Goal: Transaction & Acquisition: Purchase product/service

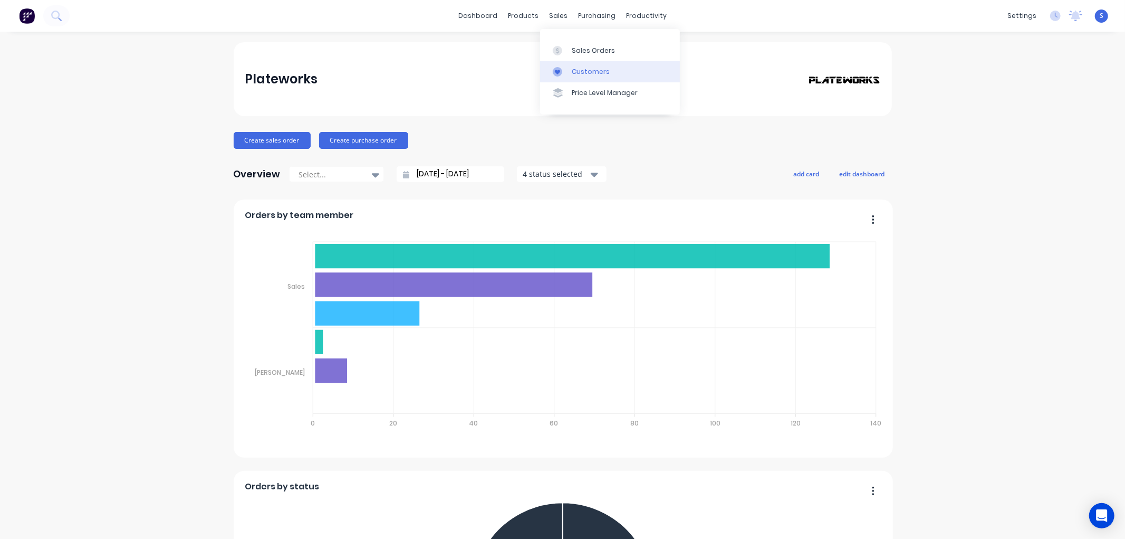
click at [581, 69] on div "Customers" at bounding box center [591, 71] width 38 height 9
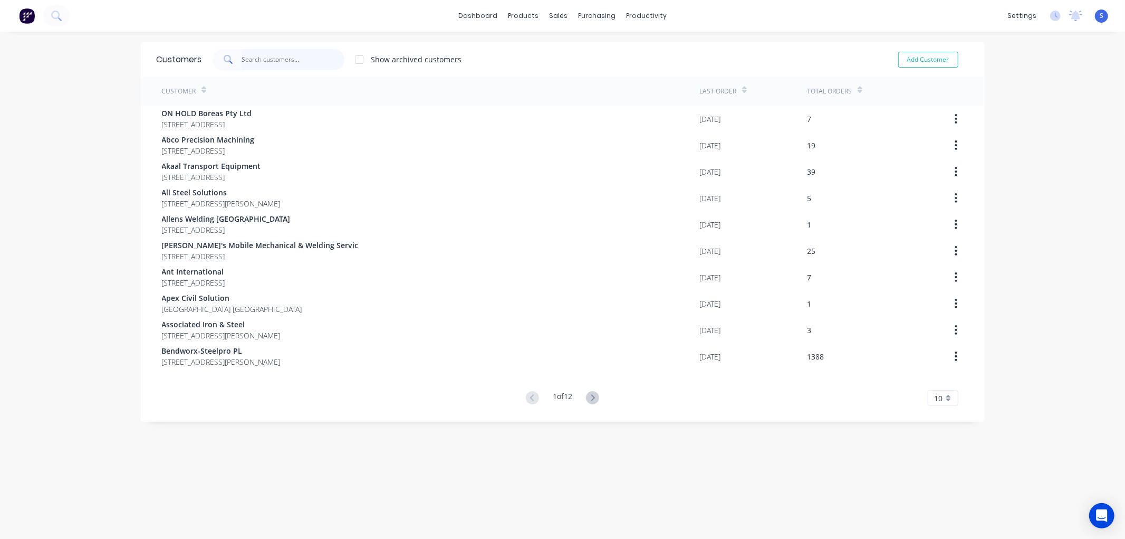
click at [289, 60] on input "text" at bounding box center [293, 59] width 103 height 21
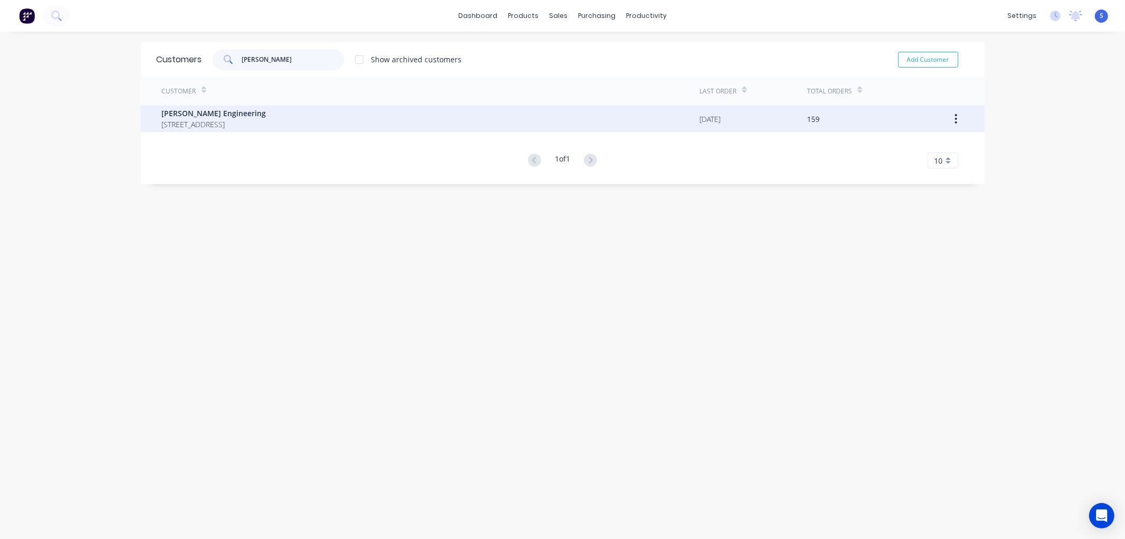
type input "[PERSON_NAME]"
click at [196, 116] on span "[PERSON_NAME] Engineering" at bounding box center [214, 113] width 104 height 11
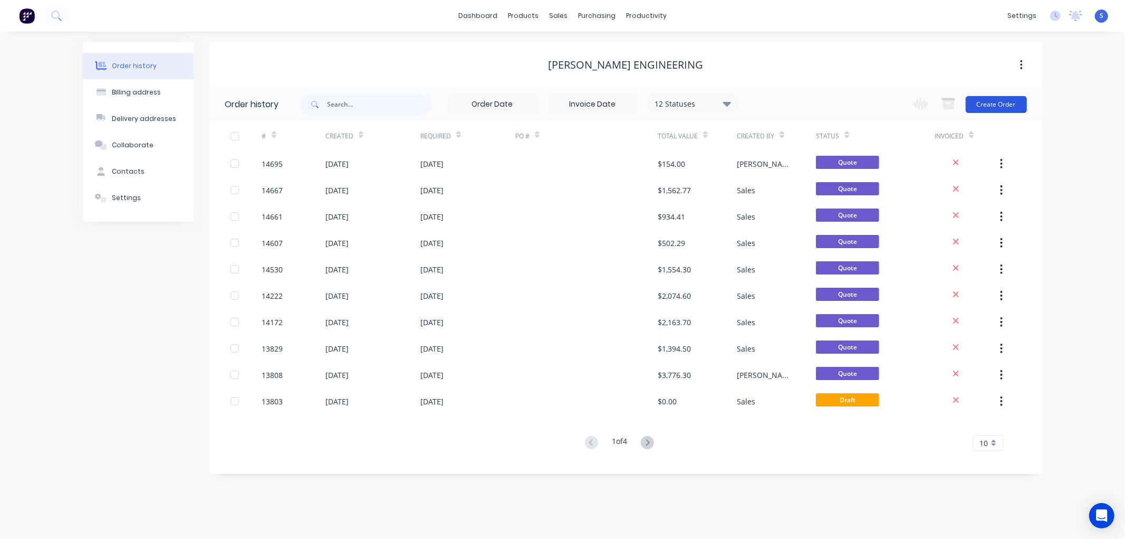
click at [987, 106] on button "Create Order" at bounding box center [996, 104] width 61 height 17
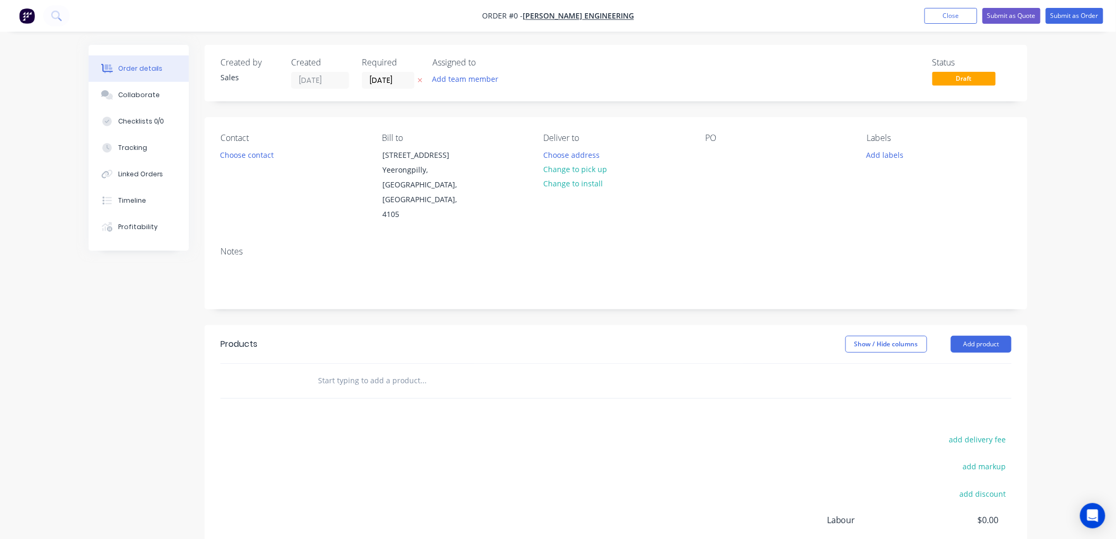
click at [361, 370] on input "text" at bounding box center [423, 380] width 211 height 21
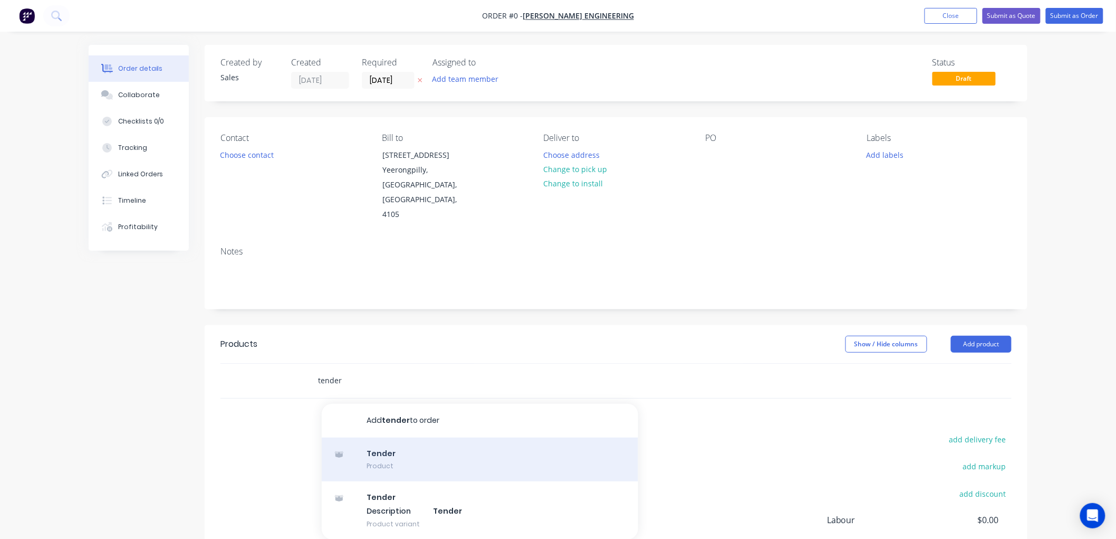
type input "tender"
click at [380, 445] on div "Tender Product" at bounding box center [480, 459] width 317 height 44
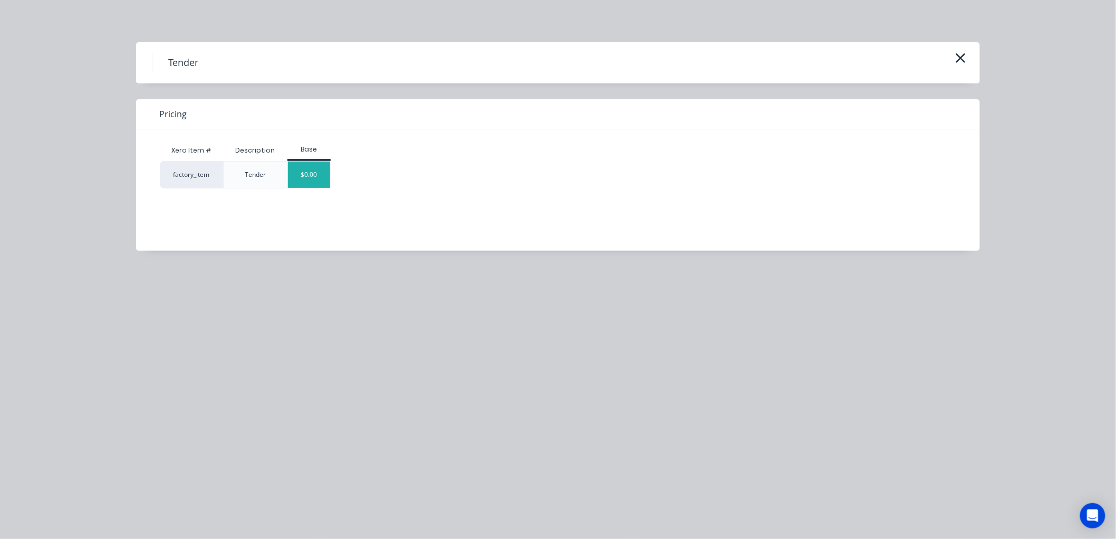
click at [314, 178] on div "$0.00" at bounding box center [309, 174] width 43 height 26
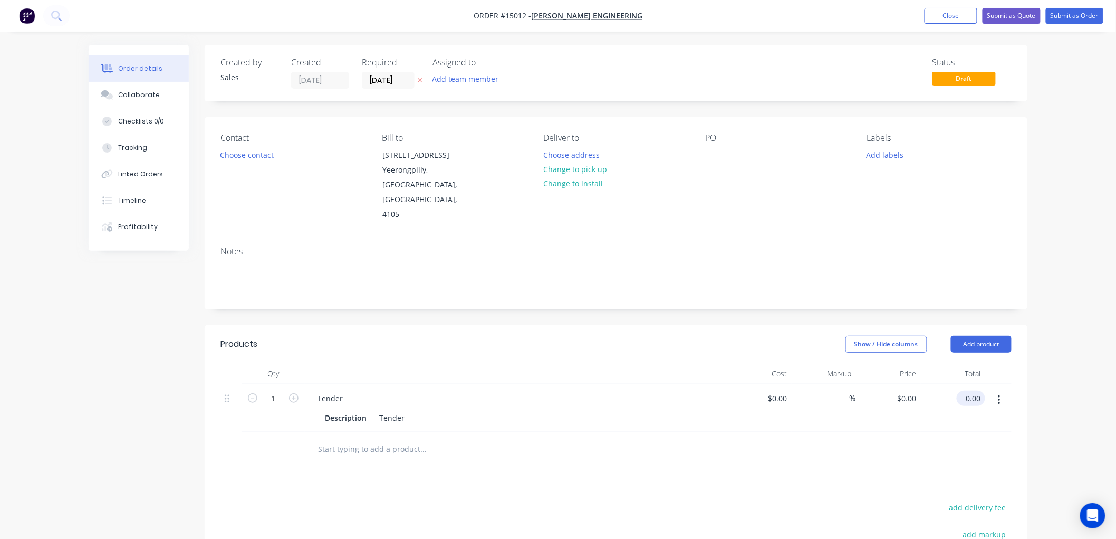
click at [976, 390] on input "0.00" at bounding box center [973, 397] width 24 height 15
type input "4298.74"
type input "$4,298.74"
click at [583, 438] on div at bounding box center [467, 448] width 317 height 21
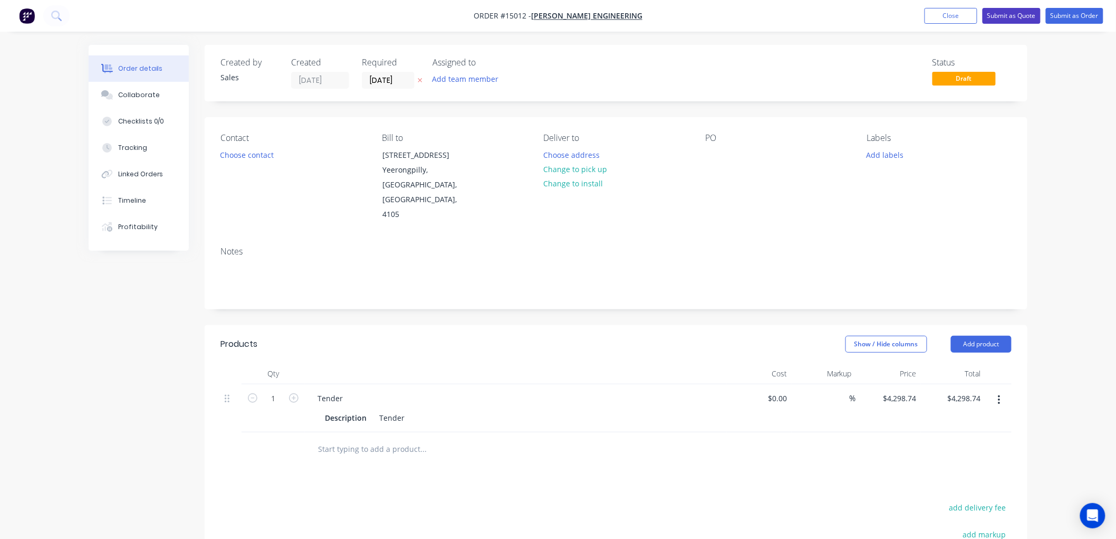
click at [1018, 13] on button "Submit as Quote" at bounding box center [1012, 16] width 58 height 16
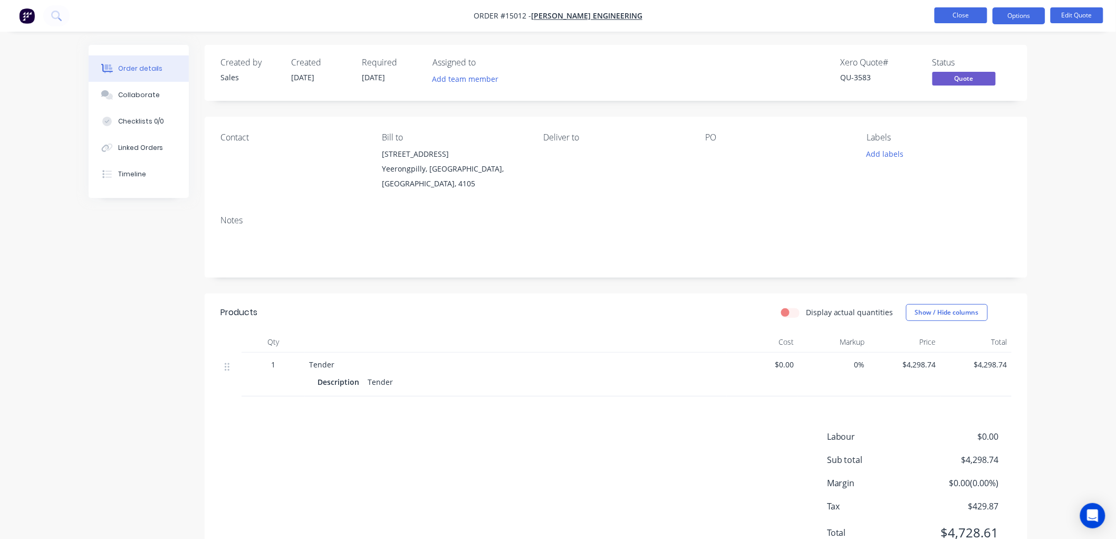
click at [967, 15] on button "Close" at bounding box center [961, 15] width 53 height 16
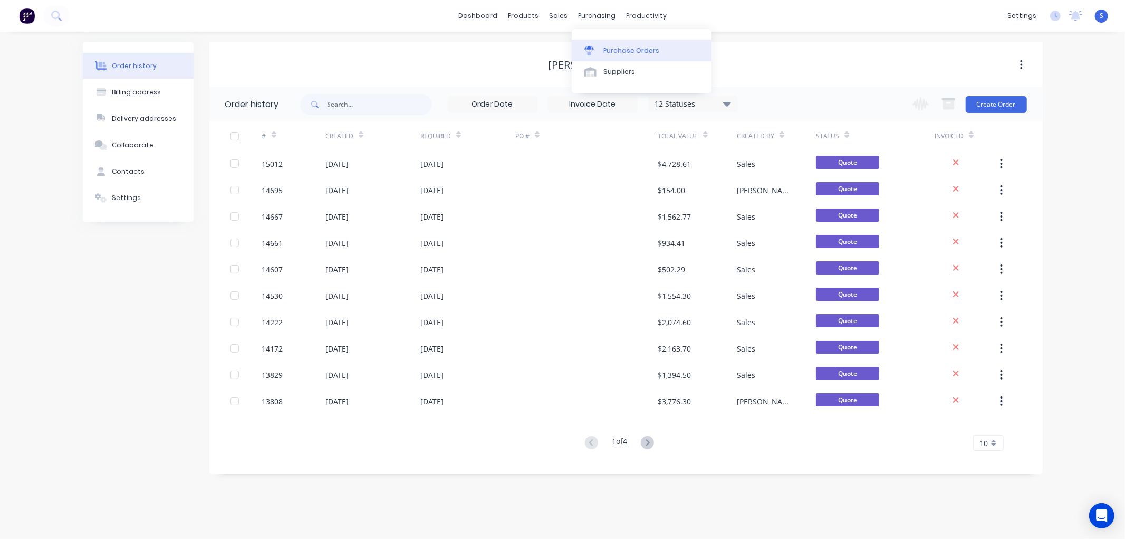
click at [631, 51] on div "Purchase Orders" at bounding box center [632, 50] width 56 height 9
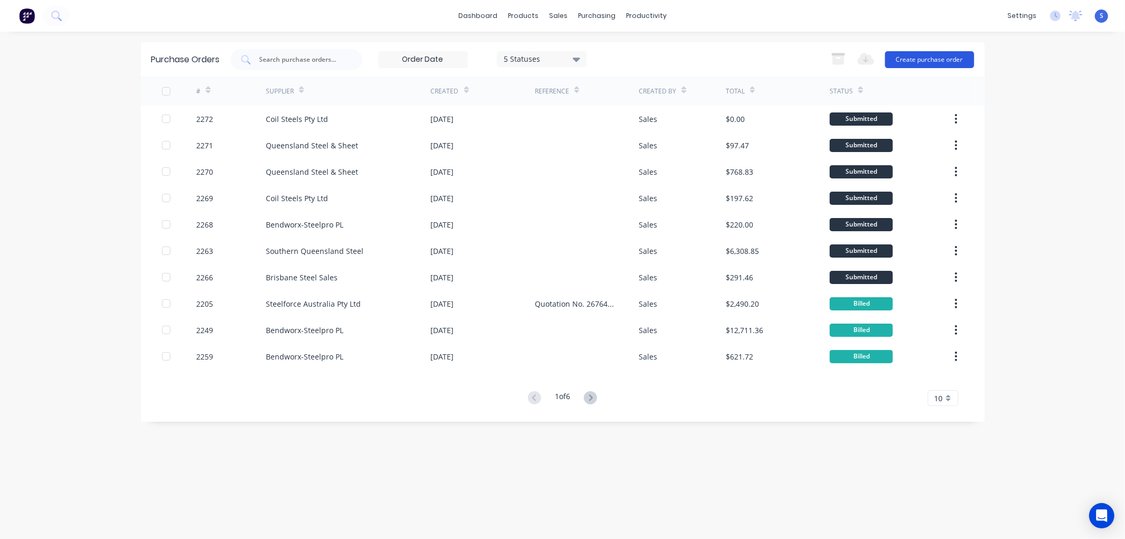
click at [926, 61] on button "Create purchase order" at bounding box center [929, 59] width 89 height 17
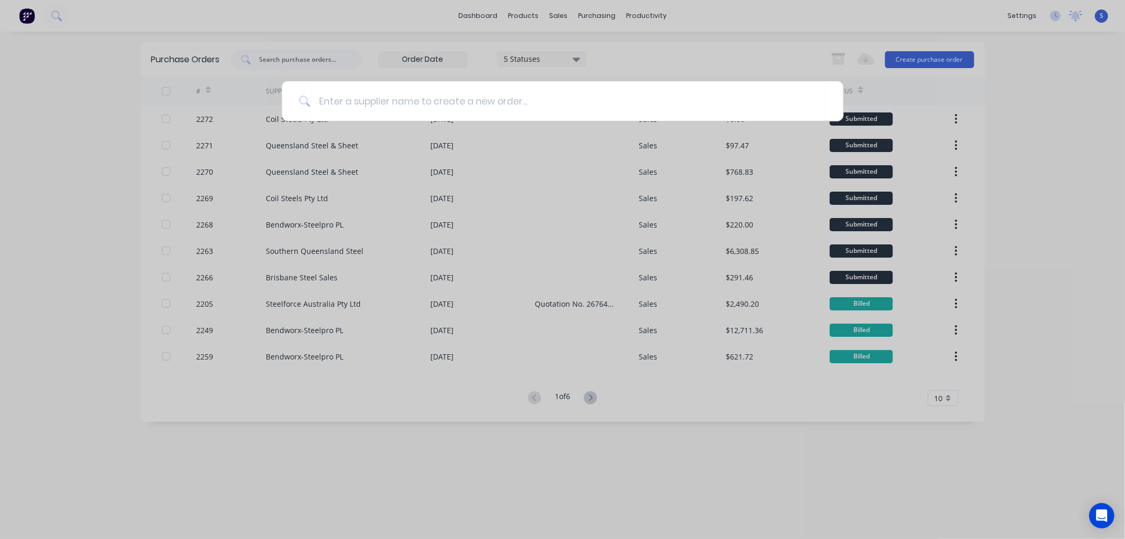
click at [720, 59] on div at bounding box center [562, 269] width 1125 height 539
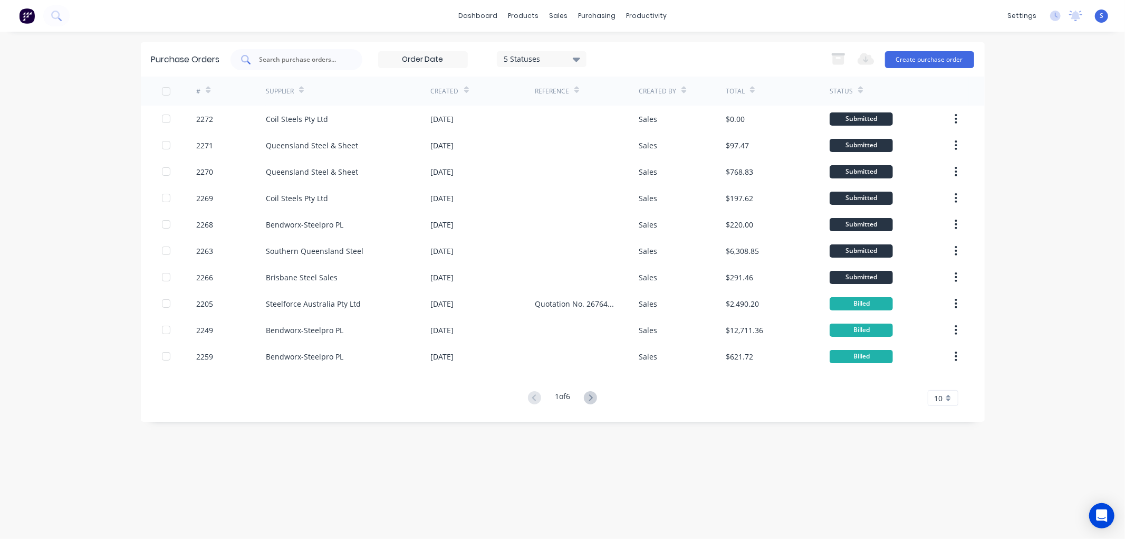
click at [343, 60] on div at bounding box center [297, 59] width 132 height 21
click at [610, 73] on div "Suppliers" at bounding box center [620, 71] width 32 height 9
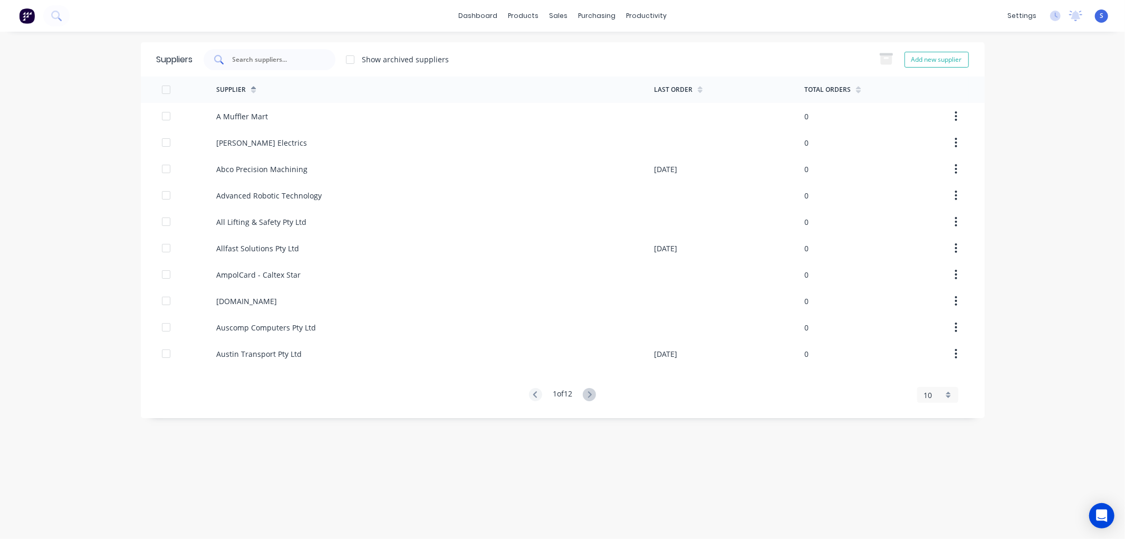
click at [312, 61] on input "text" at bounding box center [276, 59] width 88 height 11
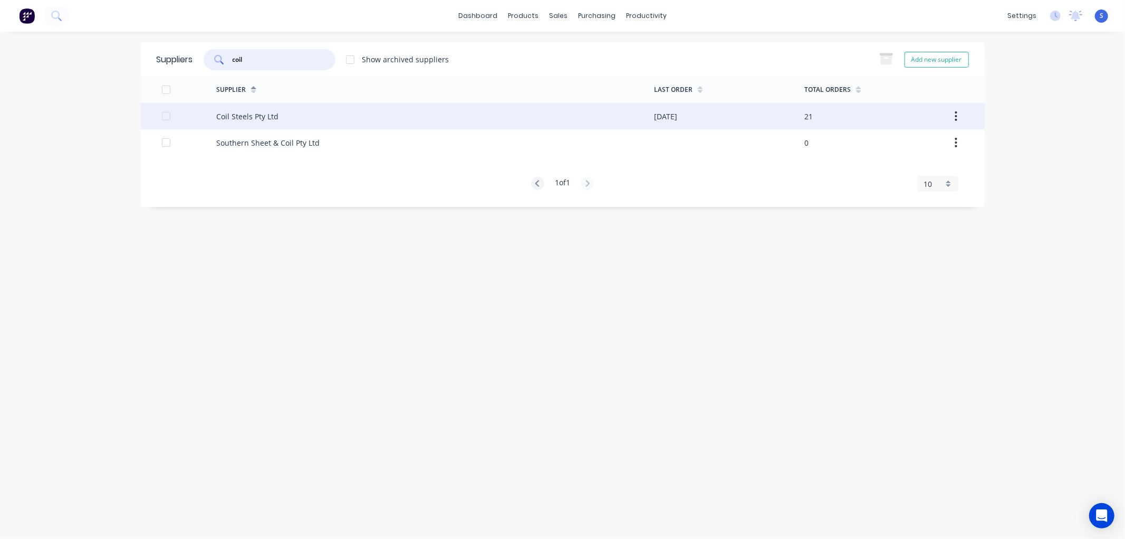
type input "coil"
click at [241, 120] on div "Coil Steels Pty Ltd" at bounding box center [247, 116] width 62 height 11
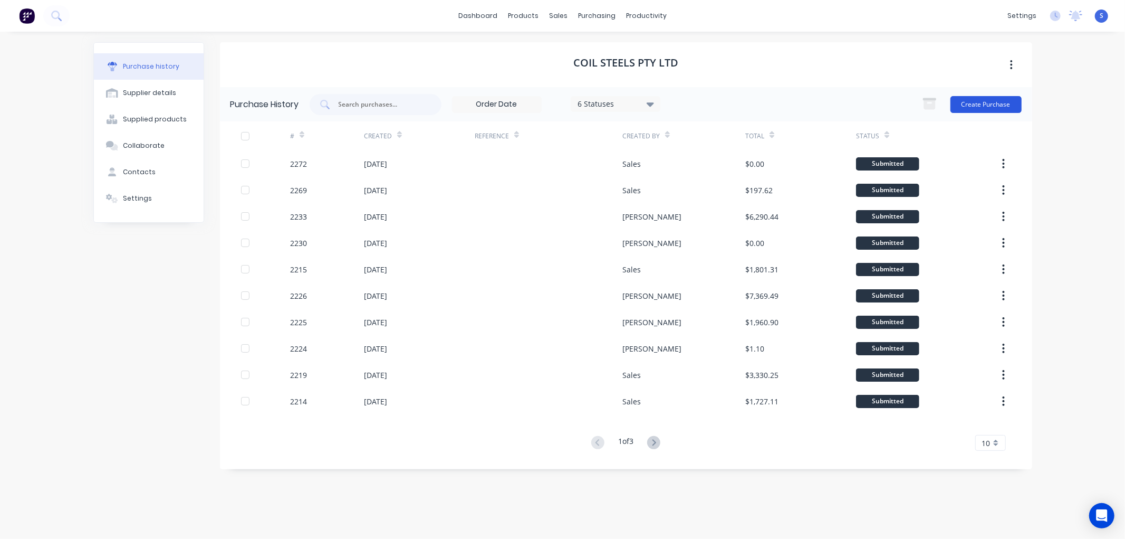
click at [990, 106] on button "Create Purchase" at bounding box center [986, 104] width 71 height 17
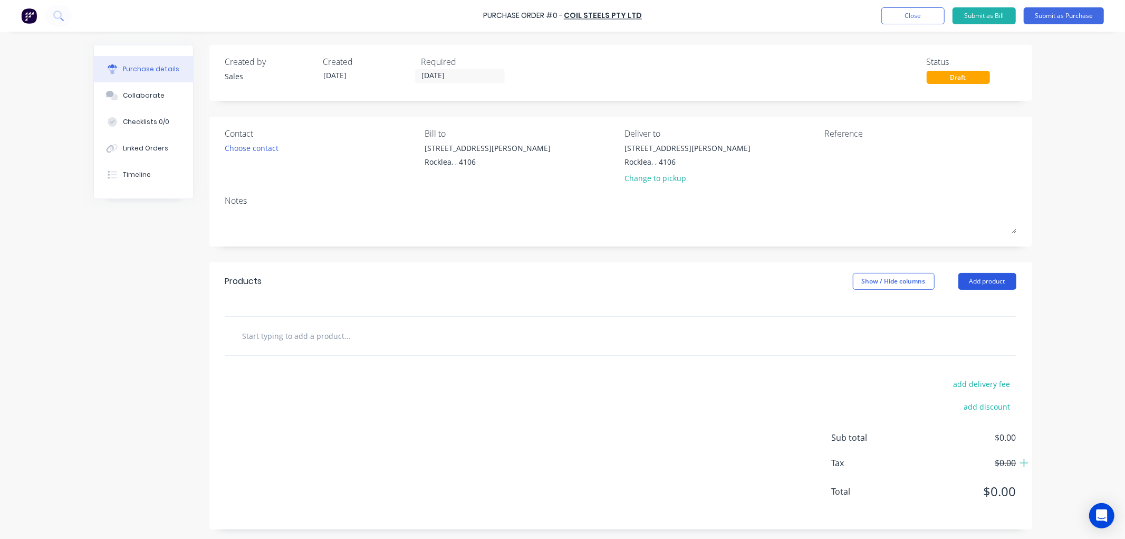
click at [981, 281] on button "Add product" at bounding box center [988, 281] width 58 height 17
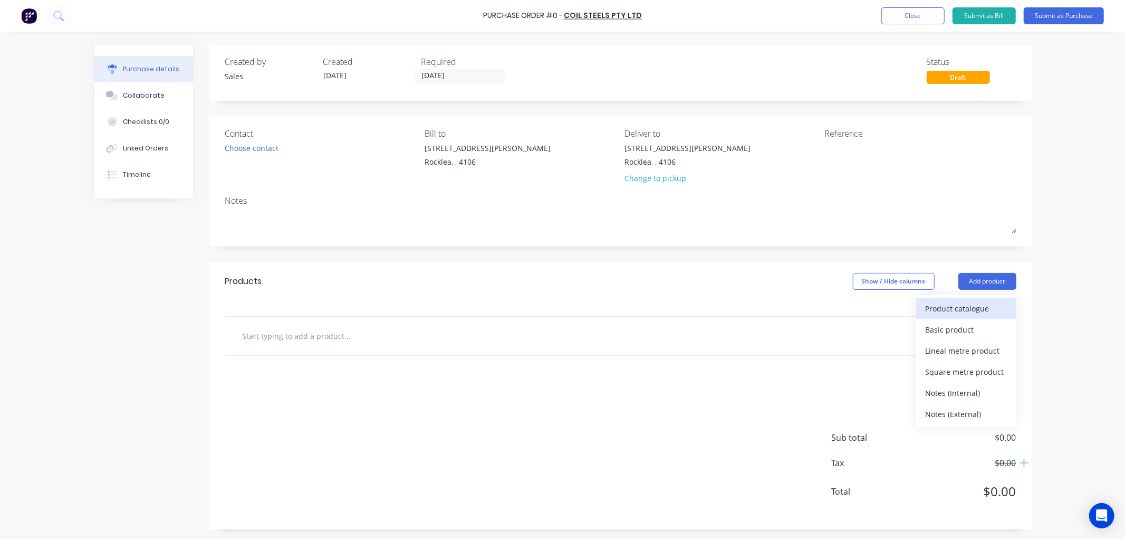
click at [971, 308] on div "Product catalogue" at bounding box center [966, 308] width 81 height 15
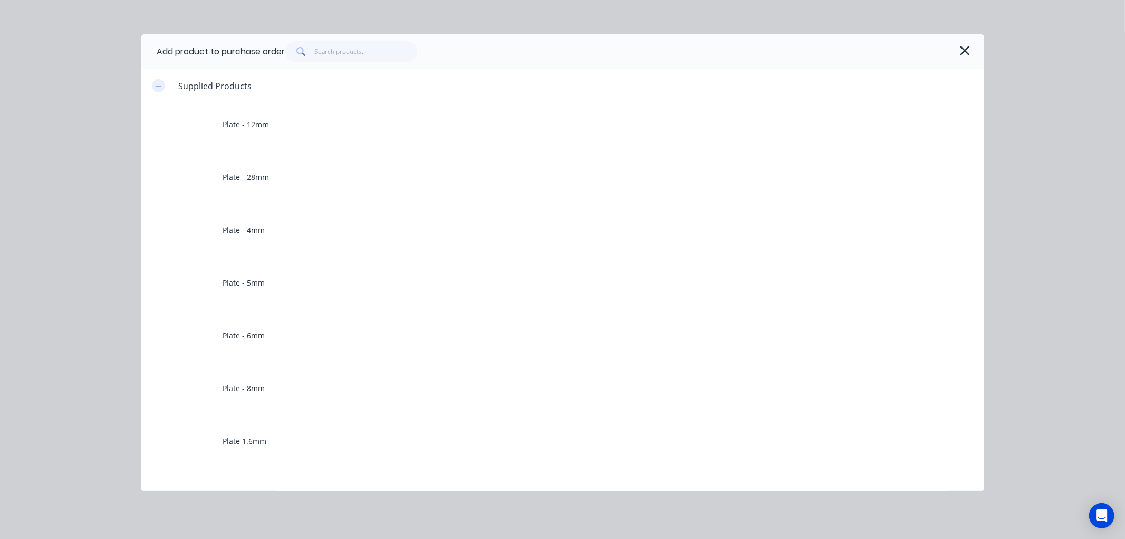
click at [159, 81] on button "button" at bounding box center [158, 85] width 13 height 13
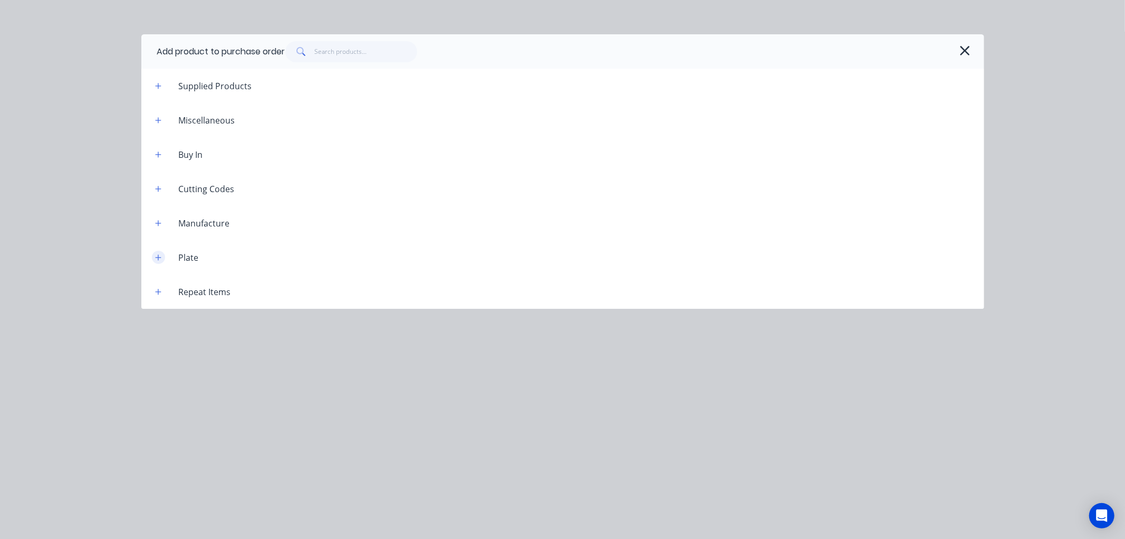
click at [157, 259] on icon "button" at bounding box center [158, 257] width 6 height 7
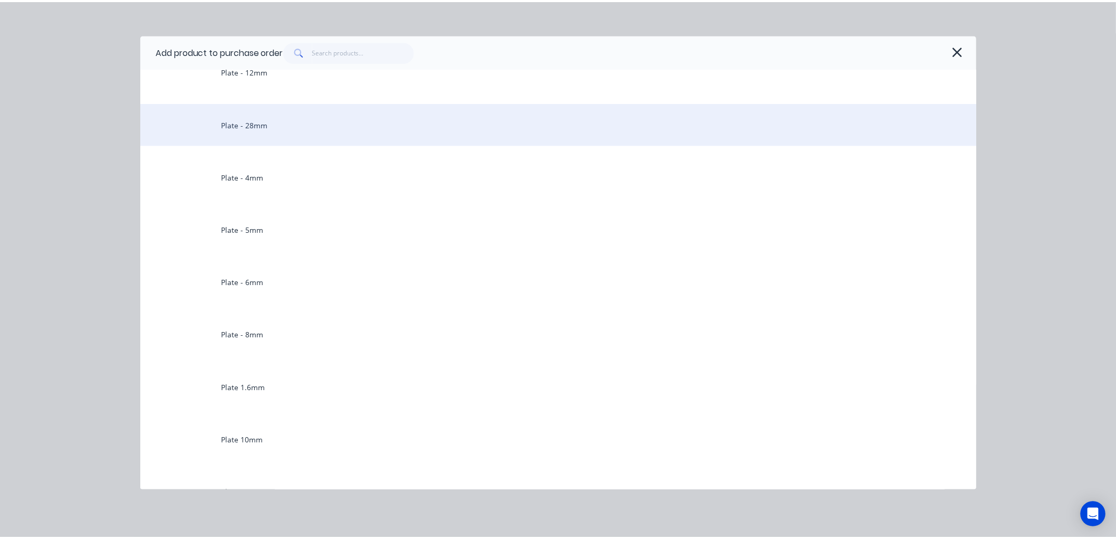
scroll to position [234, 0]
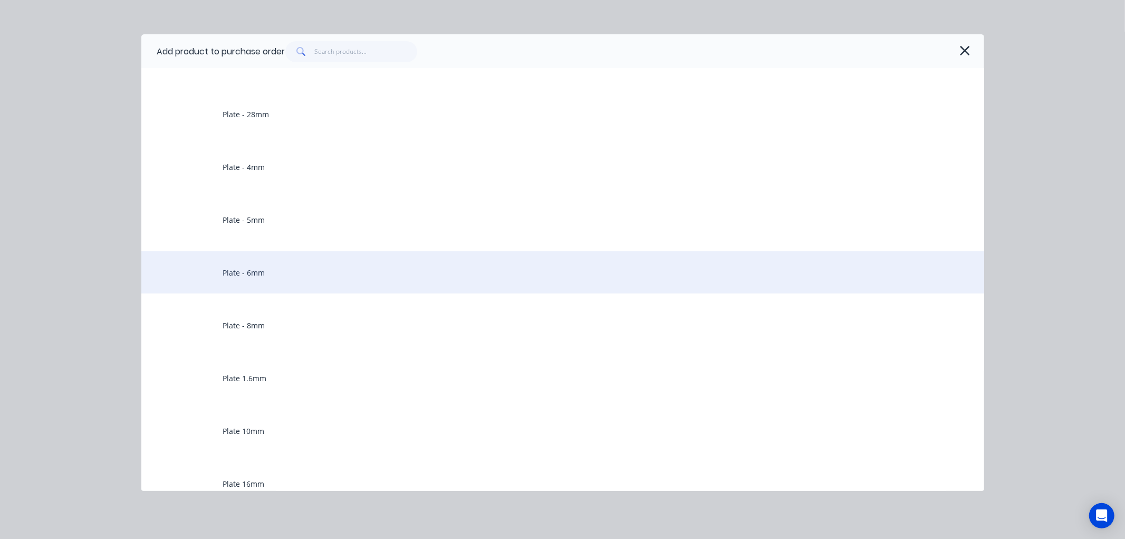
click at [254, 272] on div "Plate - 6mm" at bounding box center [562, 272] width 843 height 42
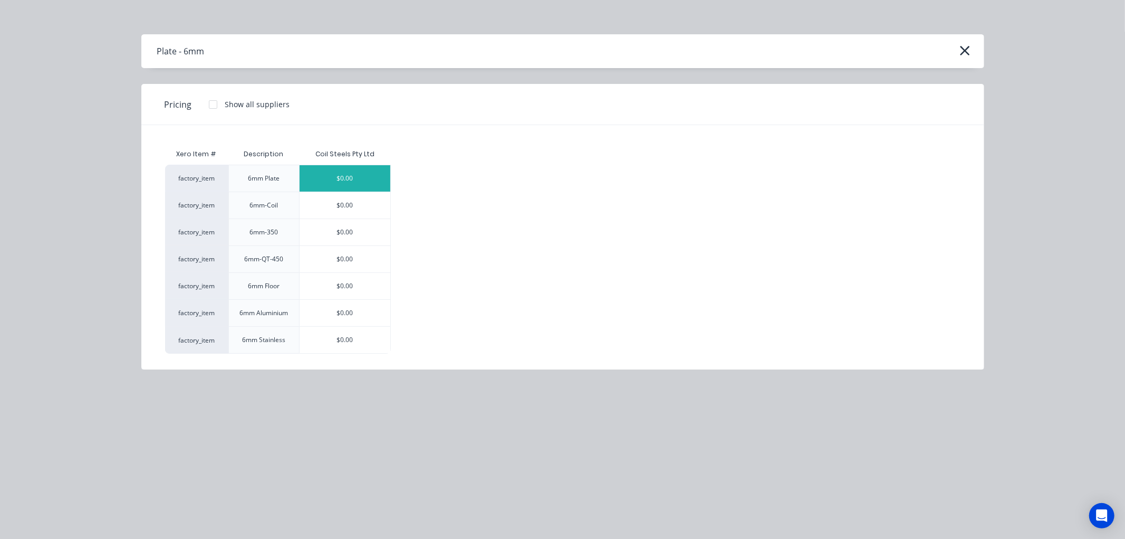
click at [352, 176] on div "$0.00" at bounding box center [345, 178] width 91 height 26
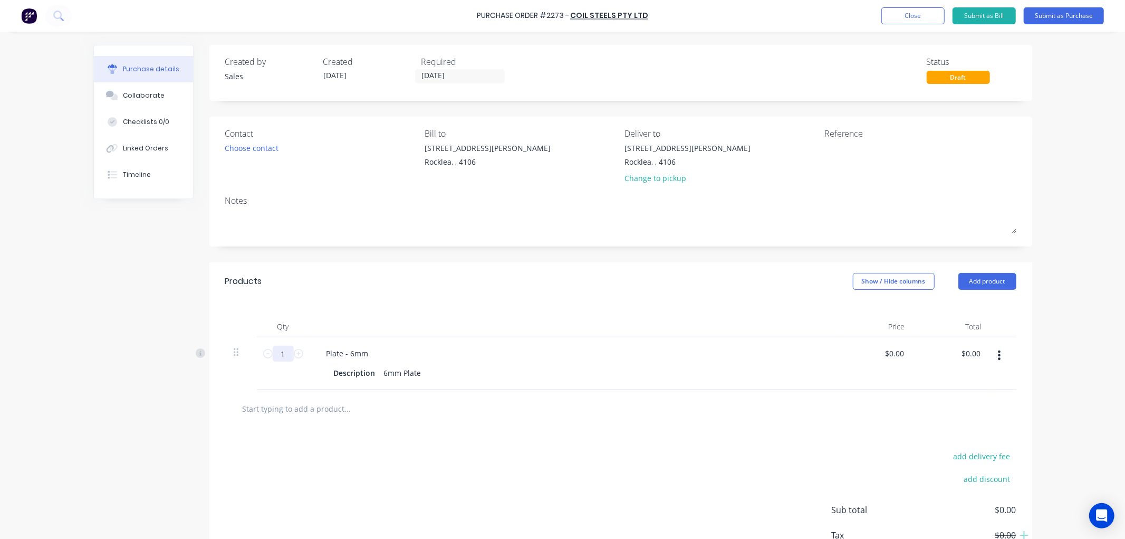
click at [278, 355] on input "1" at bounding box center [283, 354] width 21 height 16
type input "54"
click at [425, 372] on div "Description 6mm Plate" at bounding box center [571, 372] width 483 height 15
click at [414, 373] on div "6mm Plate" at bounding box center [403, 372] width 46 height 15
click at [500, 431] on div "add delivery fee add discount Sub total $0.00 Tax $0.00 Total $0.00" at bounding box center [620, 515] width 823 height 174
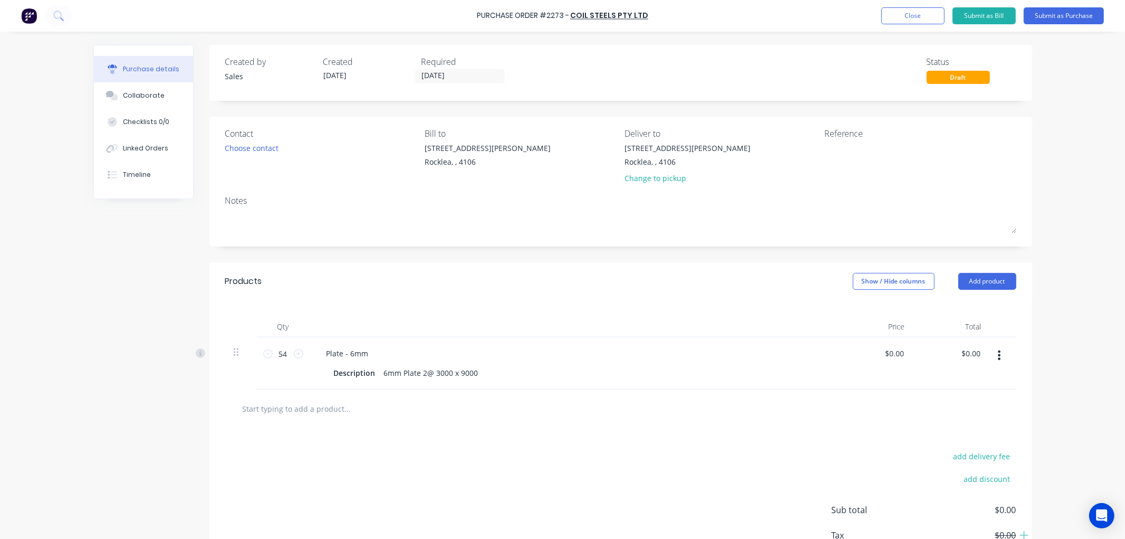
click at [254, 140] on div "Contact Choose contact" at bounding box center [321, 158] width 192 height 62
click at [254, 144] on div "Choose contact" at bounding box center [252, 147] width 54 height 11
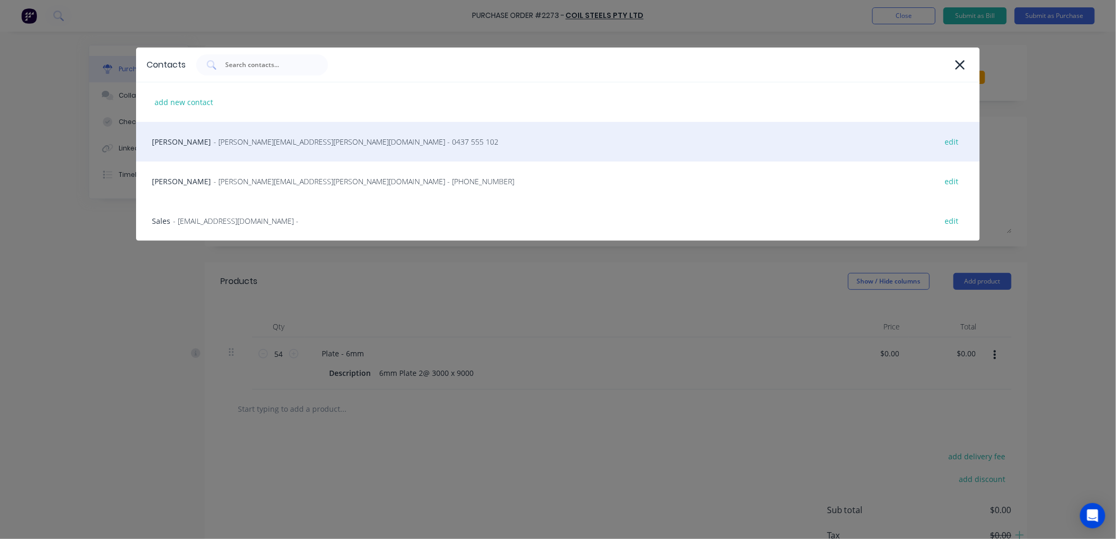
click at [239, 146] on span "- [PERSON_NAME][EMAIL_ADDRESS][PERSON_NAME][DOMAIN_NAME] - 0437 555 102" at bounding box center [356, 141] width 285 height 11
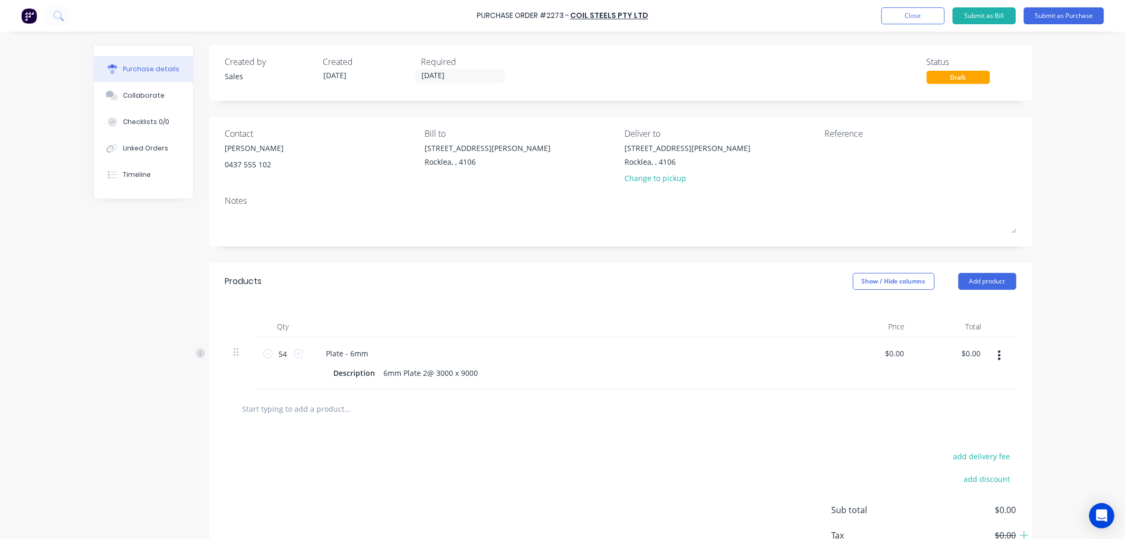
click at [514, 428] on div at bounding box center [620, 408] width 791 height 39
click at [901, 356] on input "0.0000" at bounding box center [894, 353] width 24 height 15
click at [901, 354] on input "0.0000" at bounding box center [892, 353] width 28 height 15
drag, startPoint x: 901, startPoint y: 354, endPoint x: 860, endPoint y: 355, distance: 40.1
click at [860, 355] on div "0.0000 0.0000" at bounding box center [875, 363] width 76 height 52
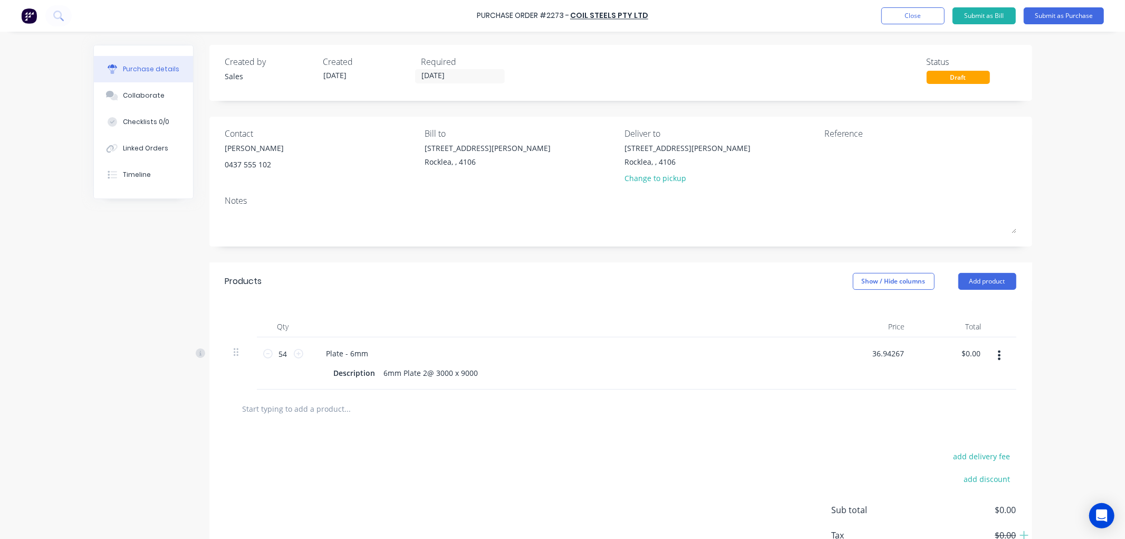
type input "$36.9427"
type input "1994.91"
type input "$36.9428"
type input "$1,994.91"
click at [725, 386] on div "Plate - 6mm Description 6mm Plate 2@ 3000 x 9000" at bounding box center [574, 363] width 528 height 52
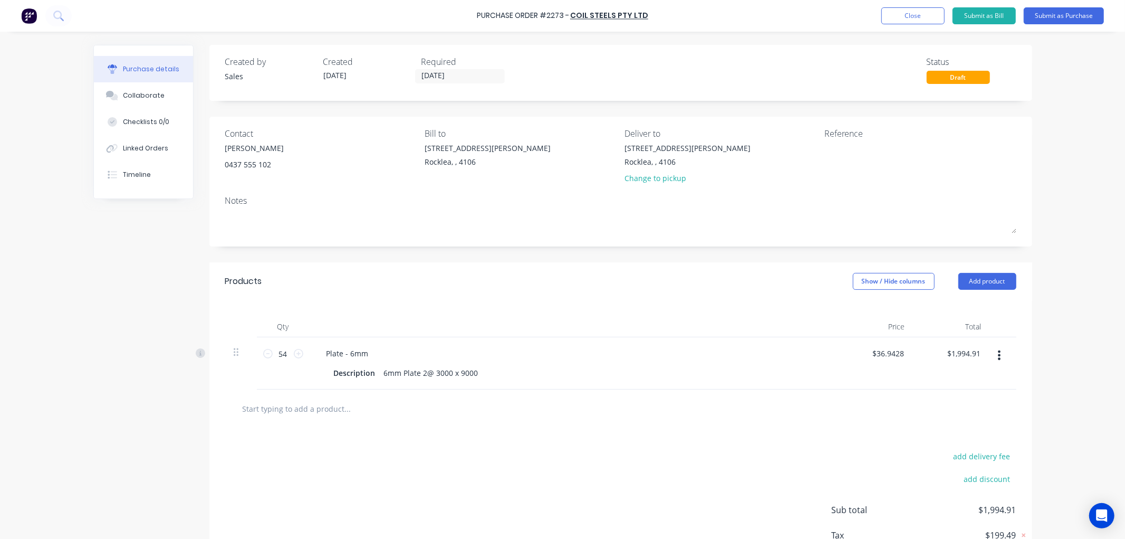
click at [454, 434] on div "add delivery fee add discount Sub total $1,994.91 Tax $199.49 Total $2,194.40" at bounding box center [620, 515] width 823 height 174
click at [1074, 16] on button "Submit as Purchase" at bounding box center [1064, 15] width 80 height 17
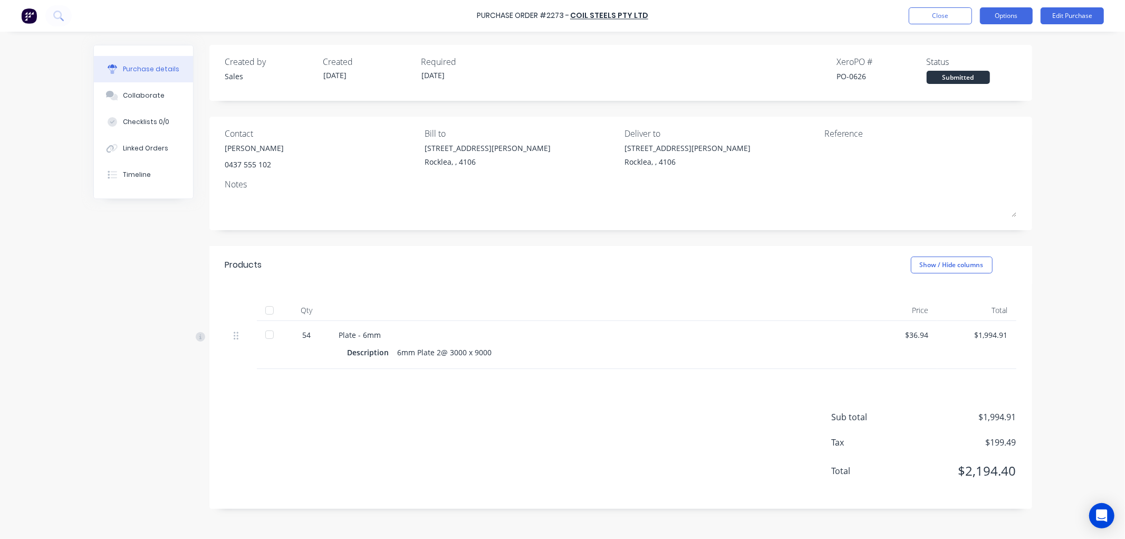
click at [1015, 16] on button "Options" at bounding box center [1006, 15] width 53 height 17
click at [964, 43] on div "Print / Email" at bounding box center [982, 42] width 81 height 15
click at [964, 62] on div "With pricing" at bounding box center [982, 63] width 81 height 15
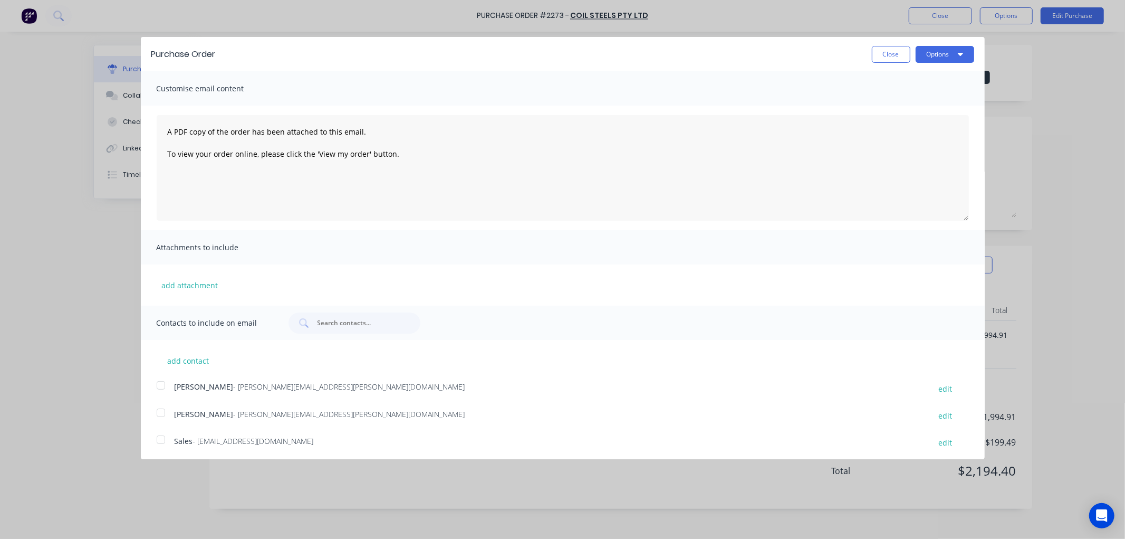
click at [164, 386] on div at bounding box center [160, 385] width 21 height 21
click at [889, 54] on button "Close" at bounding box center [891, 54] width 39 height 17
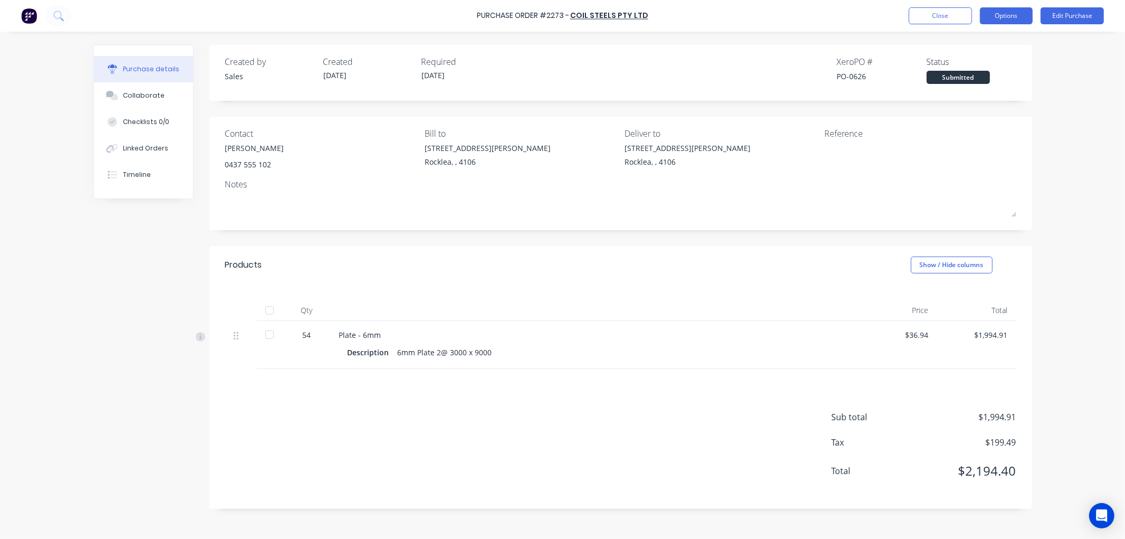
click at [1007, 17] on button "Options" at bounding box center [1006, 15] width 53 height 17
click at [962, 44] on div "Print / Email" at bounding box center [982, 42] width 81 height 15
click at [972, 60] on div "With pricing" at bounding box center [982, 63] width 81 height 15
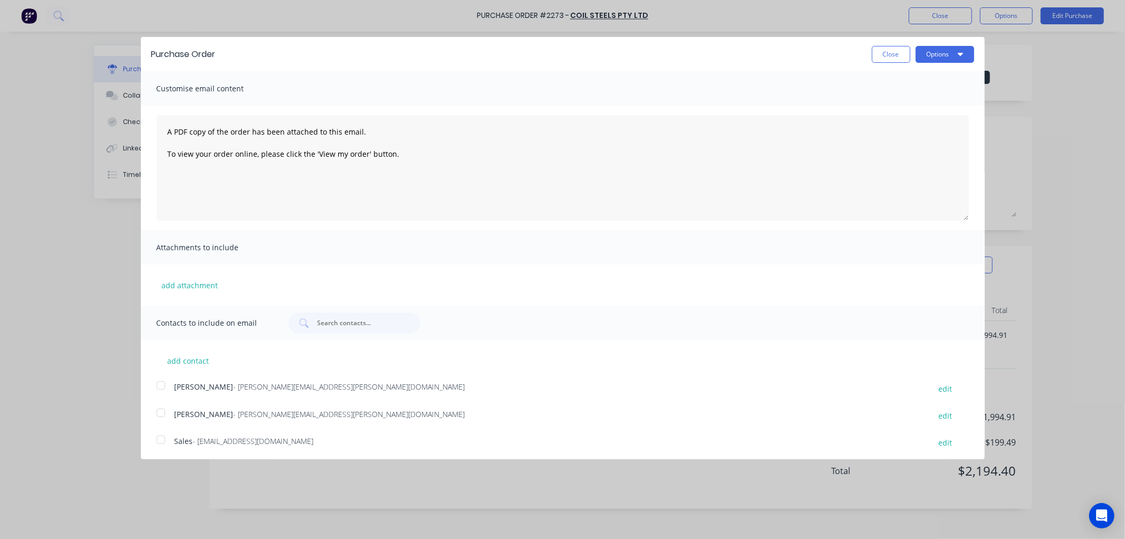
click at [161, 384] on div at bounding box center [160, 385] width 21 height 21
click at [958, 55] on icon "button" at bounding box center [960, 54] width 5 height 3
click at [894, 103] on div "Email" at bounding box center [924, 101] width 81 height 15
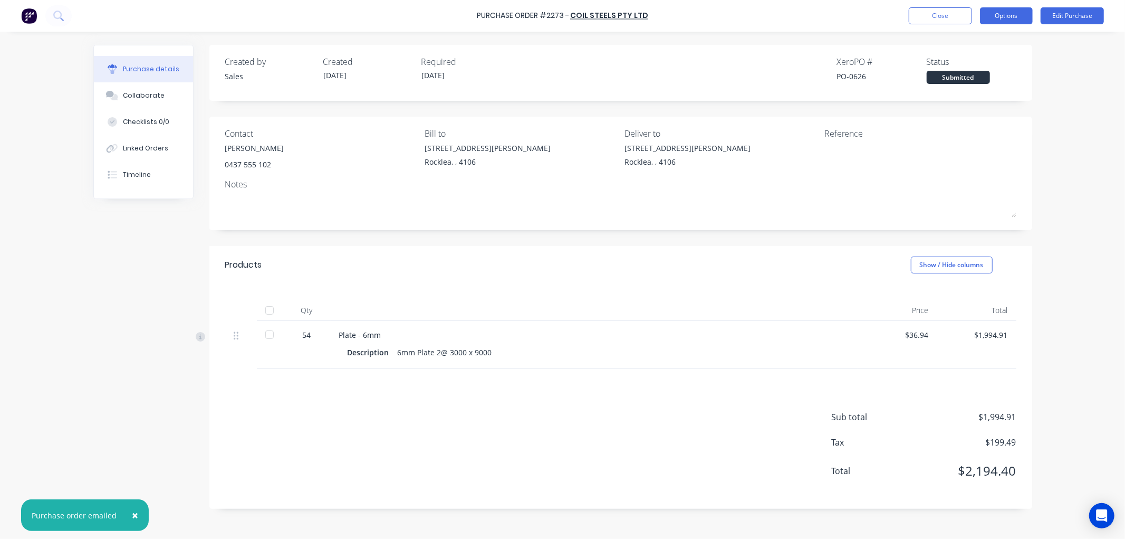
click at [1006, 16] on button "Options" at bounding box center [1006, 15] width 53 height 17
click at [93, 295] on div "Created by Sales Created [DATE] Required [DATE] Xero PO # PO-0626 Status Submit…" at bounding box center [562, 282] width 939 height 475
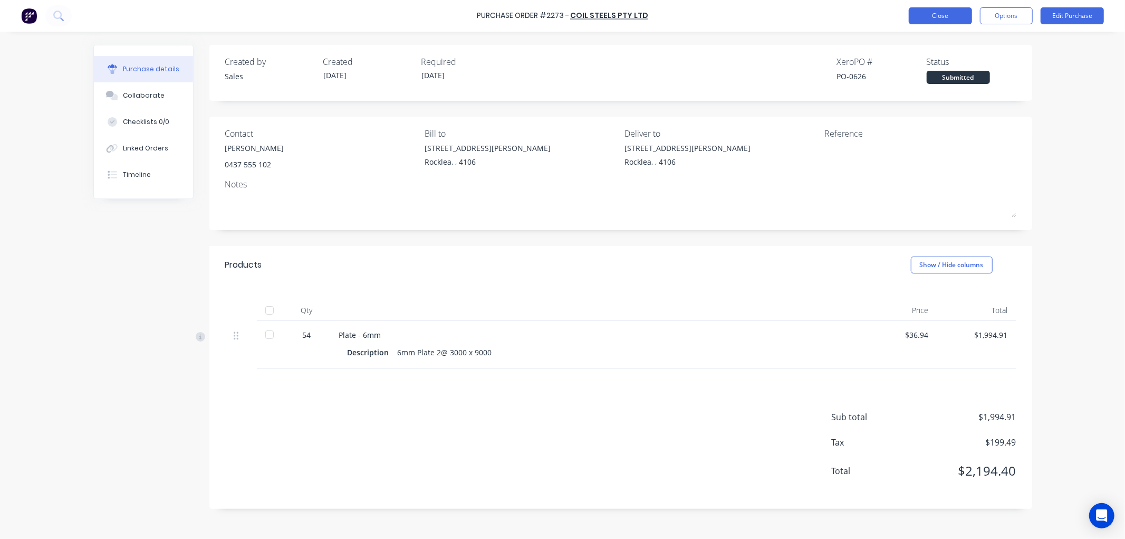
click at [922, 12] on button "Close" at bounding box center [940, 15] width 63 height 17
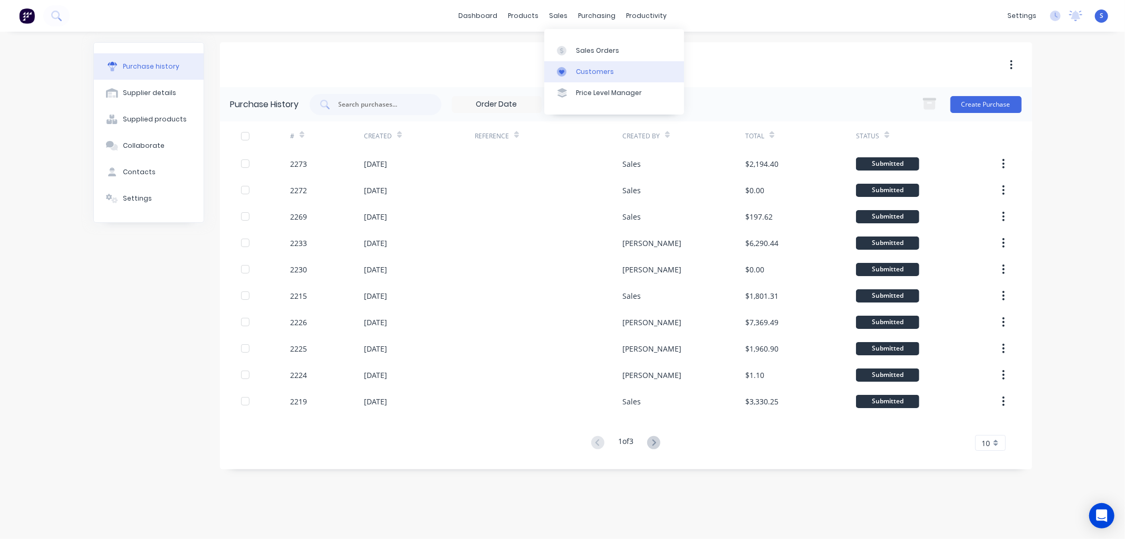
click at [584, 73] on div "Customers" at bounding box center [595, 71] width 38 height 9
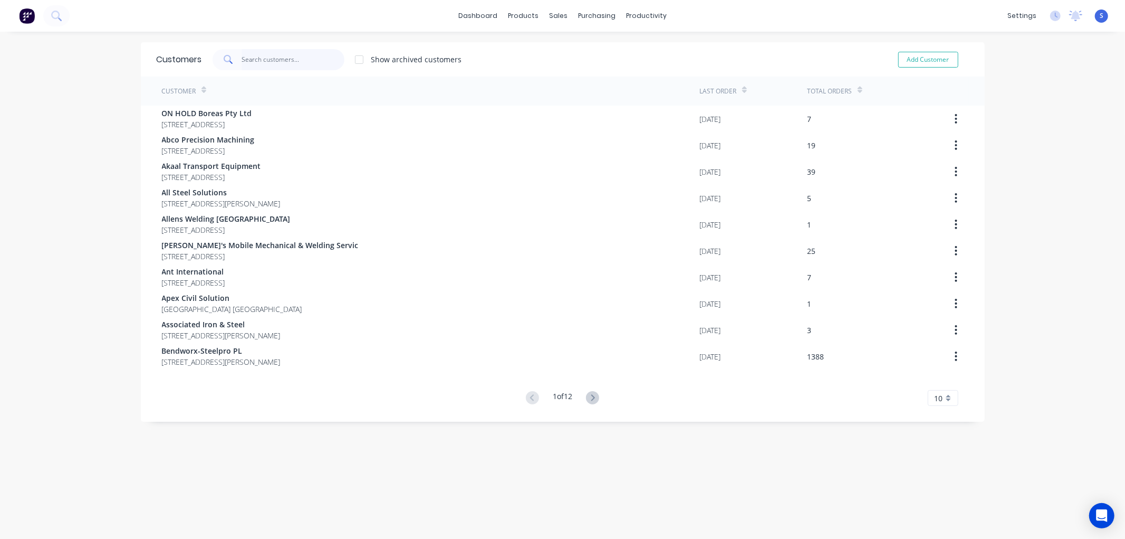
click at [292, 61] on input "text" at bounding box center [293, 59] width 103 height 21
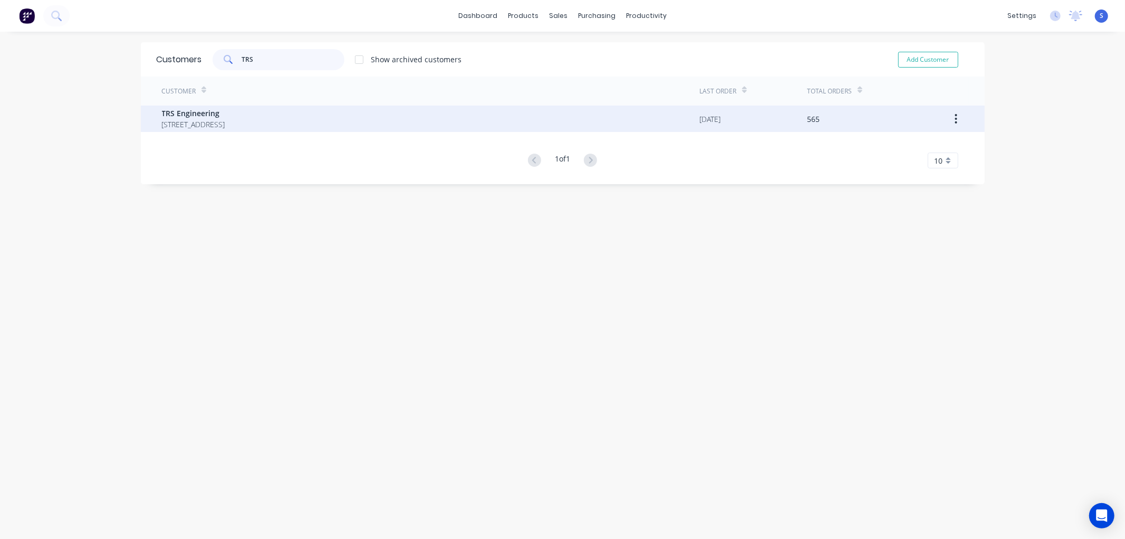
type input "TRS"
click at [206, 120] on span "[STREET_ADDRESS]" at bounding box center [193, 124] width 63 height 11
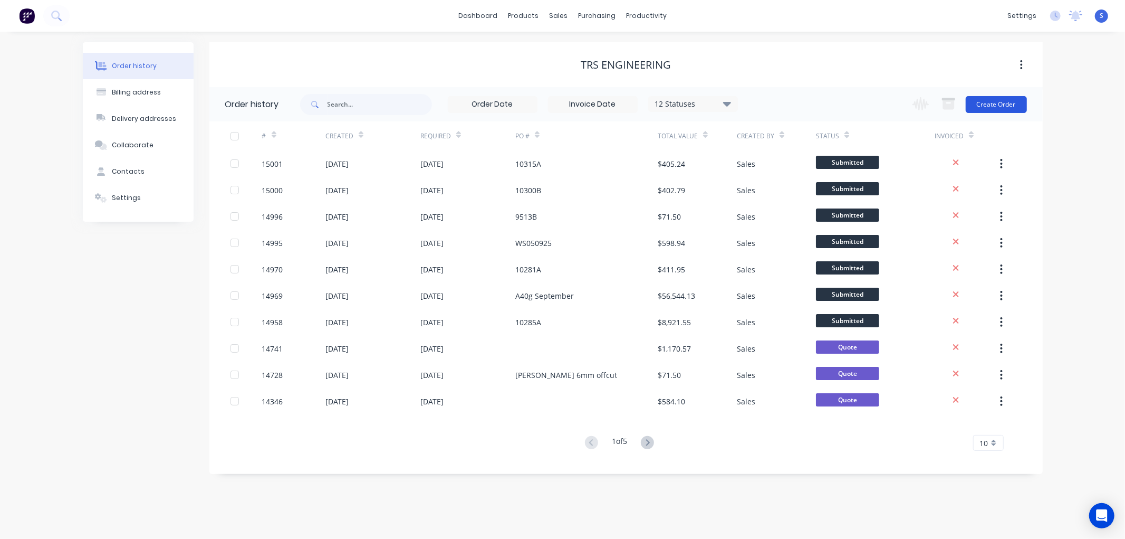
click at [1011, 101] on button "Create Order" at bounding box center [996, 104] width 61 height 17
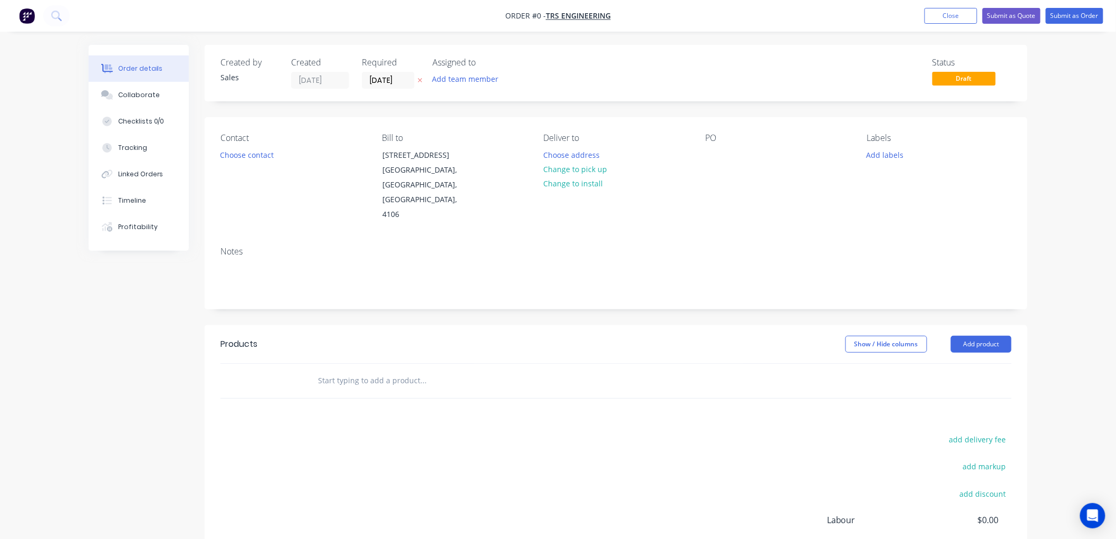
click at [385, 370] on input "text" at bounding box center [423, 380] width 211 height 21
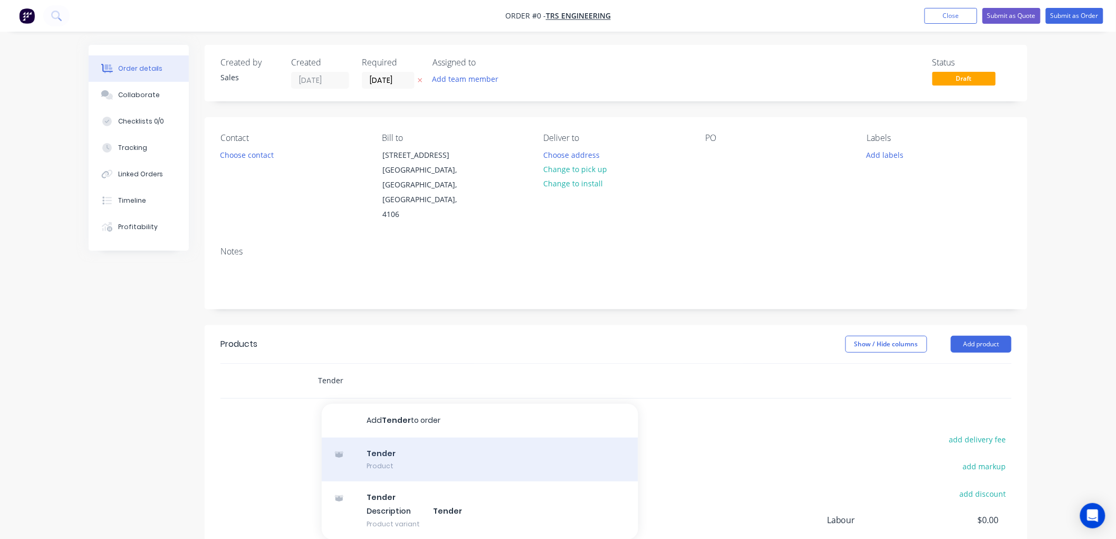
type input "Tender"
click at [383, 437] on div "Tender Product" at bounding box center [480, 459] width 317 height 44
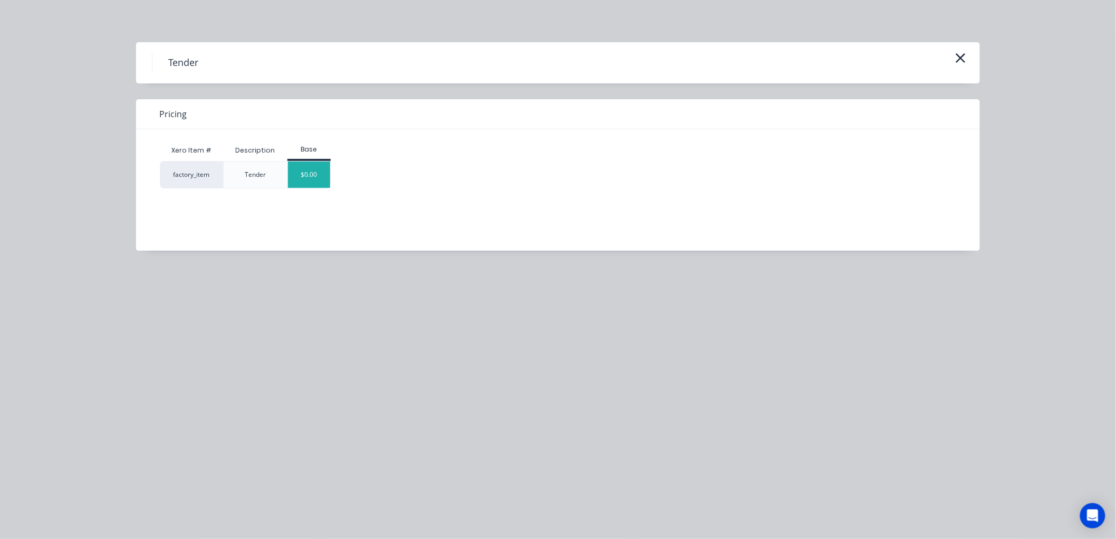
click at [323, 171] on div "$0.00" at bounding box center [309, 174] width 43 height 26
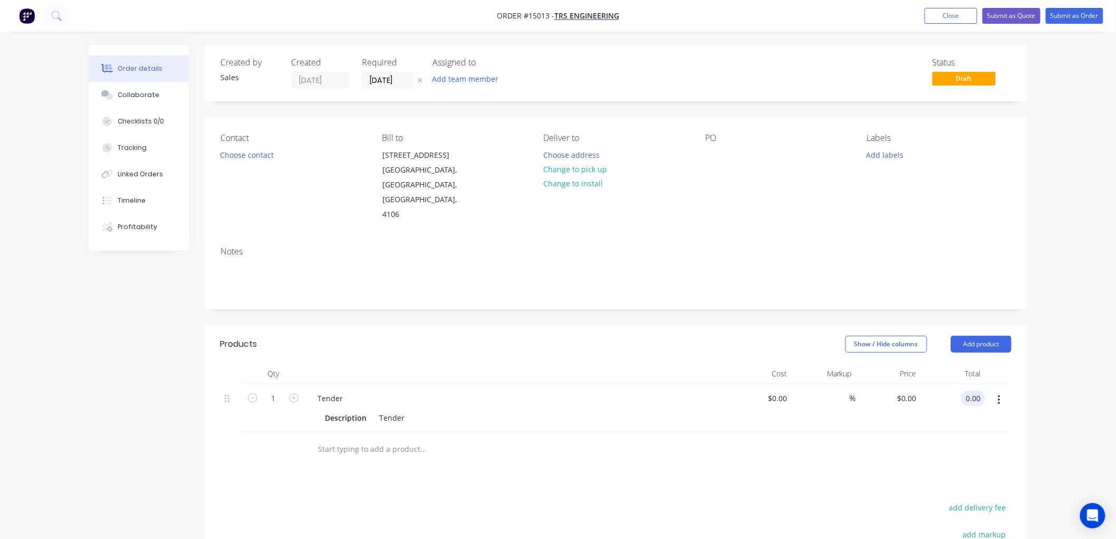
click at [978, 390] on input "0.00" at bounding box center [975, 397] width 20 height 15
type input "166.29"
type input "$166.29"
click at [615, 438] on div at bounding box center [467, 448] width 317 height 21
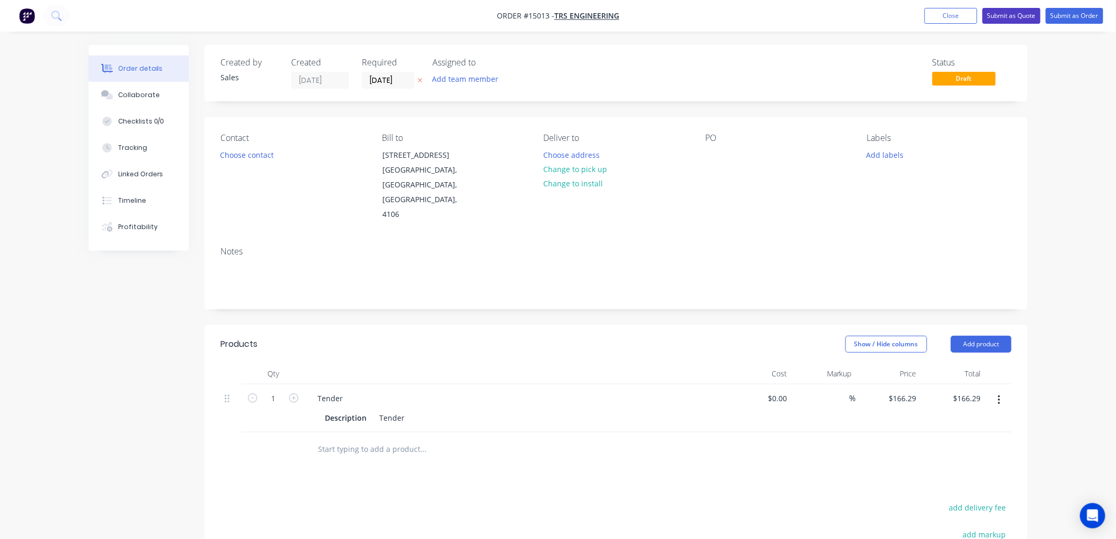
click at [1000, 14] on button "Submit as Quote" at bounding box center [1012, 16] width 58 height 16
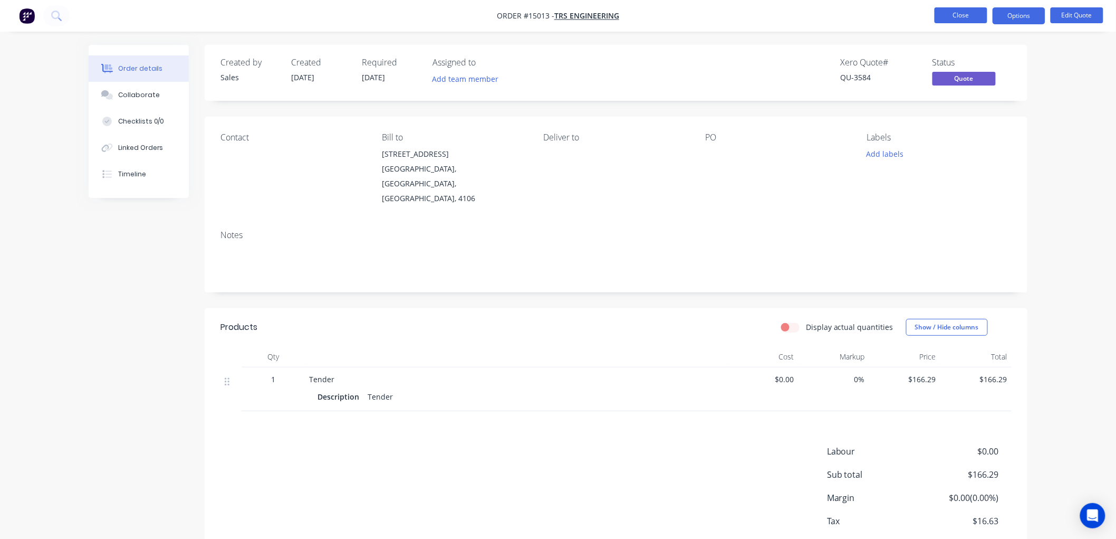
click at [962, 17] on button "Close" at bounding box center [961, 15] width 53 height 16
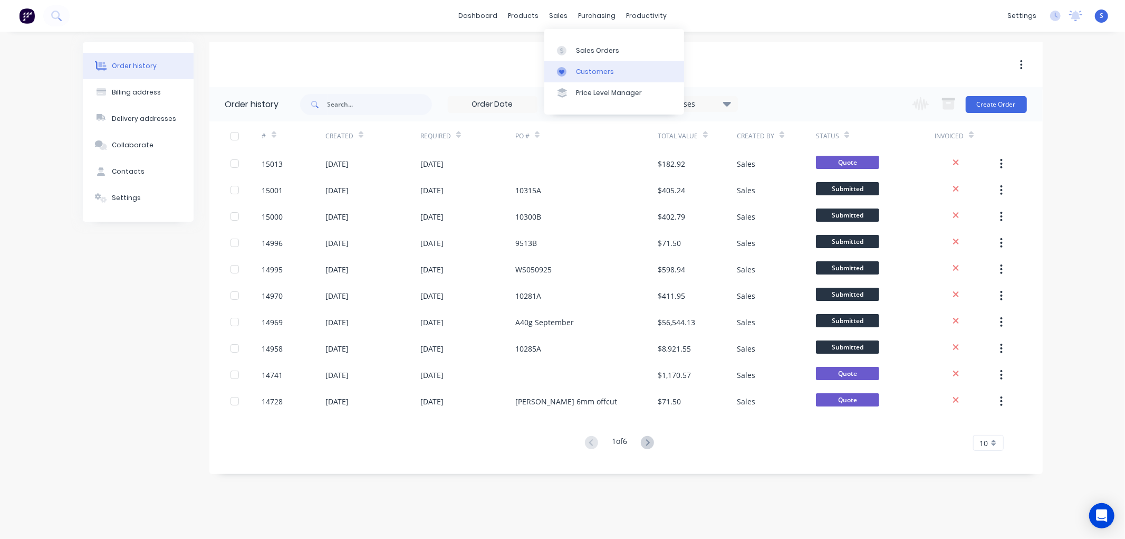
click at [592, 72] on div "Customers" at bounding box center [595, 71] width 38 height 9
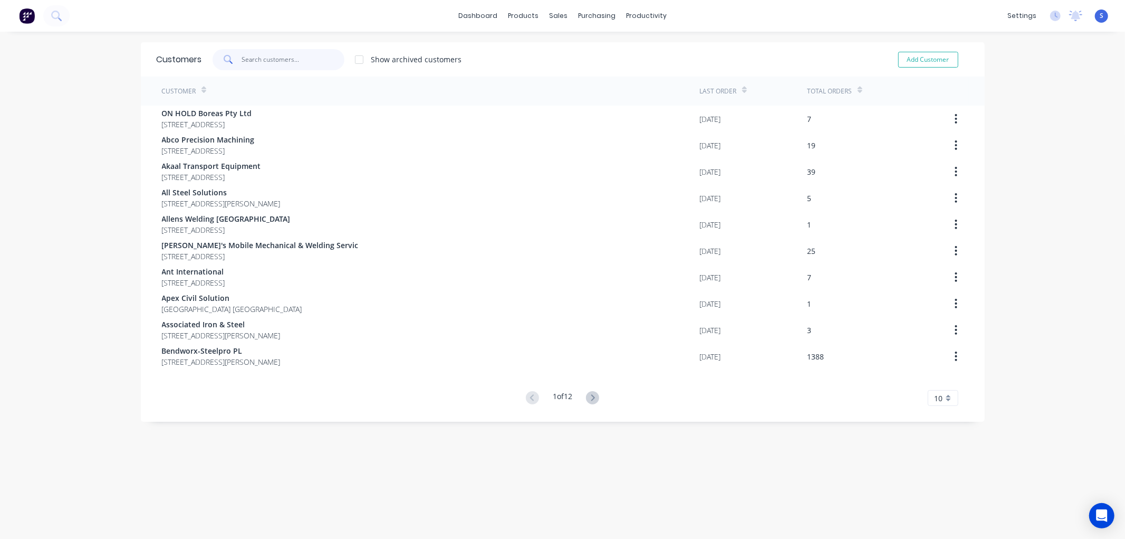
click at [269, 56] on input "text" at bounding box center [293, 59] width 103 height 21
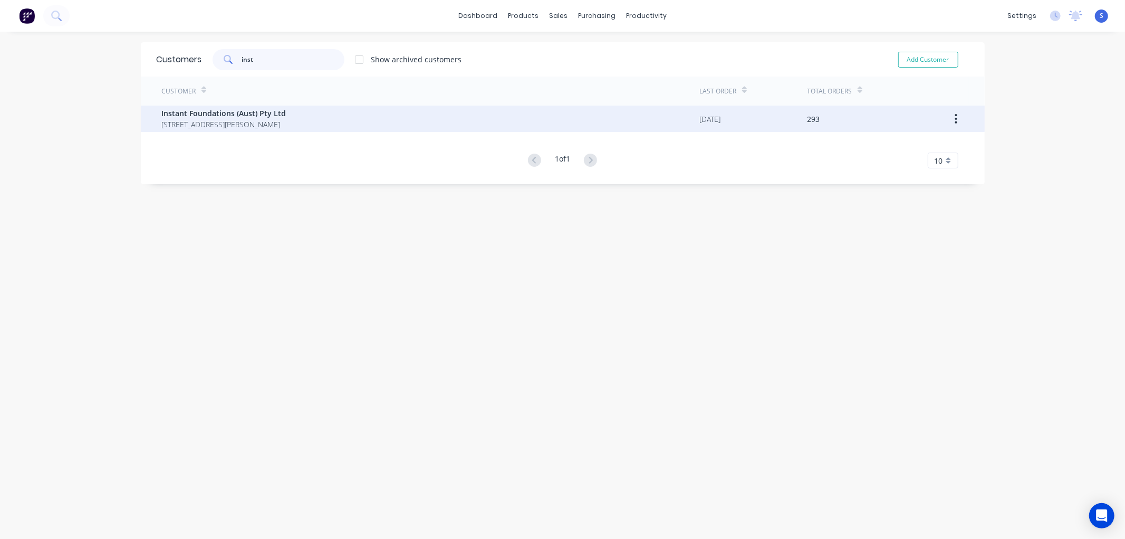
type input "inst"
click at [209, 121] on span "[STREET_ADDRESS][PERSON_NAME]" at bounding box center [224, 124] width 125 height 11
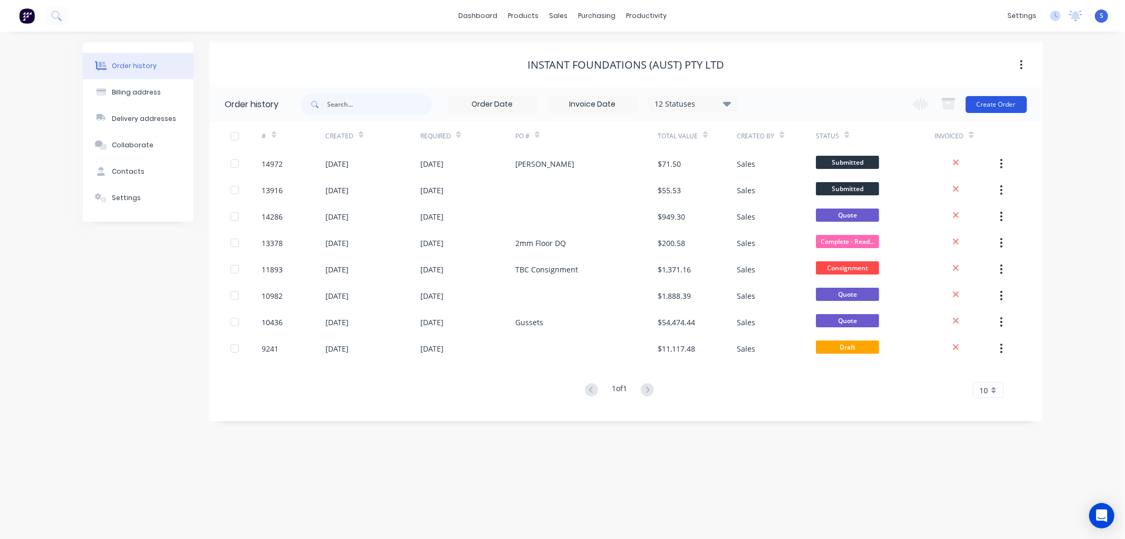
click at [998, 104] on button "Create Order" at bounding box center [996, 104] width 61 height 17
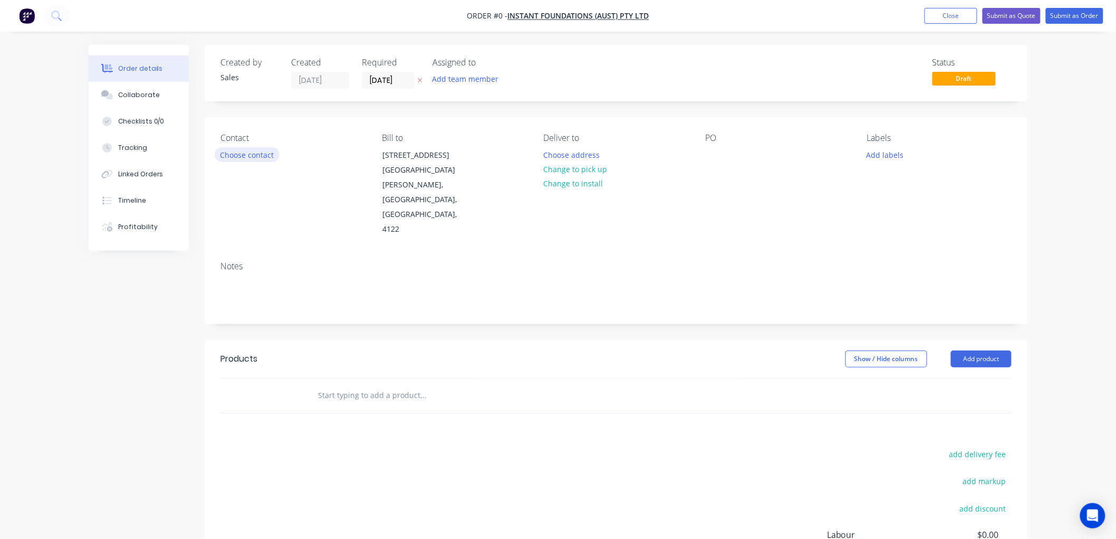
click at [253, 155] on button "Choose contact" at bounding box center [247, 154] width 65 height 14
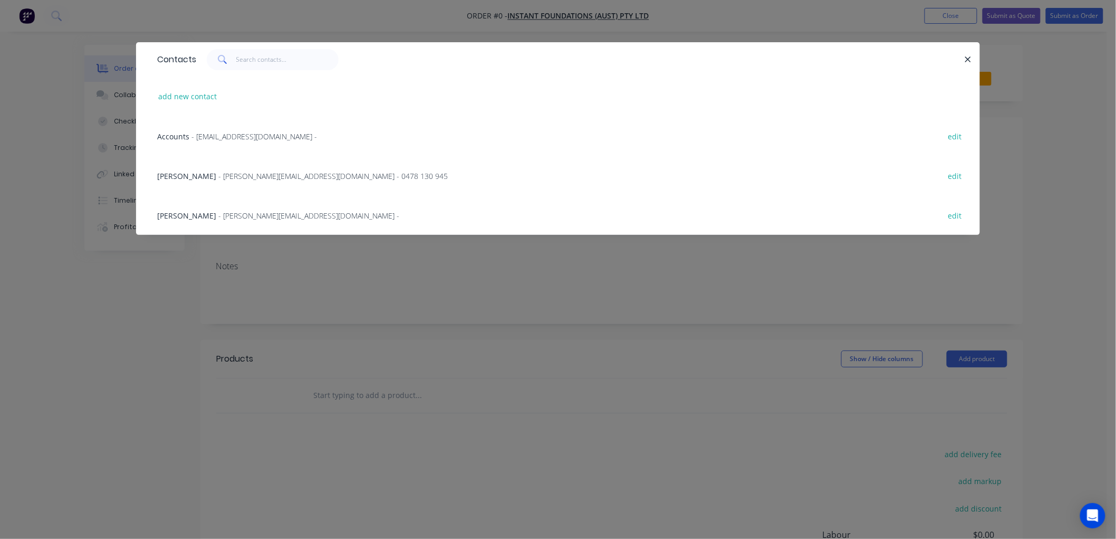
click at [192, 175] on span "[PERSON_NAME]" at bounding box center [186, 176] width 59 height 10
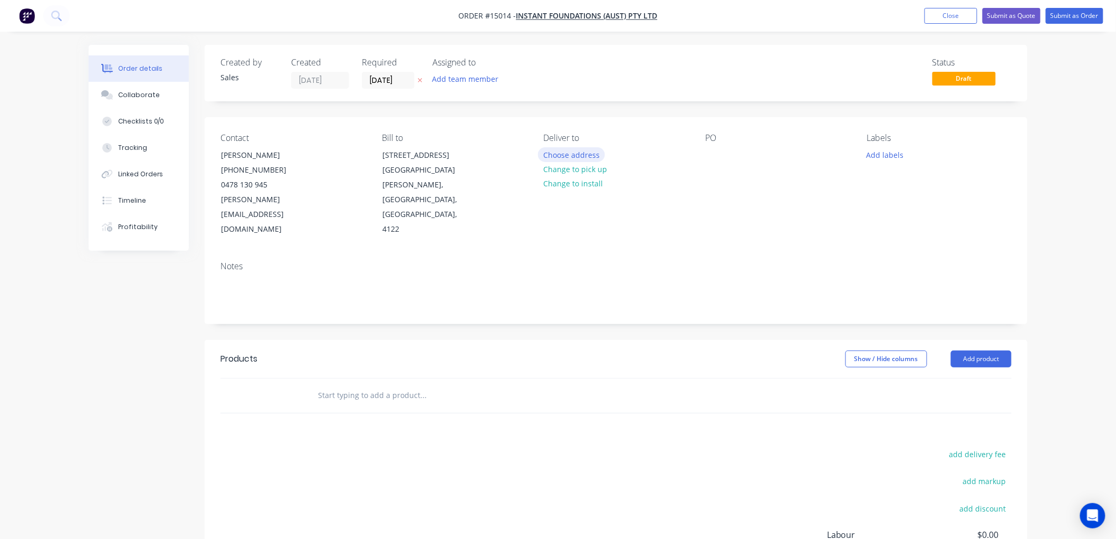
click at [571, 155] on button "Choose address" at bounding box center [572, 154] width 68 height 14
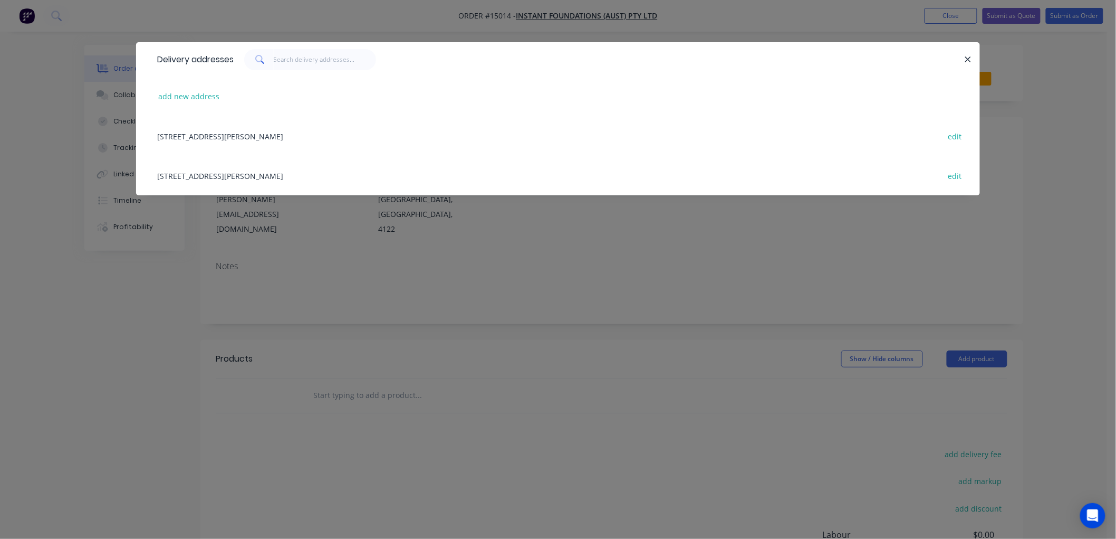
click at [228, 135] on div "[STREET_ADDRESS][PERSON_NAME] edit" at bounding box center [558, 136] width 812 height 40
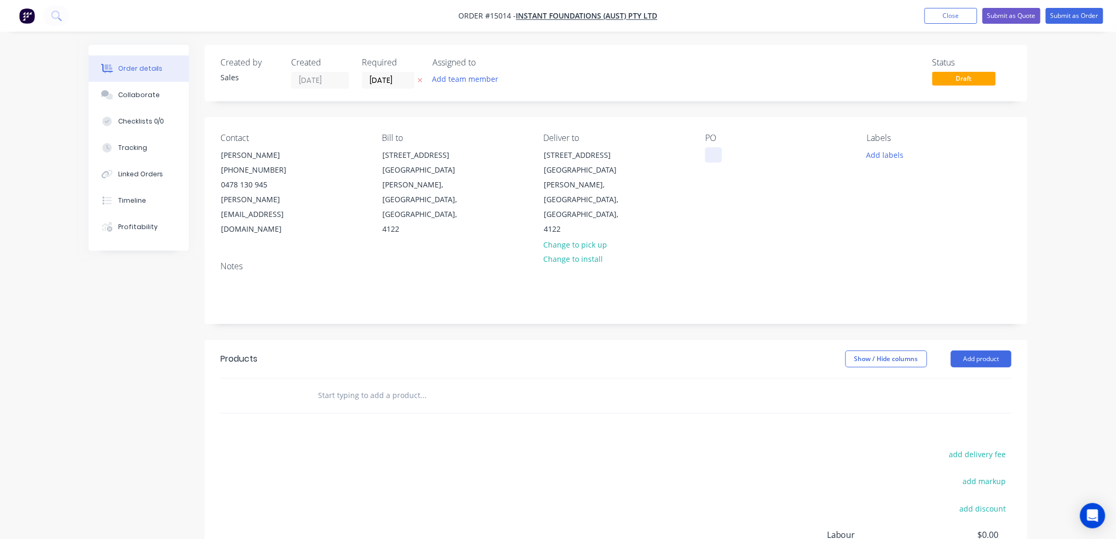
click at [713, 155] on div at bounding box center [713, 154] width 17 height 15
click at [979, 350] on button "Add product" at bounding box center [981, 358] width 61 height 17
click at [967, 378] on div "Product catalogue" at bounding box center [961, 385] width 81 height 15
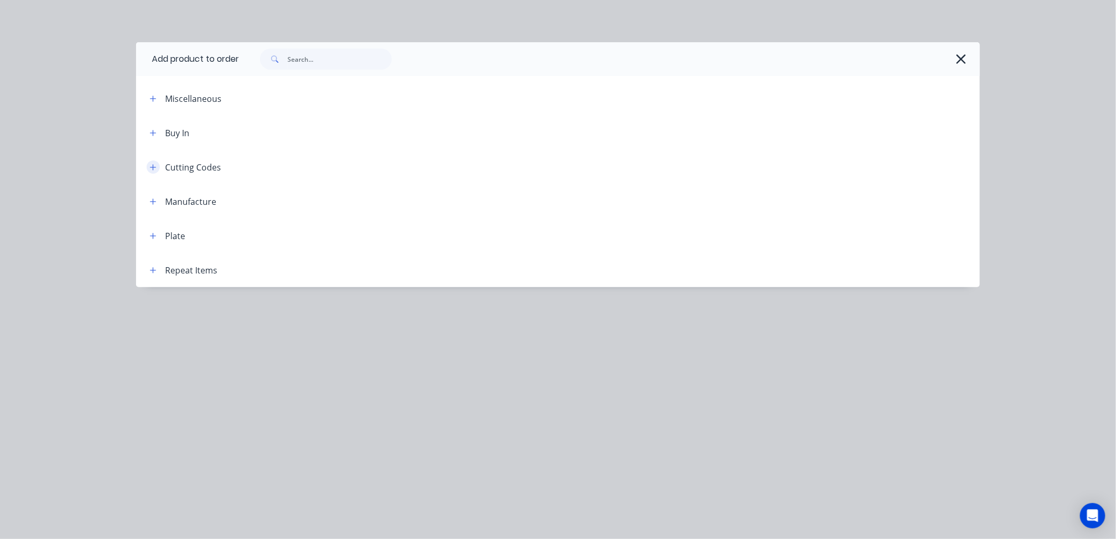
click at [157, 167] on button "button" at bounding box center [153, 166] width 13 height 13
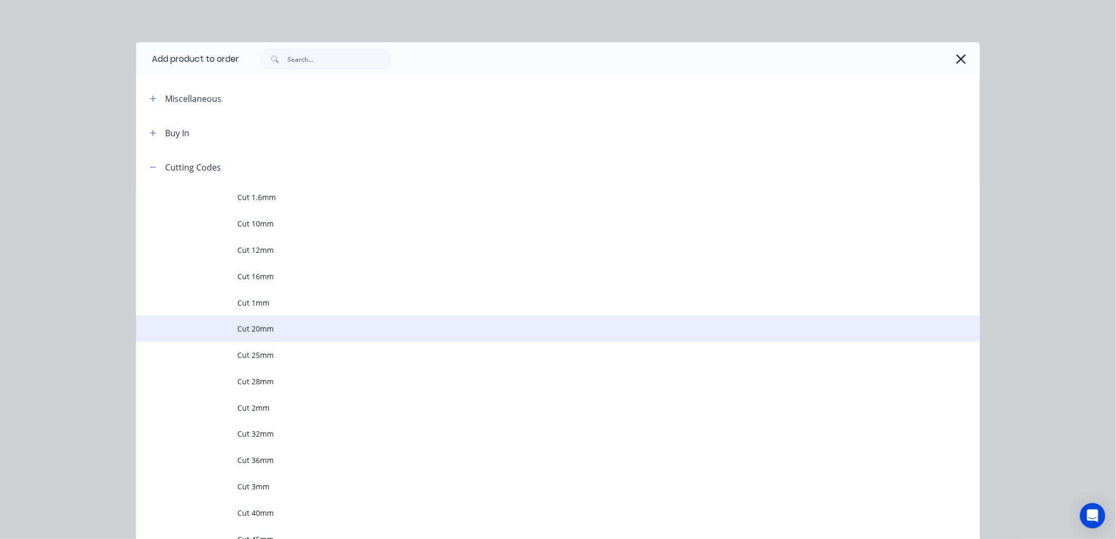
click at [252, 325] on span "Cut 20mm" at bounding box center [534, 328] width 594 height 11
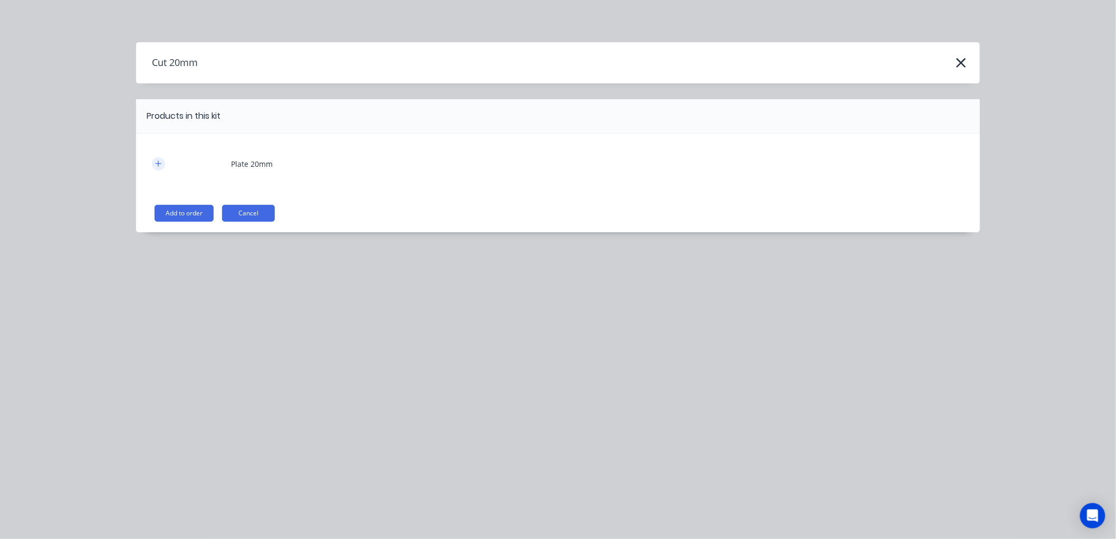
click at [159, 160] on icon "button" at bounding box center [158, 163] width 6 height 7
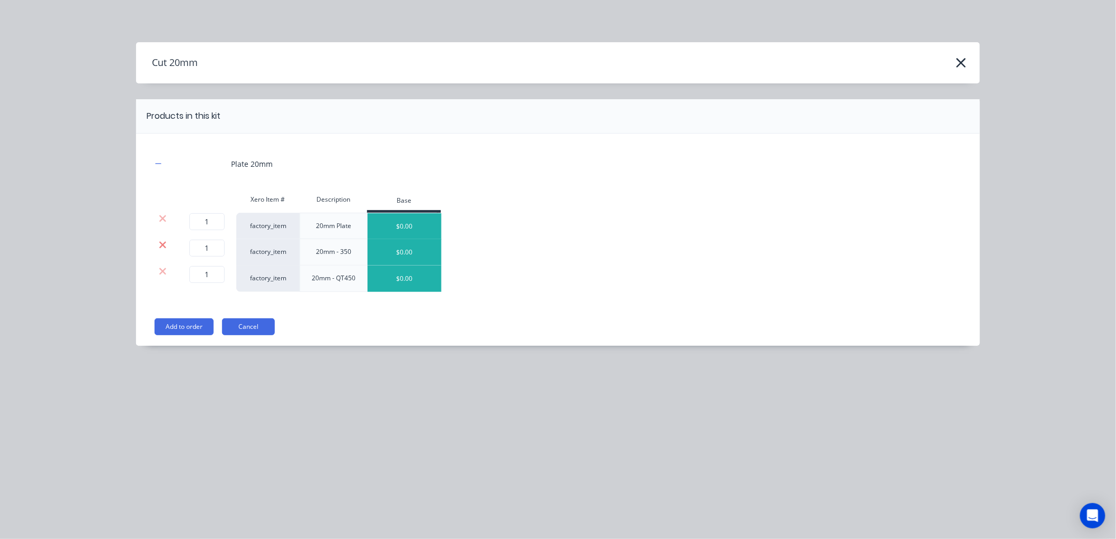
click at [164, 247] on icon at bounding box center [163, 245] width 8 height 11
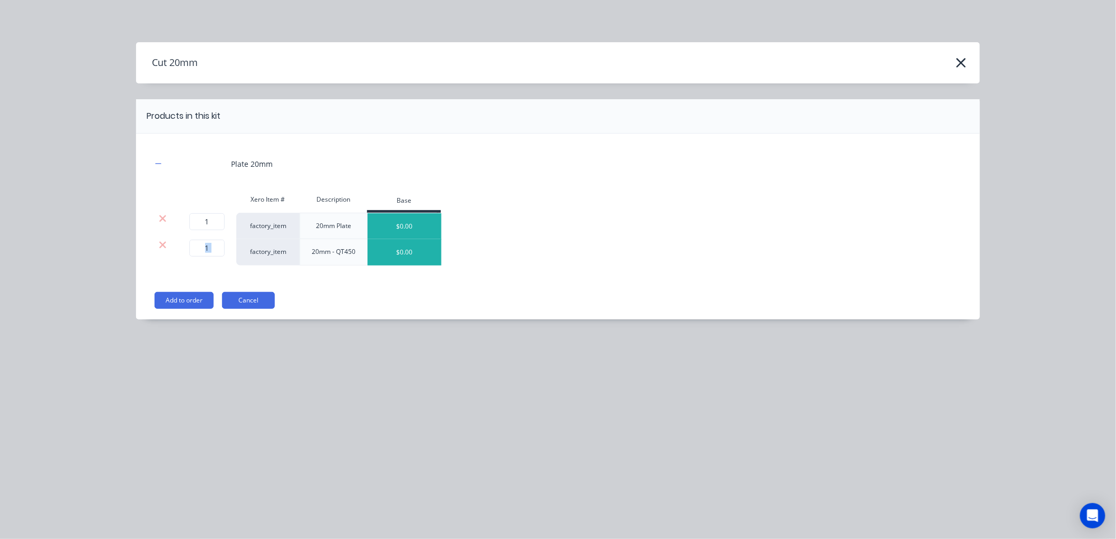
click at [164, 247] on icon at bounding box center [163, 245] width 8 height 11
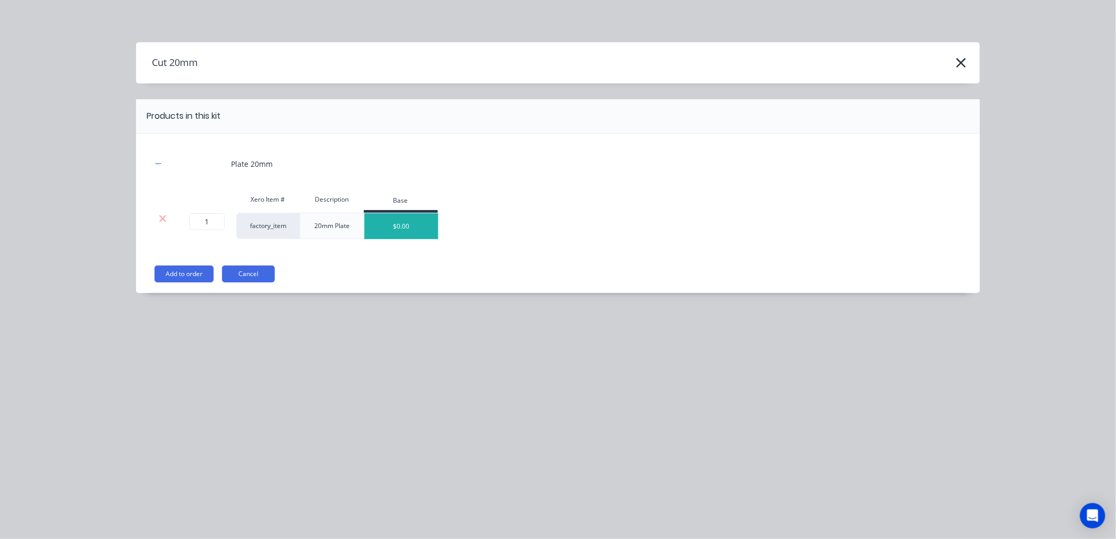
click at [173, 272] on button "Add to order" at bounding box center [184, 273] width 59 height 17
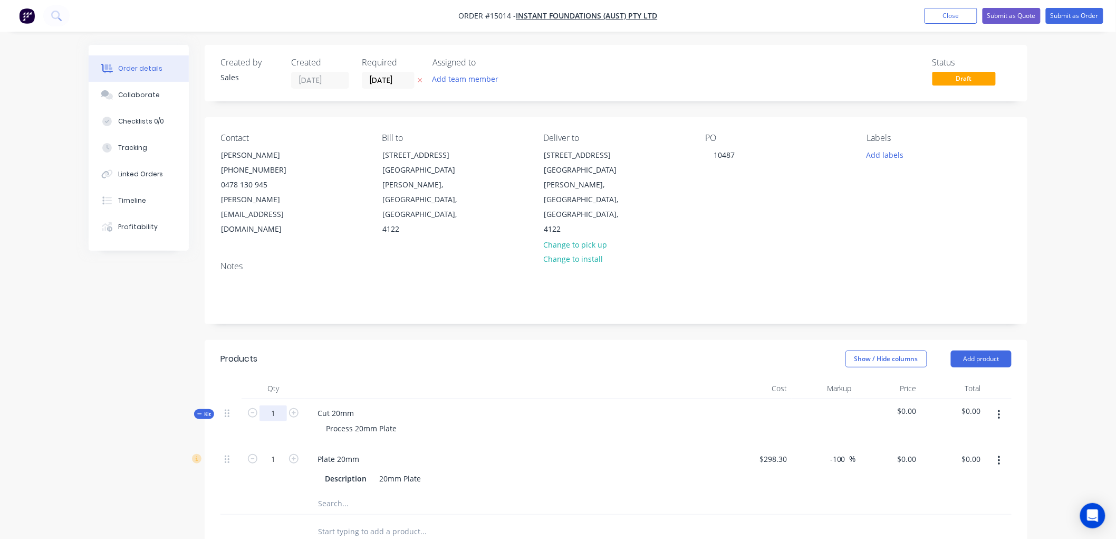
drag, startPoint x: 271, startPoint y: 384, endPoint x: 295, endPoint y: 391, distance: 25.9
click at [271, 405] on input "1" at bounding box center [273, 413] width 27 height 16
type input "51"
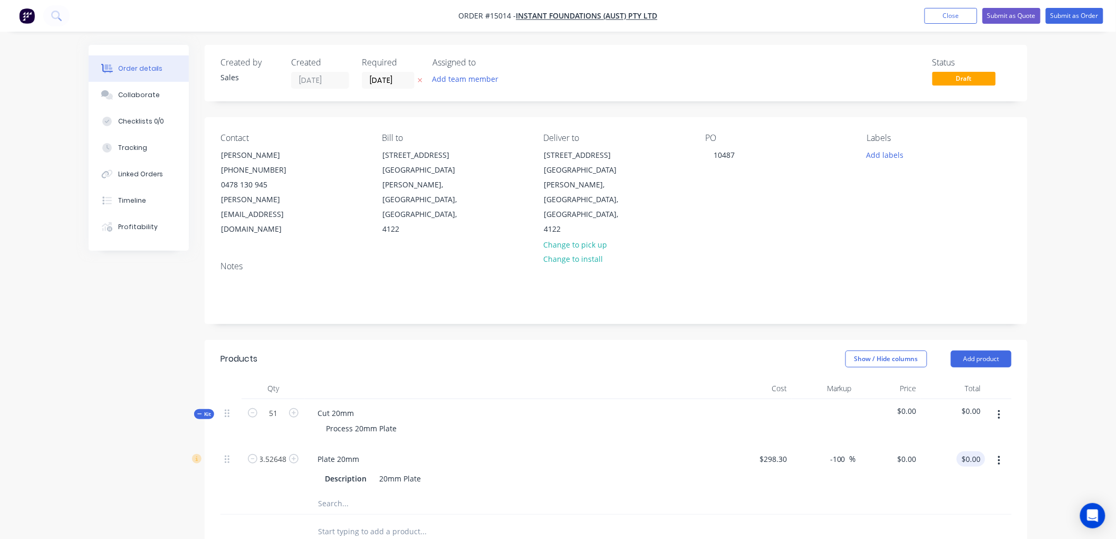
type input "13.5265"
type input "$298.30"
type input "$0.00"
type input "4666.71"
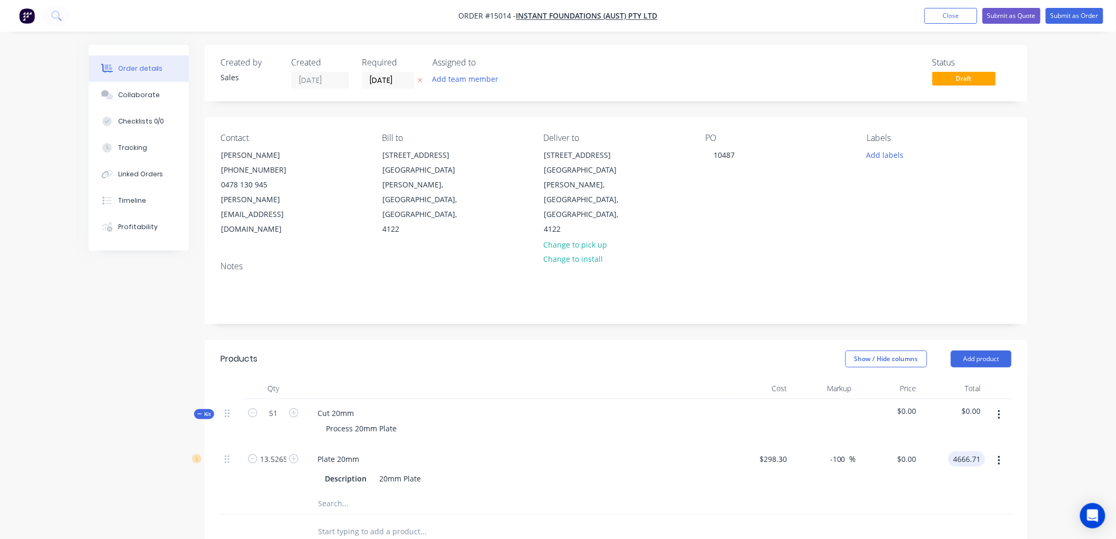
type input "15.66"
type input "$345.005"
type input "$4,666.71"
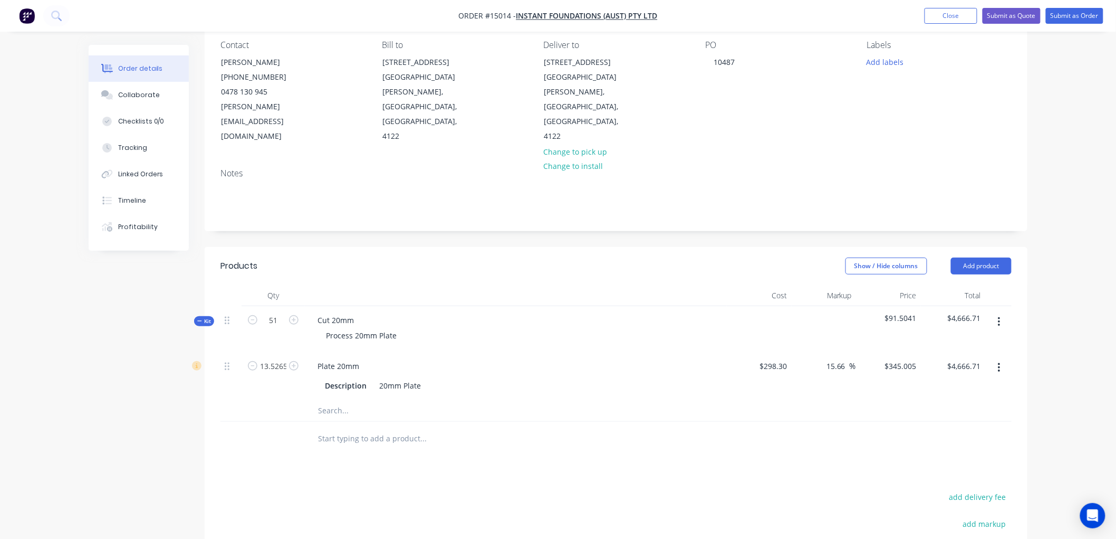
scroll to position [117, 0]
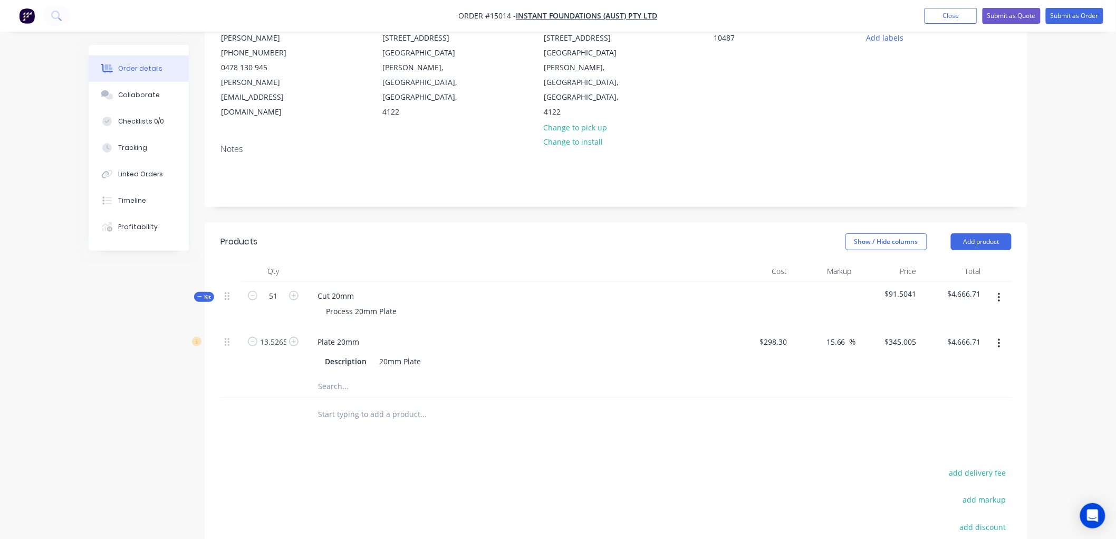
click at [414, 303] on div "Process 20mm Plate" at bounding box center [516, 310] width 414 height 15
click at [397, 303] on div "Process 20mm Plate" at bounding box center [362, 310] width 88 height 15
click at [489, 376] on input "text" at bounding box center [423, 386] width 211 height 21
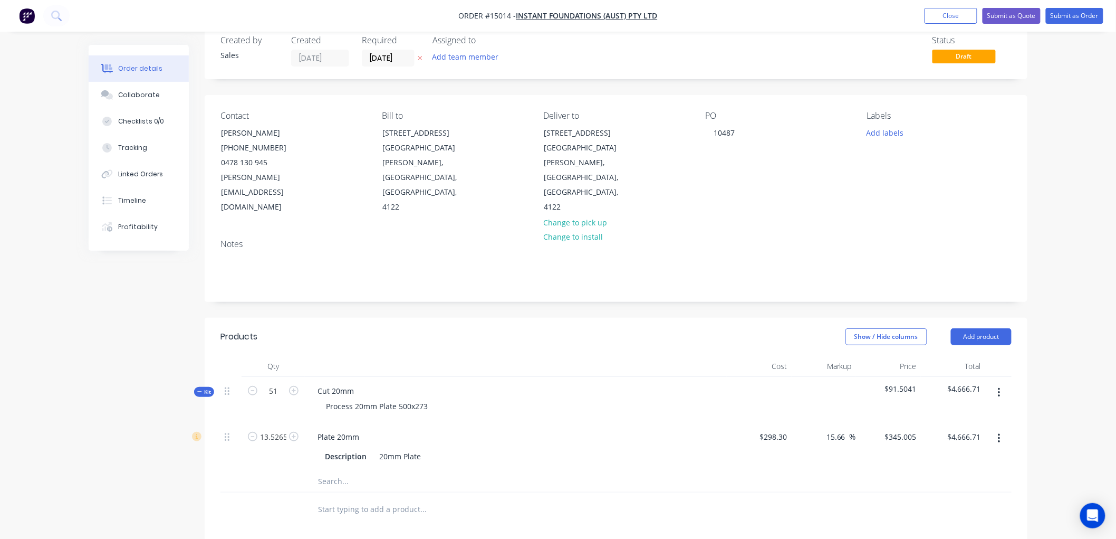
scroll to position [0, 0]
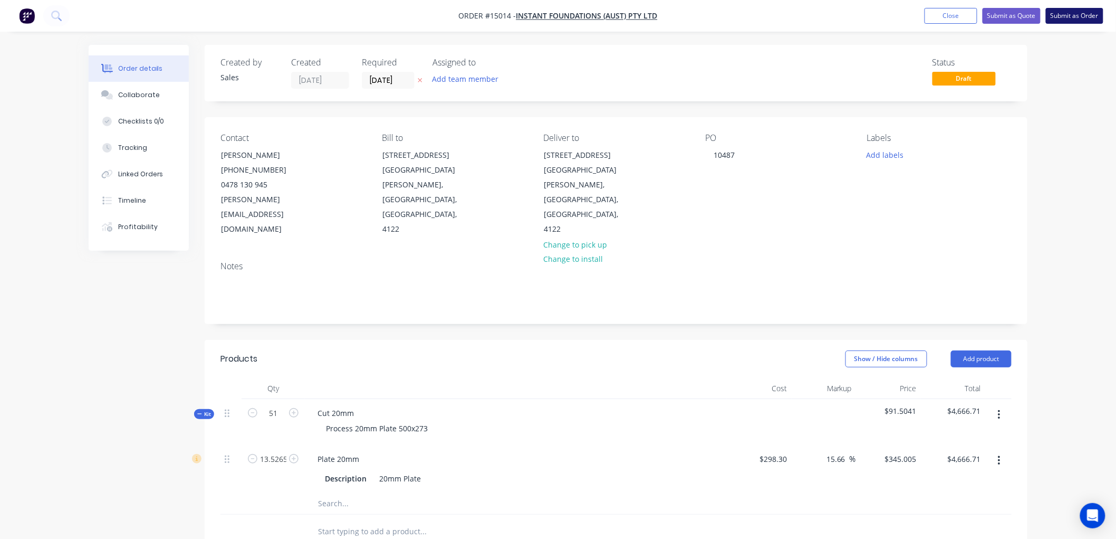
click at [1080, 13] on button "Submit as Order" at bounding box center [1075, 16] width 58 height 16
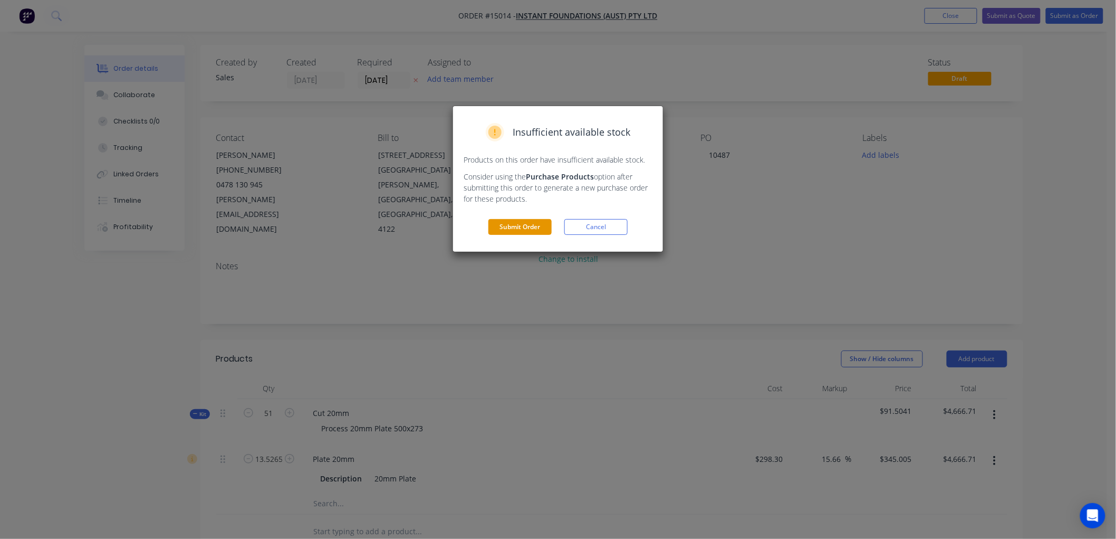
click at [530, 227] on button "Submit Order" at bounding box center [520, 227] width 63 height 16
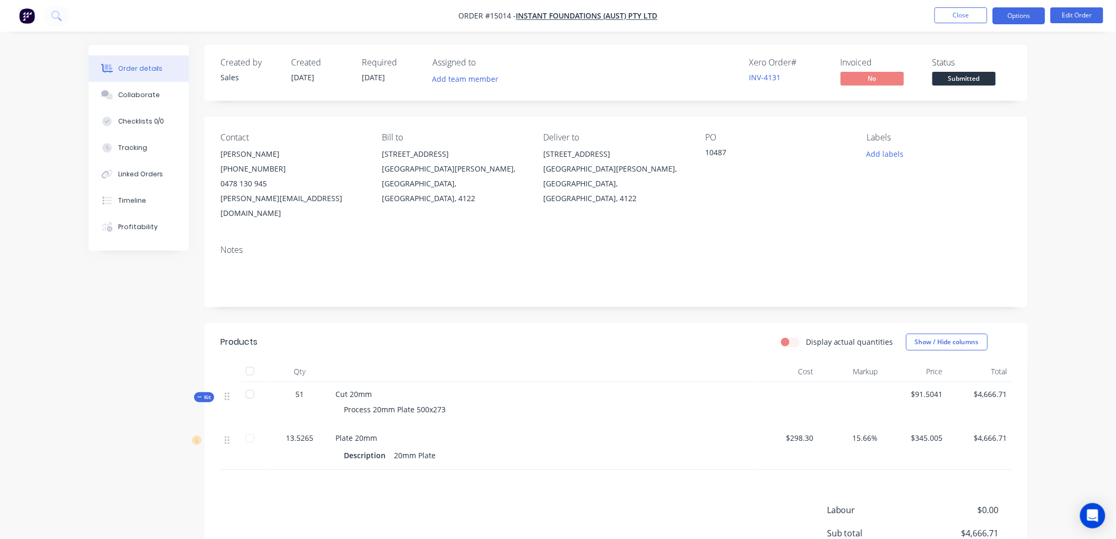
click at [1025, 17] on button "Options" at bounding box center [1019, 15] width 53 height 17
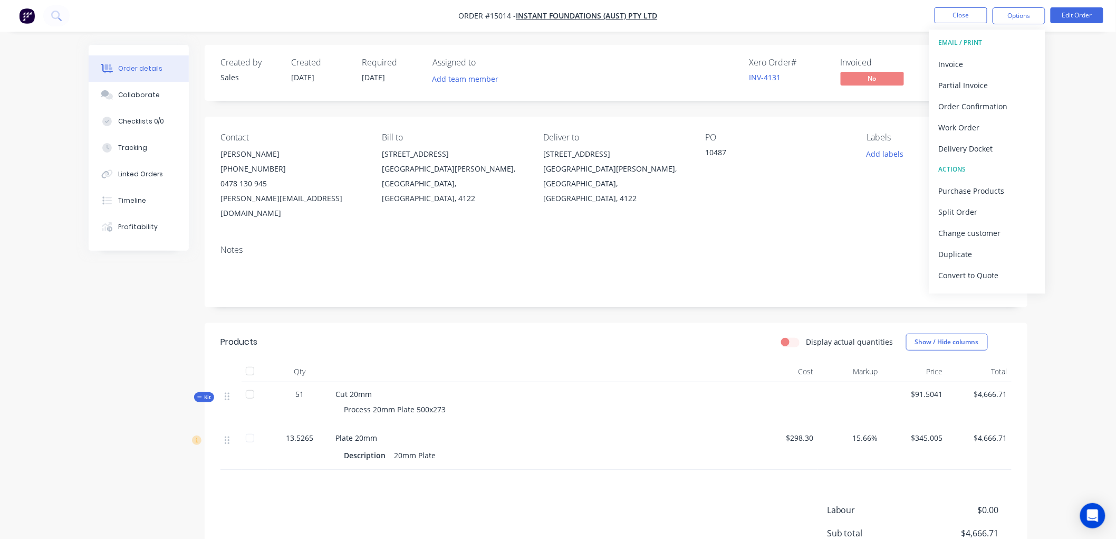
click at [403, 88] on div "Required [DATE]" at bounding box center [391, 73] width 58 height 31
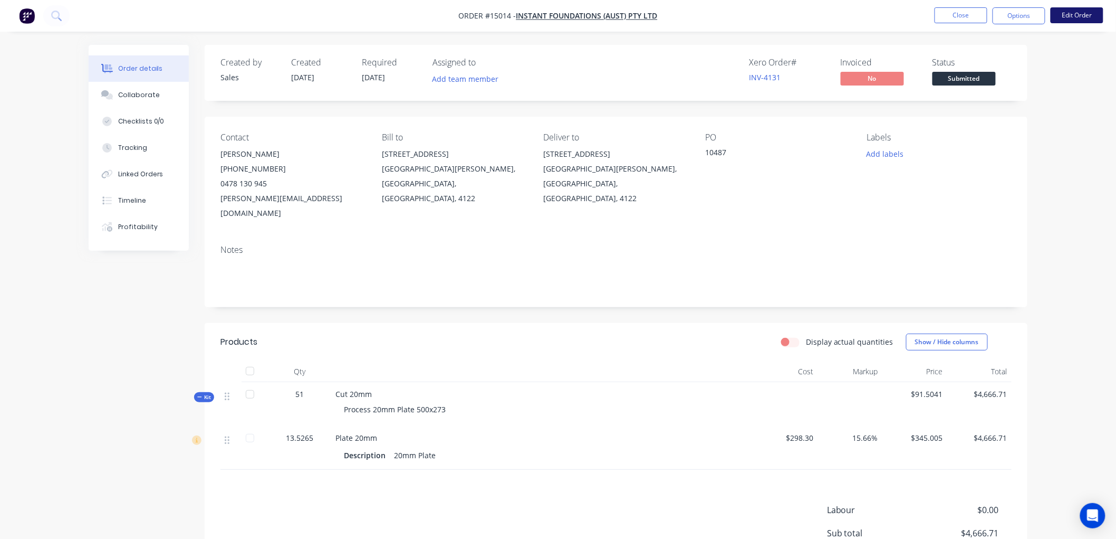
click at [1086, 16] on button "Edit Order" at bounding box center [1077, 15] width 53 height 16
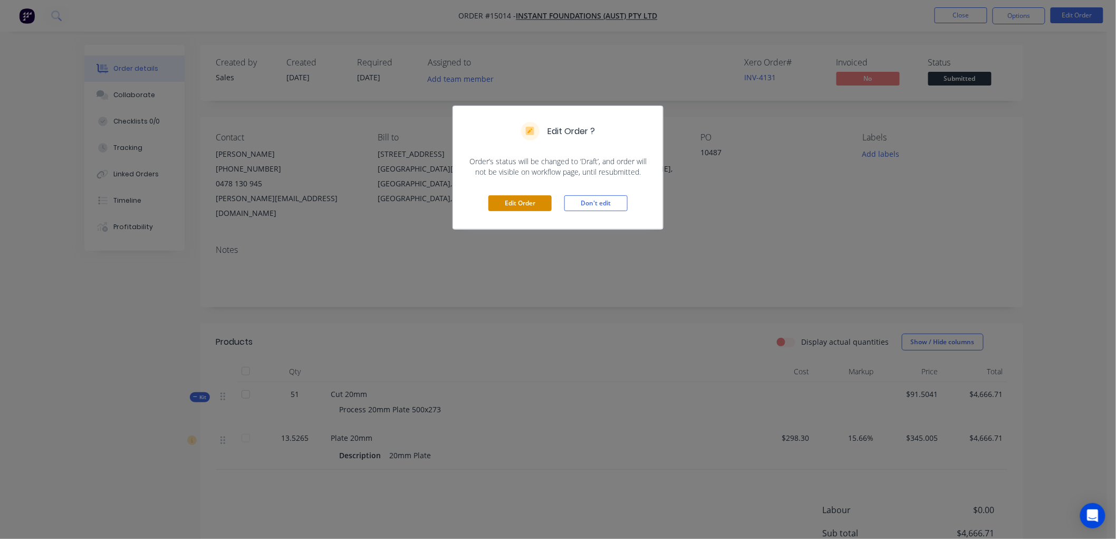
click at [538, 205] on button "Edit Order" at bounding box center [520, 203] width 63 height 16
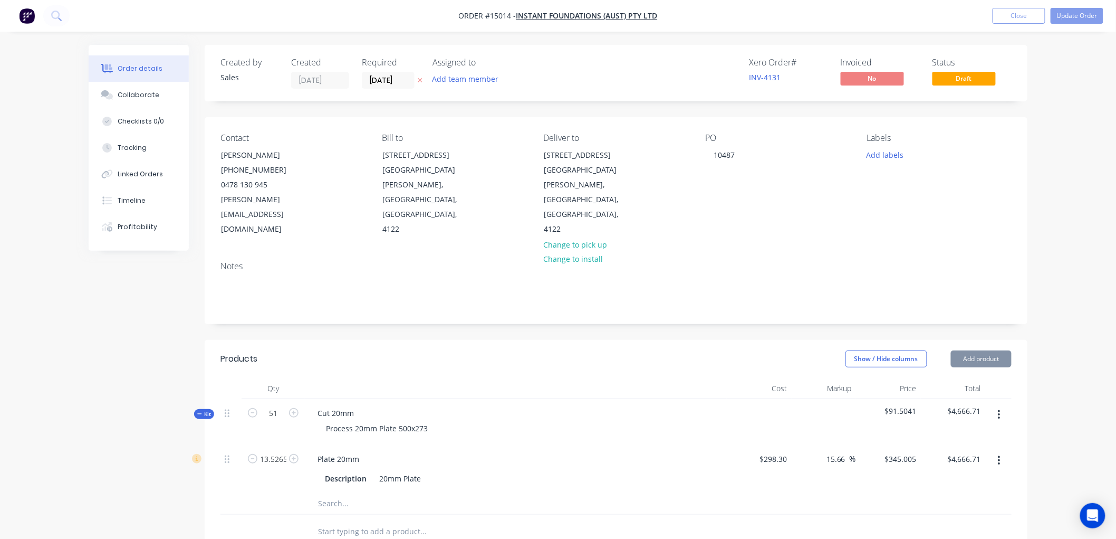
click at [402, 72] on label "[DATE]" at bounding box center [388, 80] width 53 height 17
click at [402, 72] on input "[DATE]" at bounding box center [388, 80] width 52 height 16
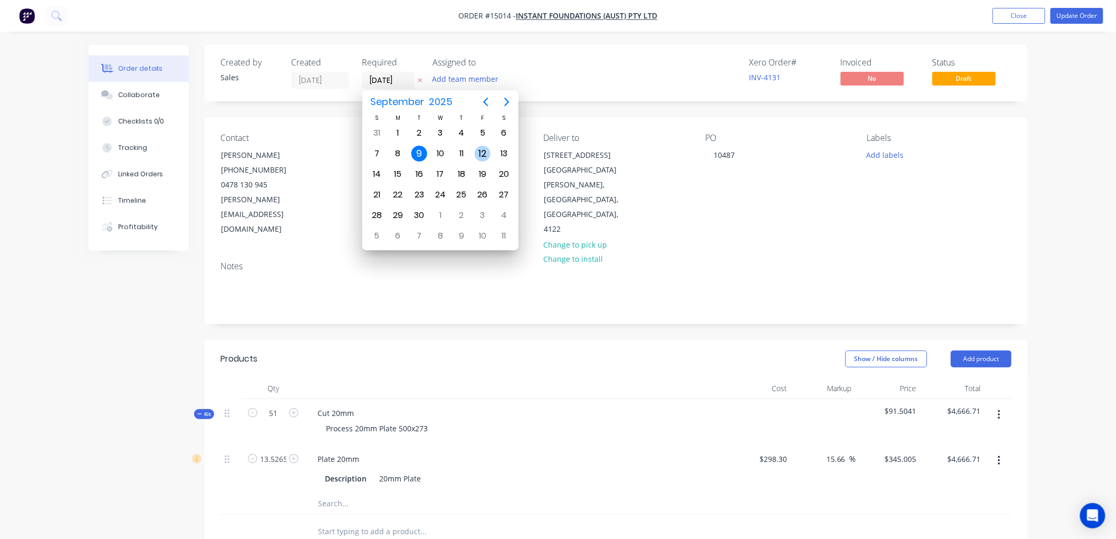
click at [480, 152] on div "12" at bounding box center [483, 154] width 16 height 16
type input "[DATE]"
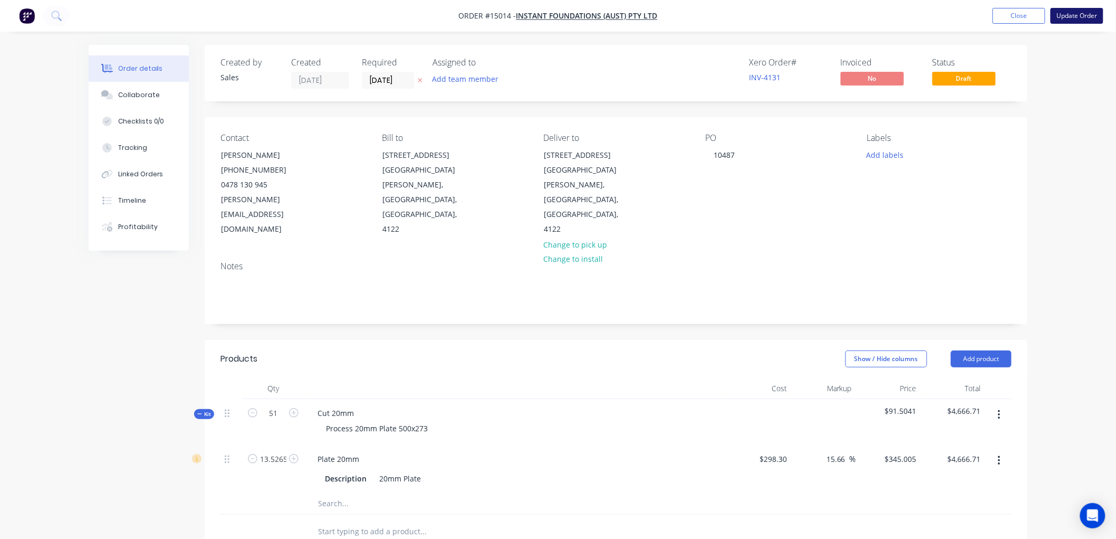
click at [1067, 16] on button "Update Order" at bounding box center [1077, 16] width 53 height 16
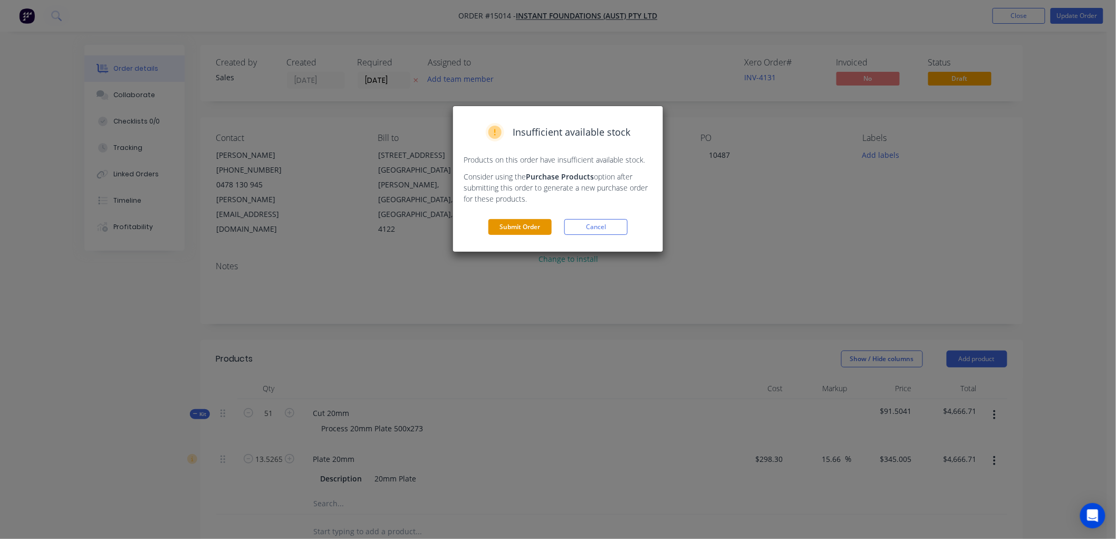
click at [525, 228] on button "Submit Order" at bounding box center [520, 227] width 63 height 16
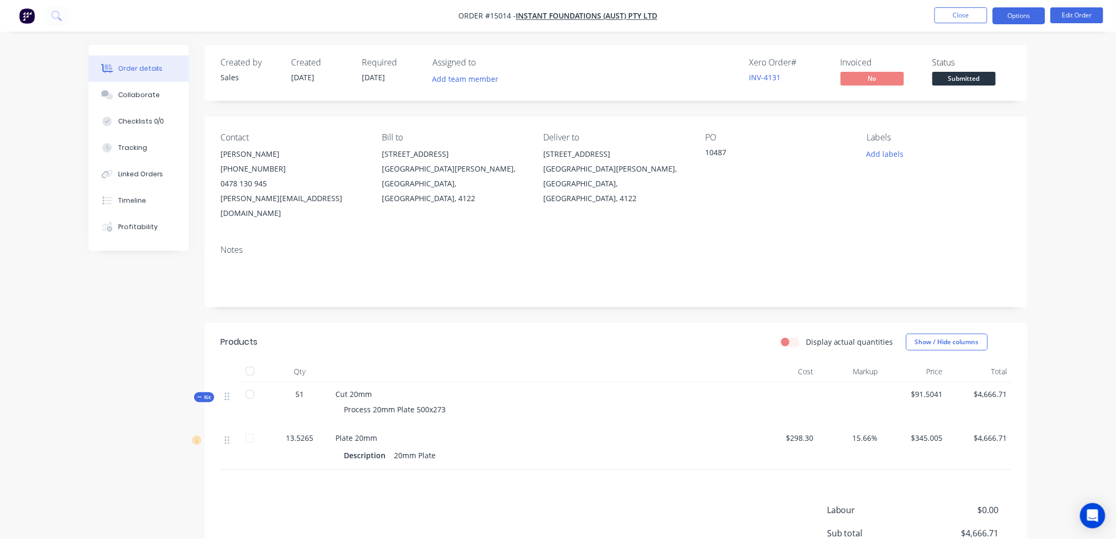
click at [1012, 12] on button "Options" at bounding box center [1019, 15] width 53 height 17
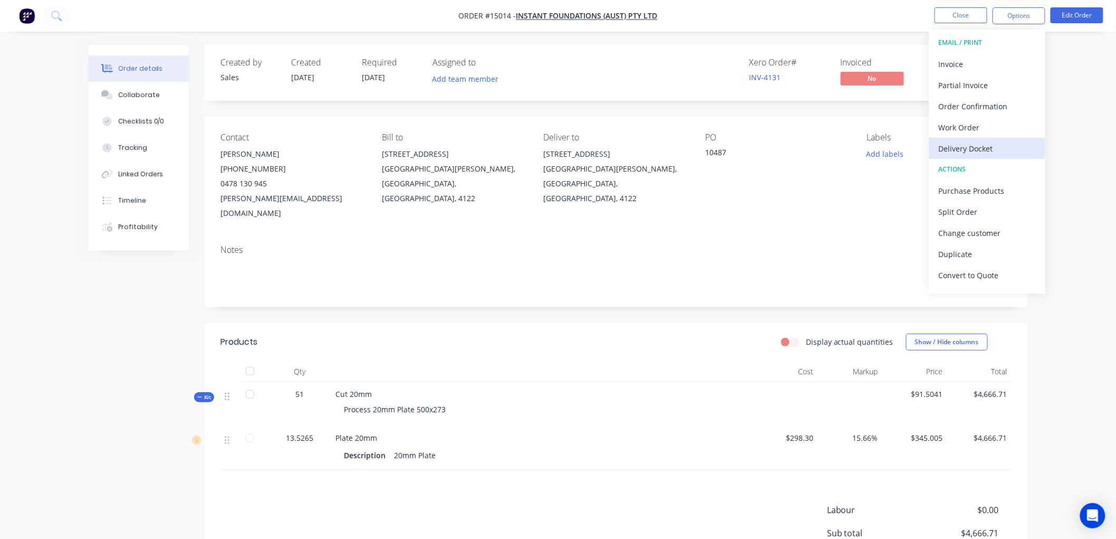
click at [977, 148] on div "Delivery Docket" at bounding box center [987, 148] width 97 height 15
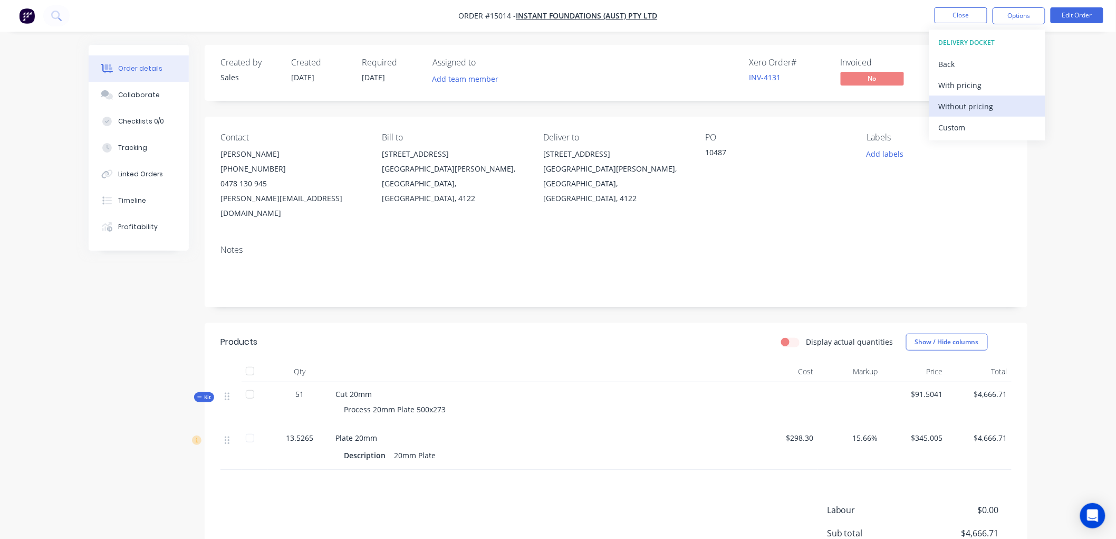
click at [974, 108] on div "Without pricing" at bounding box center [987, 106] width 97 height 15
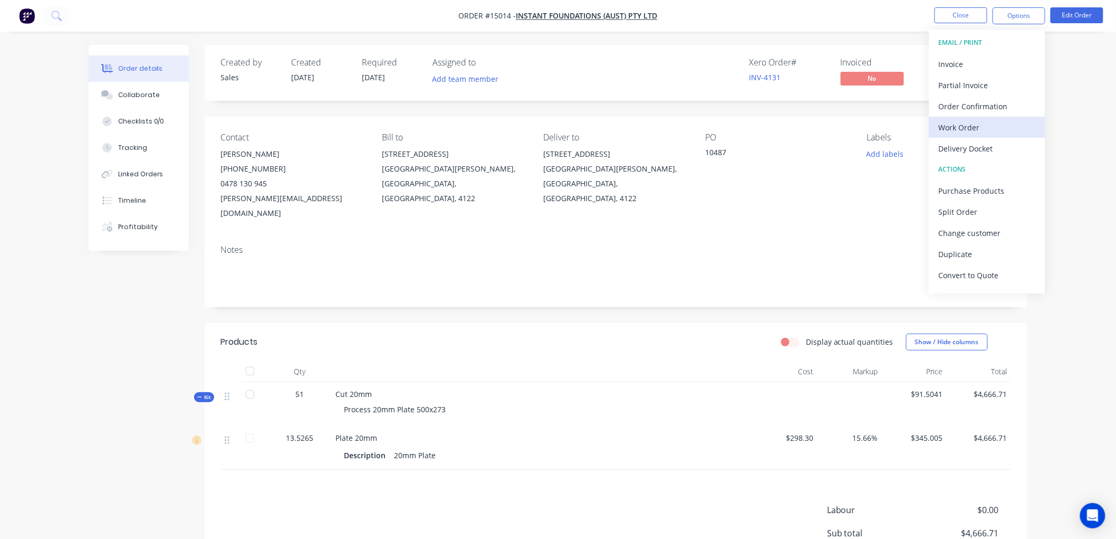
click at [953, 129] on div "Work Order" at bounding box center [987, 127] width 97 height 15
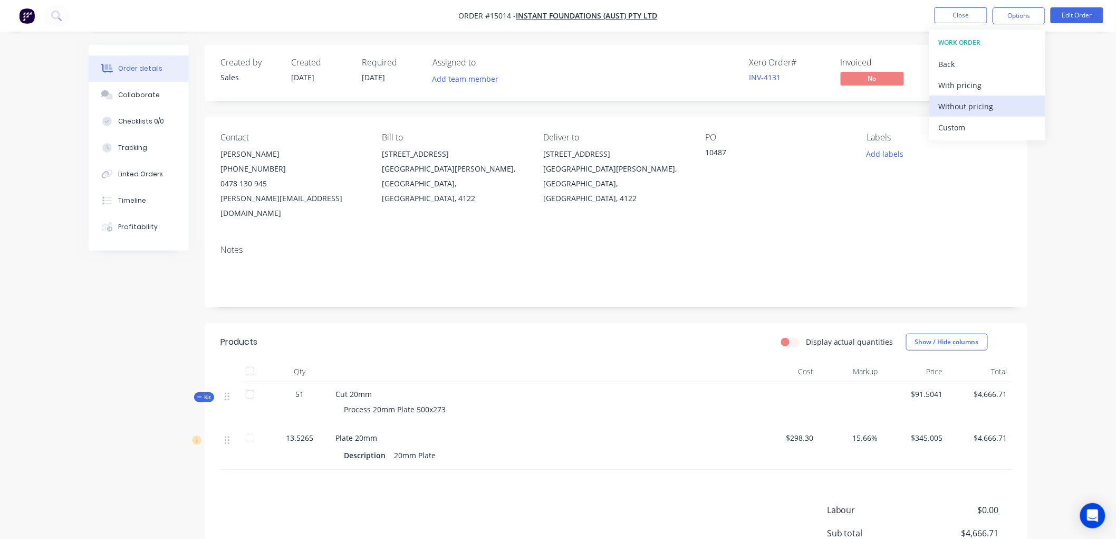
click at [967, 104] on div "Without pricing" at bounding box center [987, 106] width 97 height 15
click at [954, 17] on button "Close" at bounding box center [961, 15] width 53 height 16
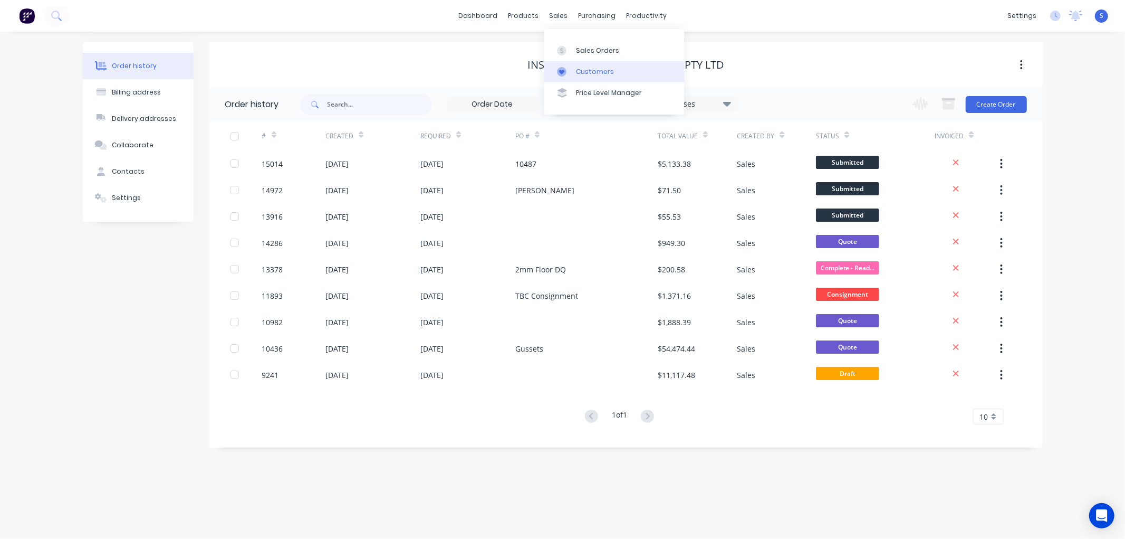
click at [592, 72] on div "Customers" at bounding box center [595, 71] width 38 height 9
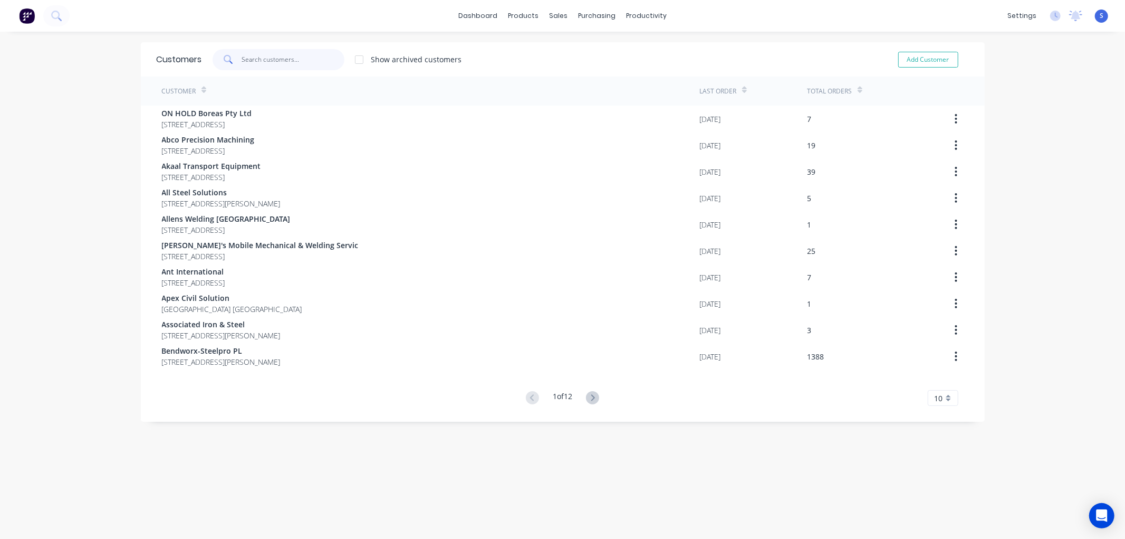
click at [292, 62] on input "text" at bounding box center [293, 59] width 103 height 21
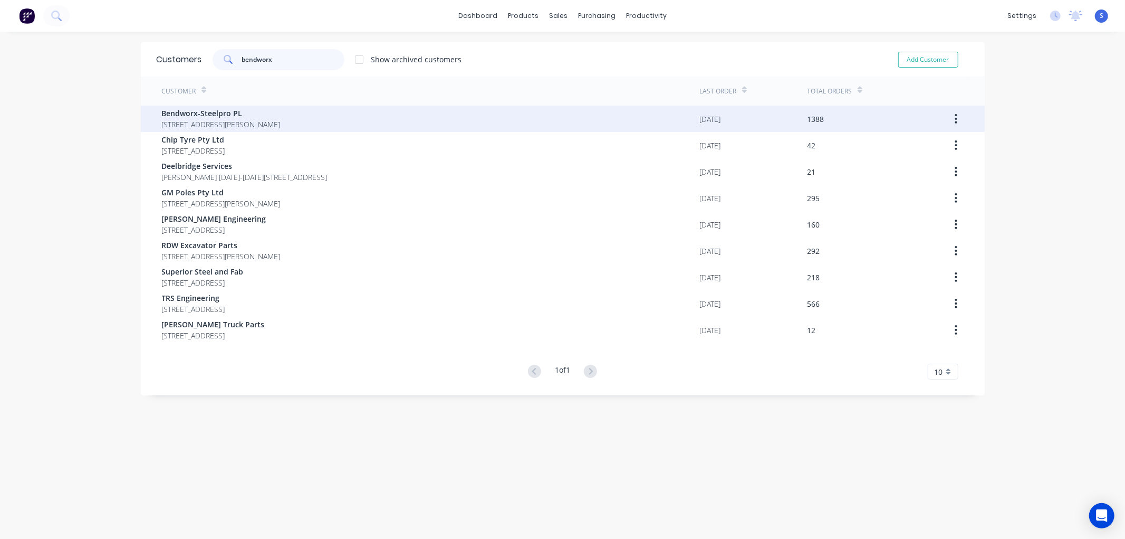
type input "bendworx"
click at [215, 109] on span "Bendworx-Steelpro PL" at bounding box center [221, 113] width 119 height 11
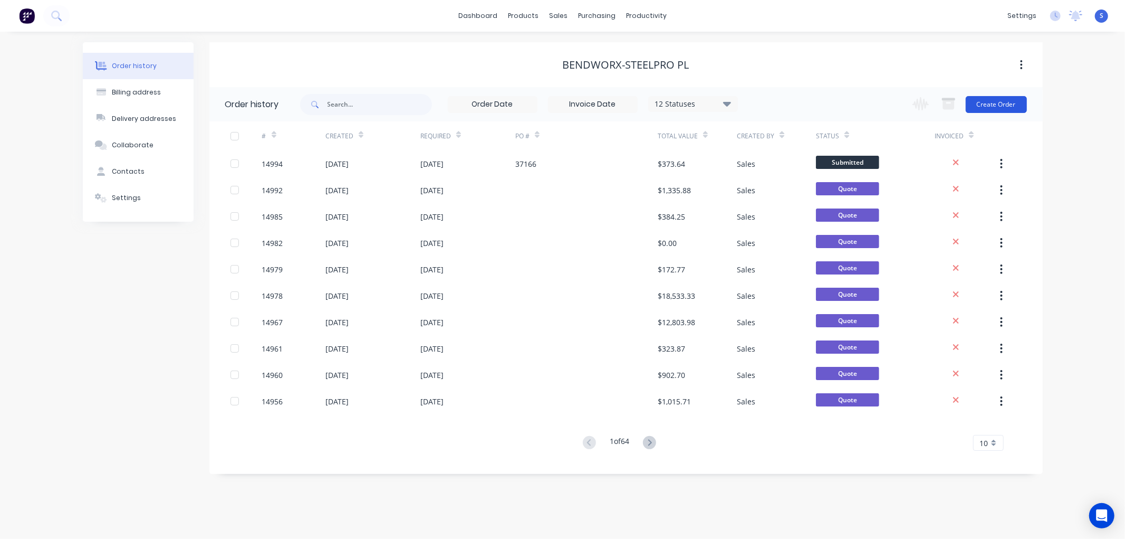
click at [1001, 106] on button "Create Order" at bounding box center [996, 104] width 61 height 17
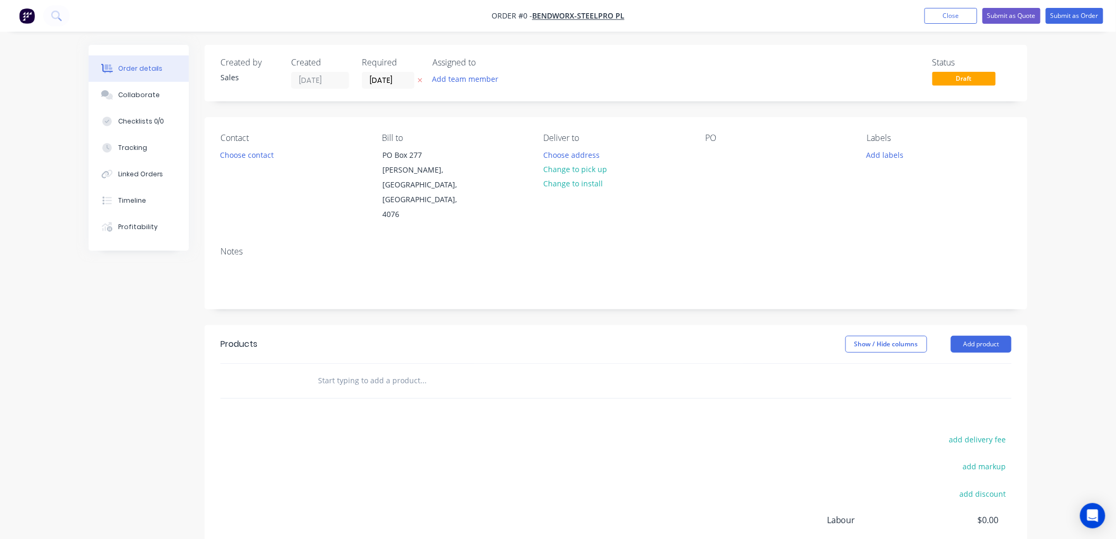
click at [351, 370] on input "text" at bounding box center [423, 380] width 211 height 21
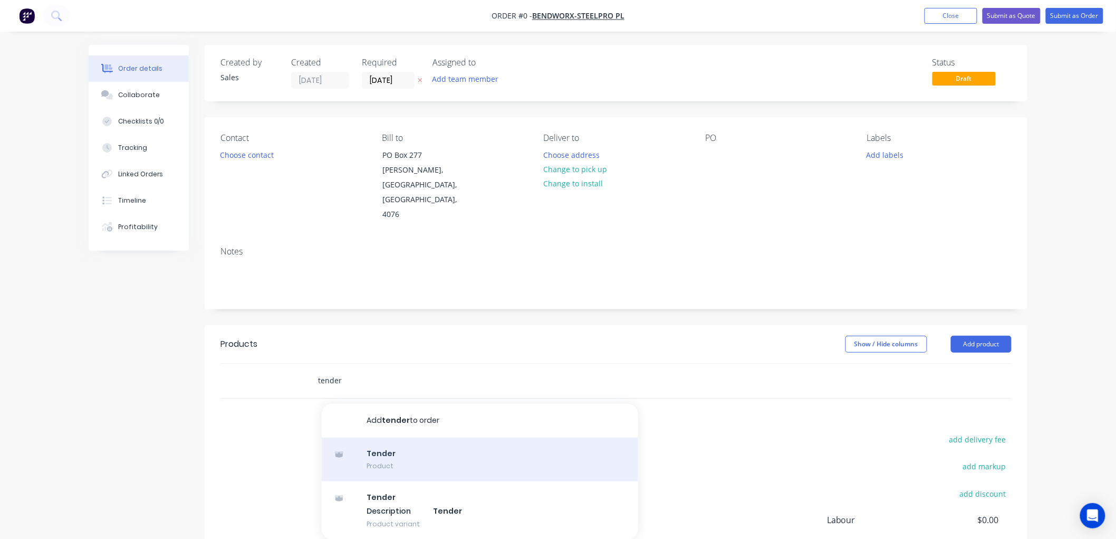
type input "tender"
click at [381, 437] on div "Tender Product" at bounding box center [480, 459] width 317 height 44
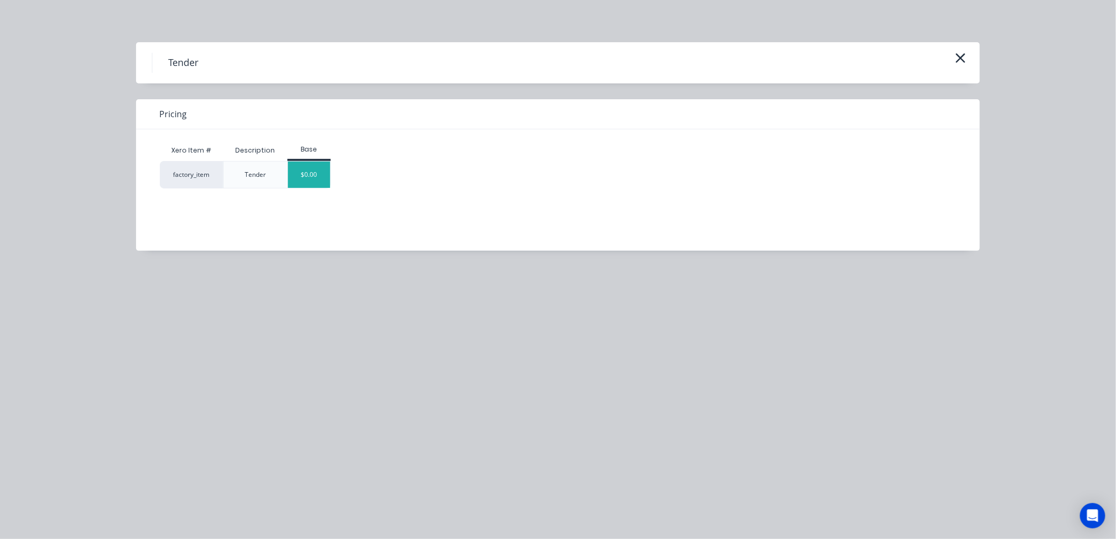
click at [315, 170] on div "$0.00" at bounding box center [309, 174] width 43 height 26
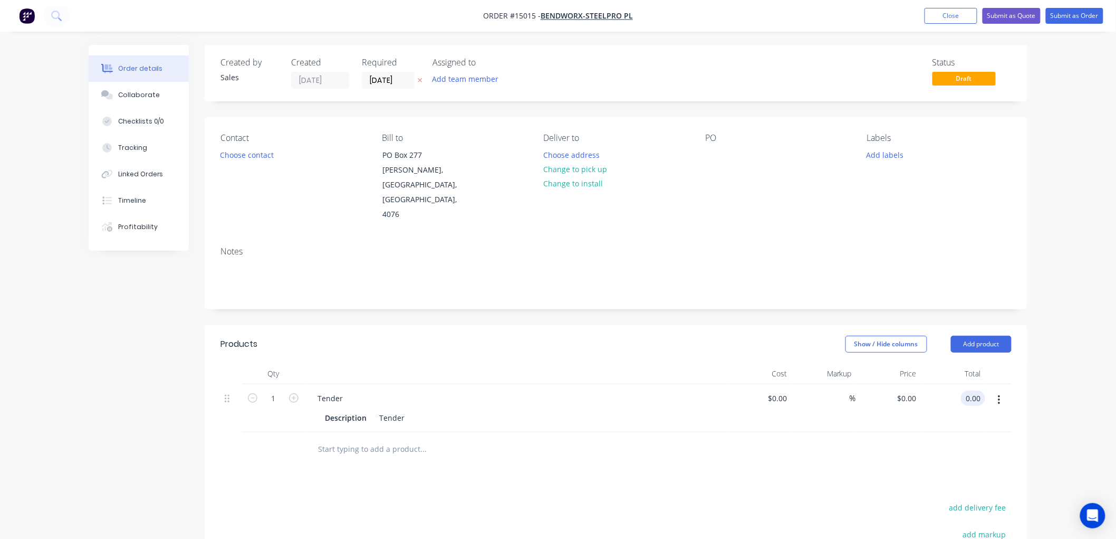
click at [974, 390] on input "0.00" at bounding box center [975, 397] width 20 height 15
type input "348.30"
type input "$348.30"
click at [649, 466] on div "Products Show / Hide columns Add product Qty Cost Markup Price Total 1 Tender D…" at bounding box center [616, 522] width 823 height 395
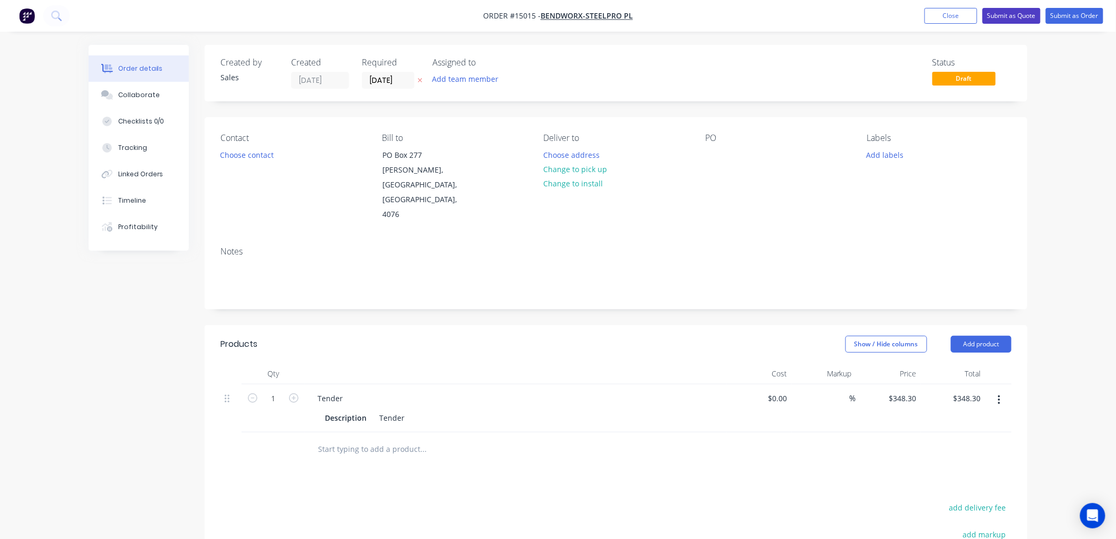
click at [1012, 12] on button "Submit as Quote" at bounding box center [1012, 16] width 58 height 16
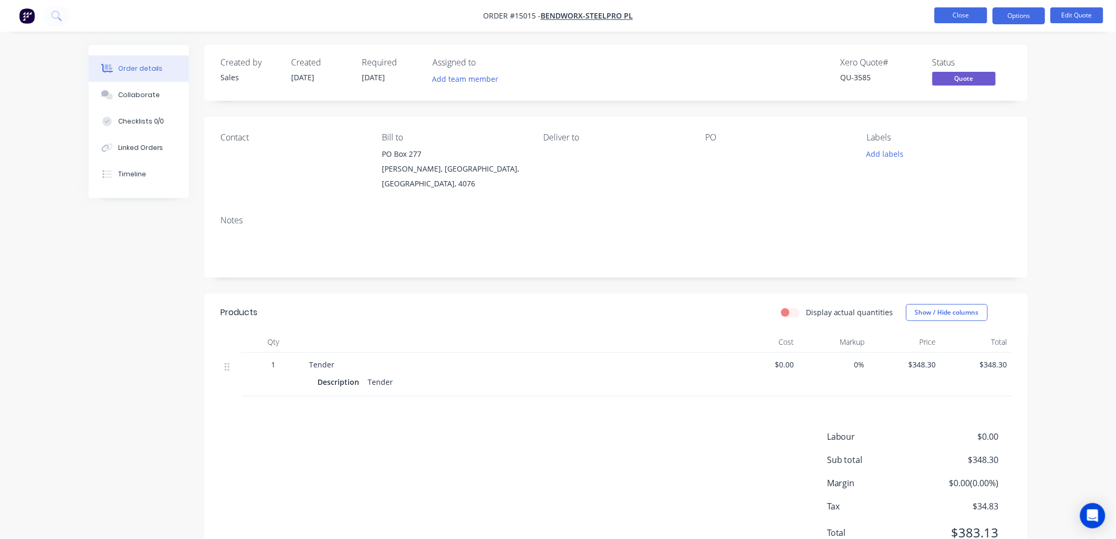
click at [966, 14] on button "Close" at bounding box center [961, 15] width 53 height 16
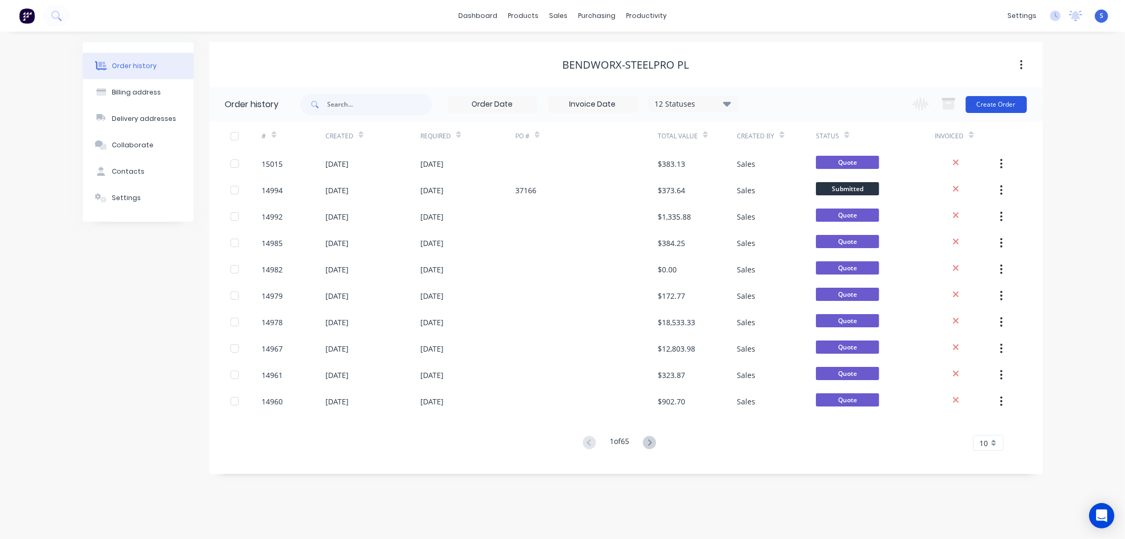
click at [1003, 98] on button "Create Order" at bounding box center [996, 104] width 61 height 17
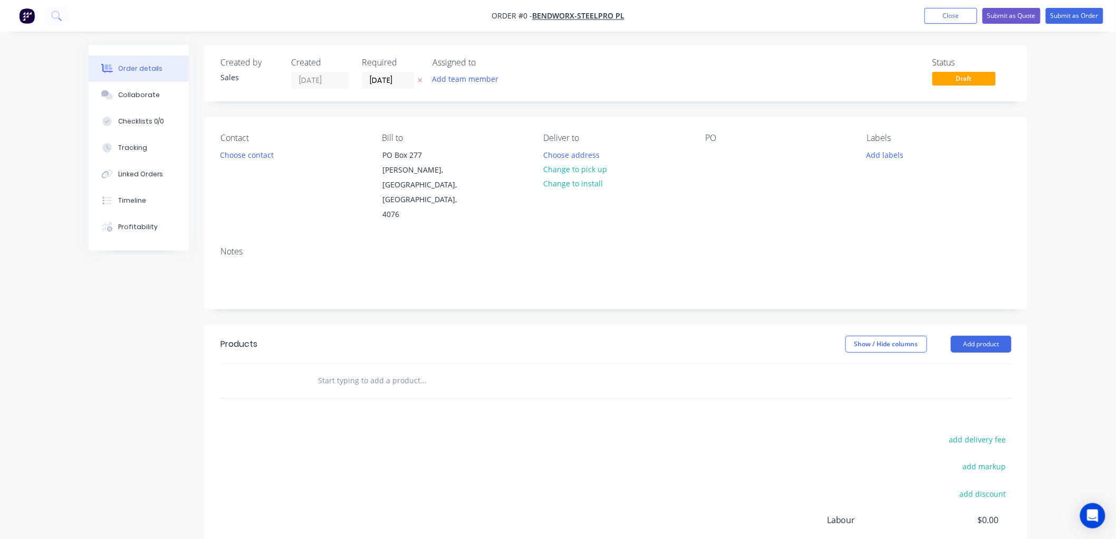
click at [420, 370] on input "text" at bounding box center [423, 380] width 211 height 21
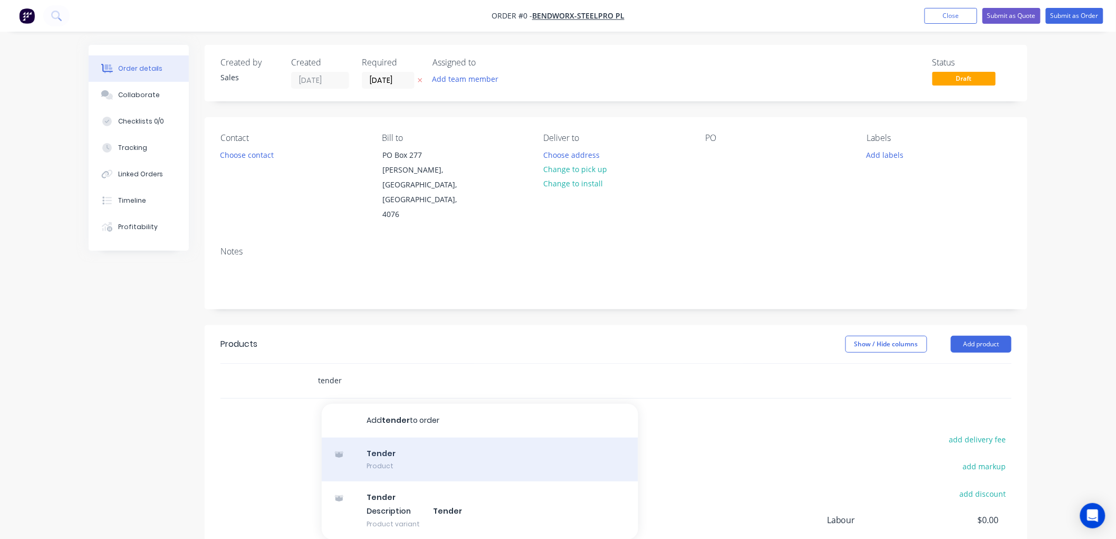
type input "tender"
click at [391, 437] on div "Tender Product" at bounding box center [480, 459] width 317 height 44
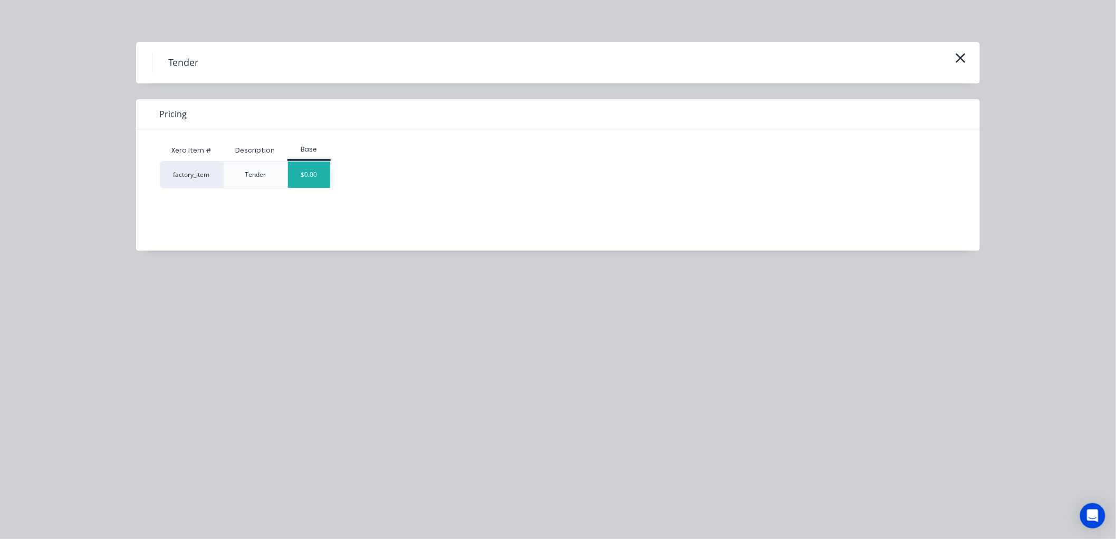
click at [309, 180] on div "$0.00" at bounding box center [309, 174] width 43 height 26
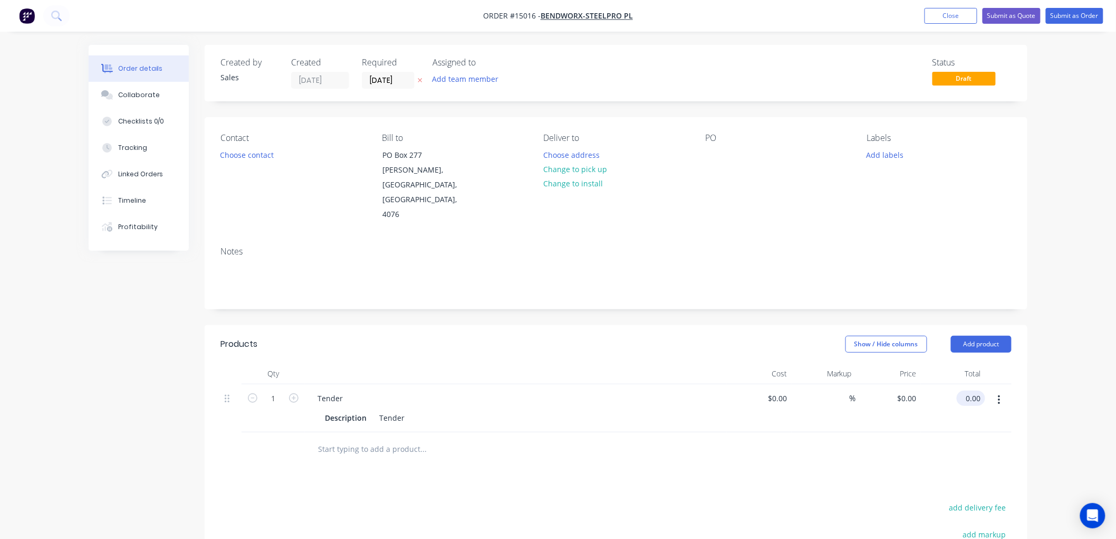
click at [980, 390] on input "0.00" at bounding box center [973, 397] width 24 height 15
type input "1693.85"
type input "$1,693.85"
click at [956, 15] on button "Close" at bounding box center [951, 16] width 53 height 16
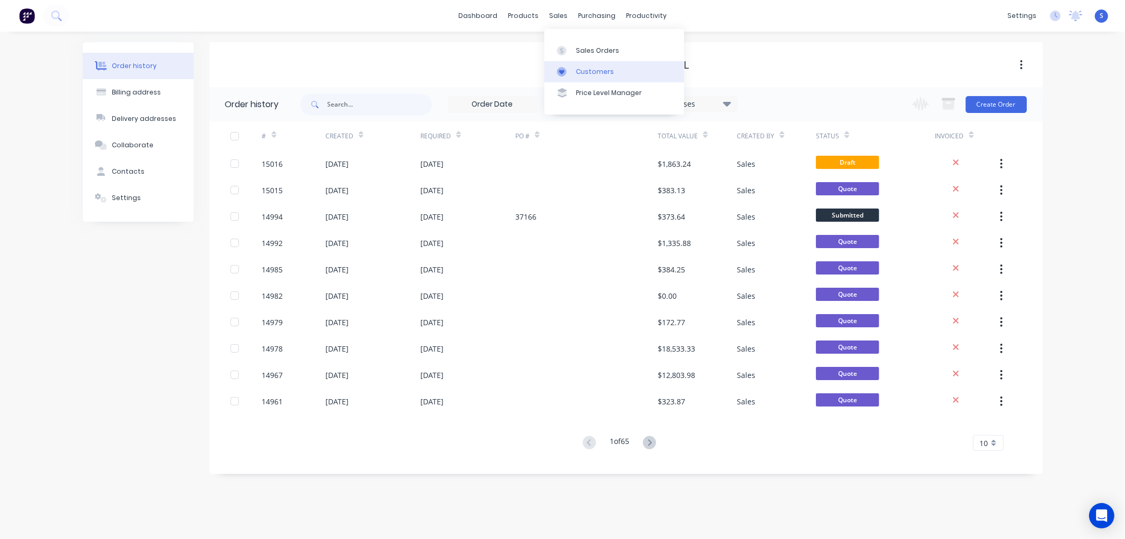
click at [584, 71] on div "Customers" at bounding box center [595, 71] width 38 height 9
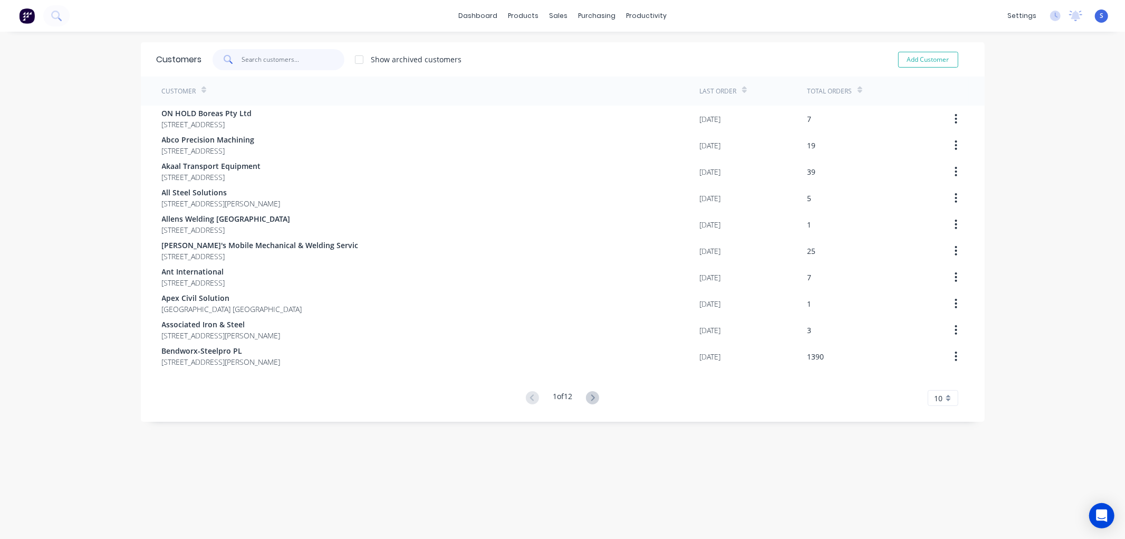
click at [304, 65] on input "text" at bounding box center [293, 59] width 103 height 21
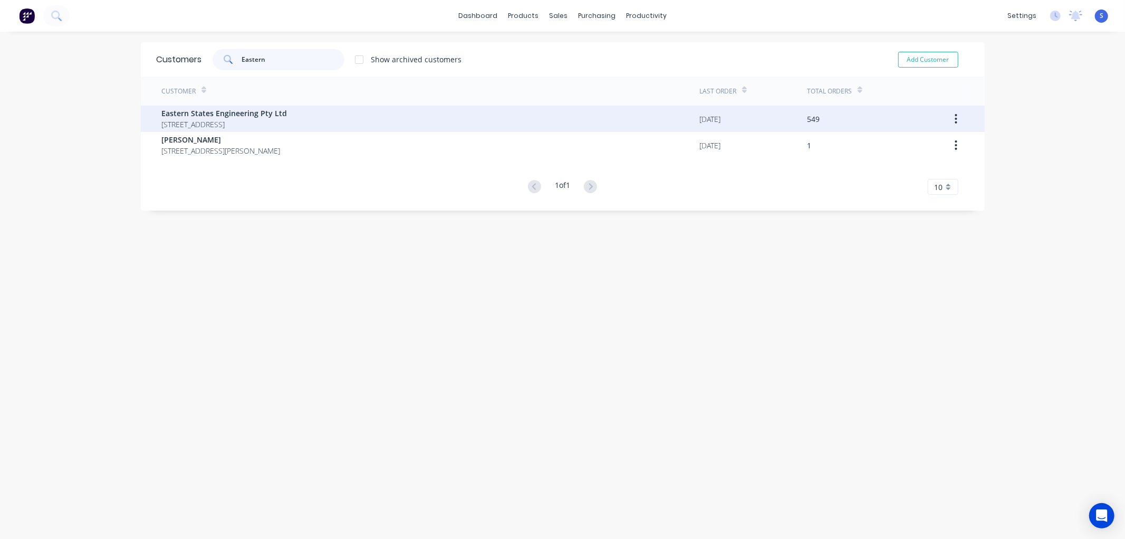
type input "Eastern"
click at [232, 117] on span "Eastern States Engineering Pty Ltd" at bounding box center [225, 113] width 126 height 11
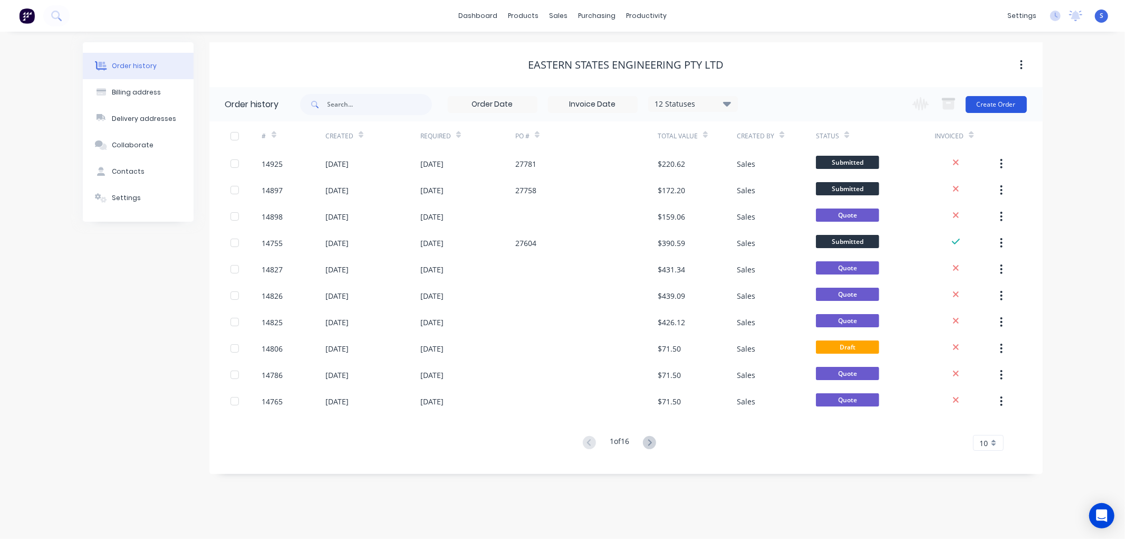
click at [1004, 103] on button "Create Order" at bounding box center [996, 104] width 61 height 17
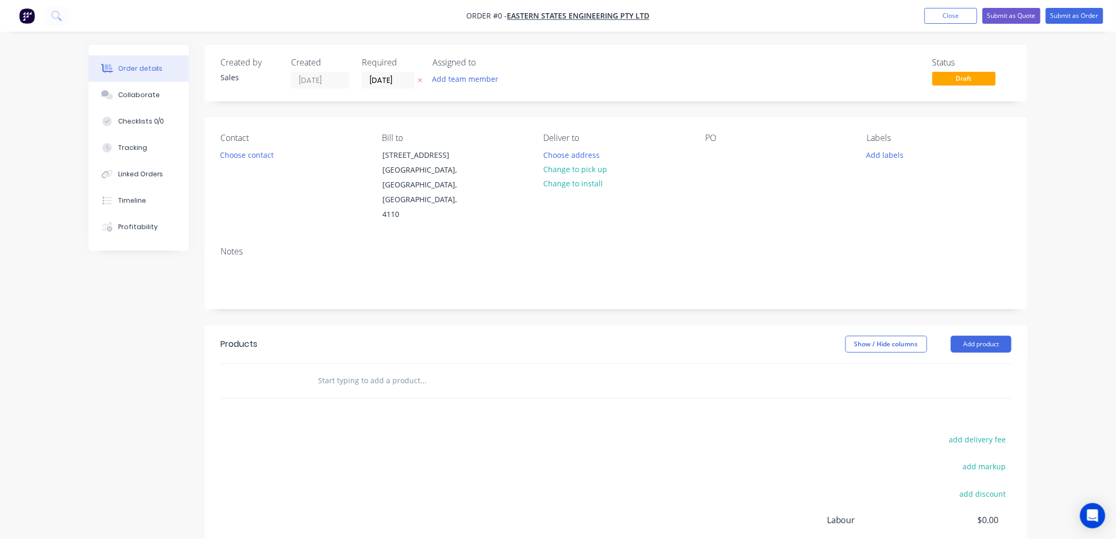
click at [407, 370] on input "text" at bounding box center [423, 380] width 211 height 21
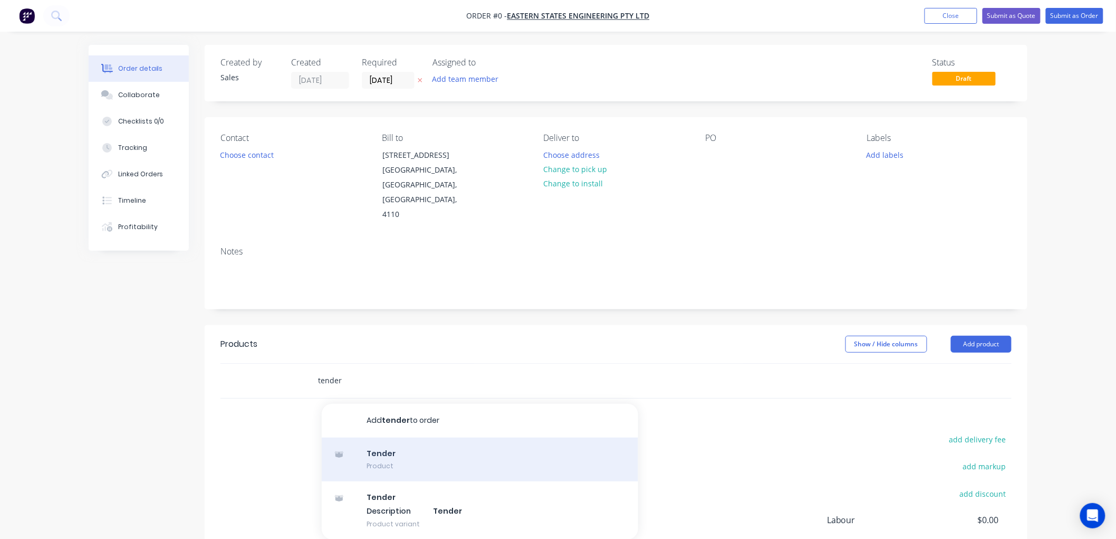
type input "tender"
click at [378, 437] on div "Tender Product" at bounding box center [480, 459] width 317 height 44
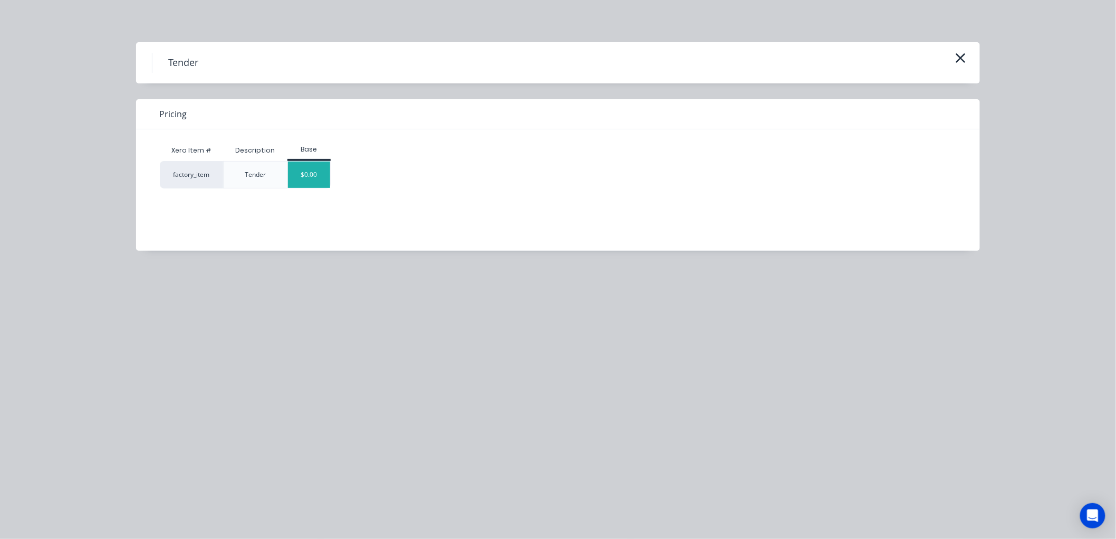
click at [307, 177] on div "$0.00" at bounding box center [309, 174] width 43 height 26
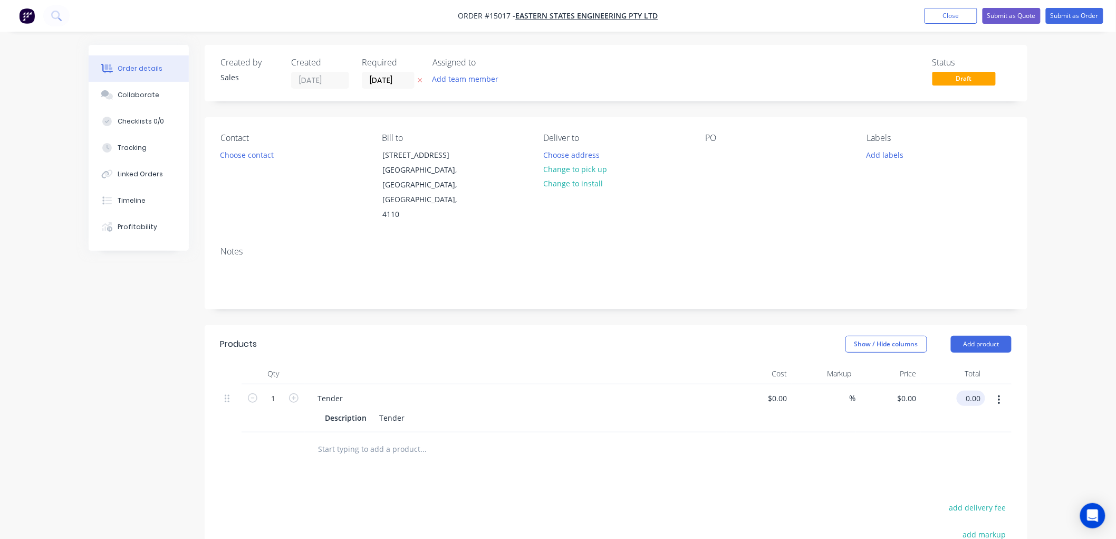
click at [973, 390] on input "0.00" at bounding box center [973, 397] width 24 height 15
type input "594.96"
type input "$594.96"
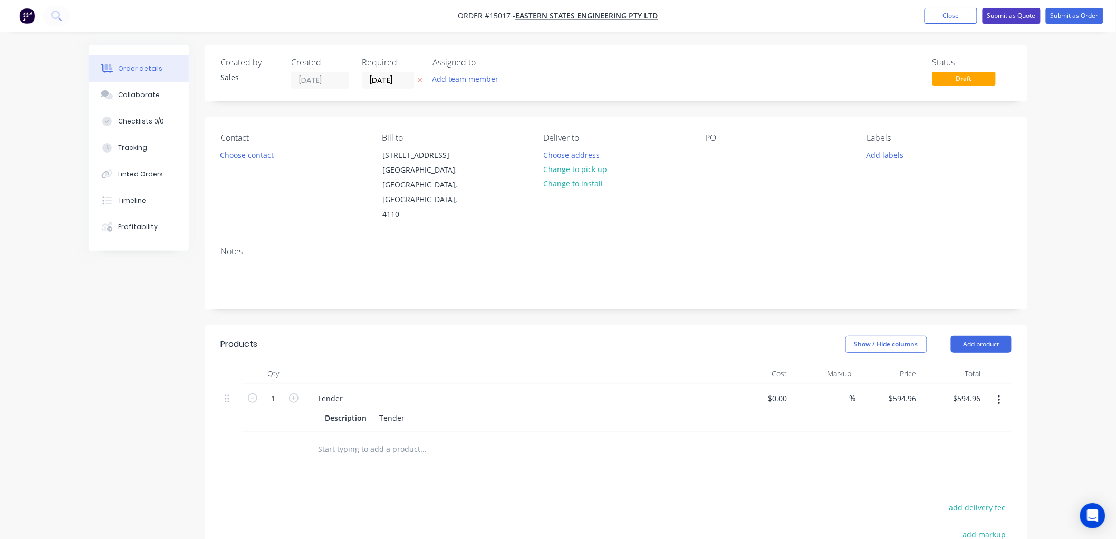
click at [1009, 16] on button "Submit as Quote" at bounding box center [1012, 16] width 58 height 16
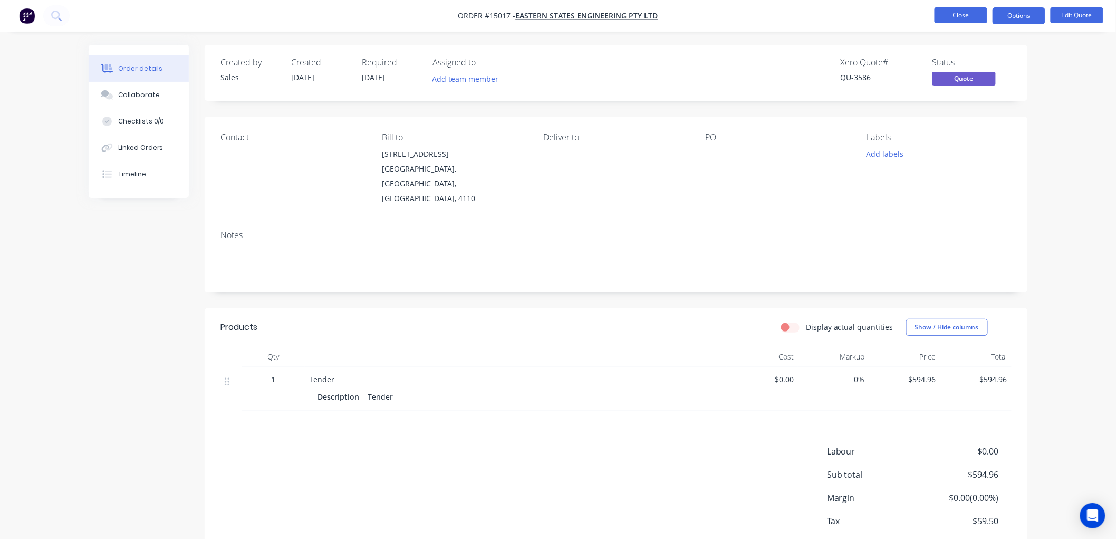
click at [959, 15] on button "Close" at bounding box center [961, 15] width 53 height 16
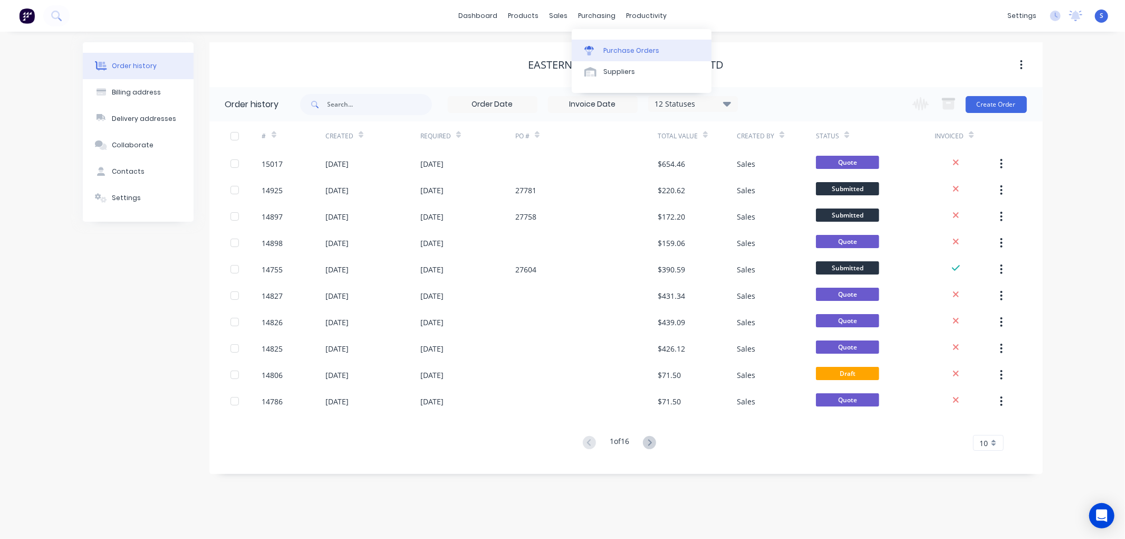
click at [621, 49] on div "Purchase Orders" at bounding box center [632, 50] width 56 height 9
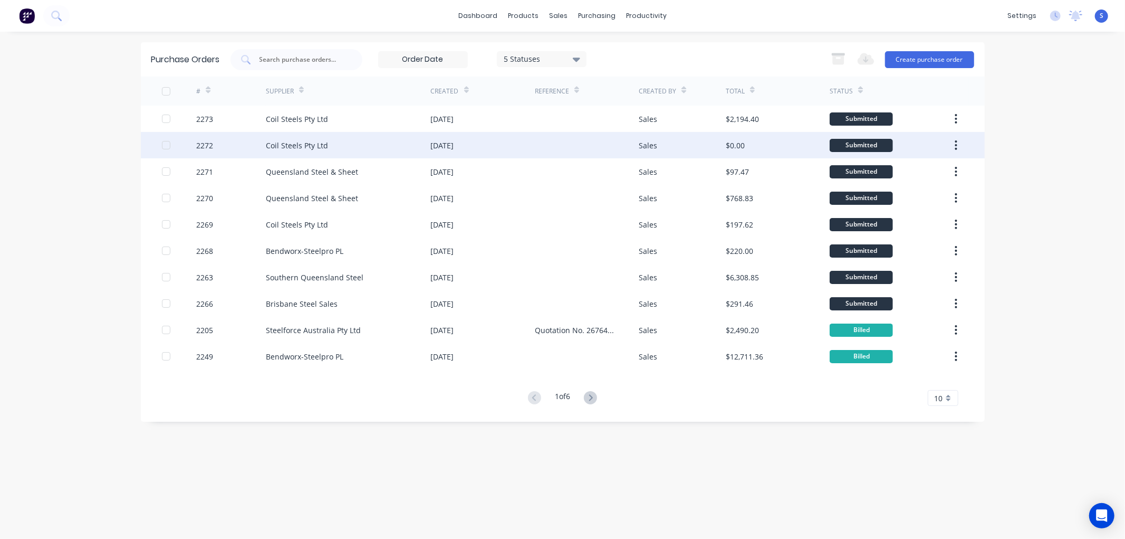
click at [276, 144] on div "Coil Steels Pty Ltd" at bounding box center [297, 145] width 62 height 11
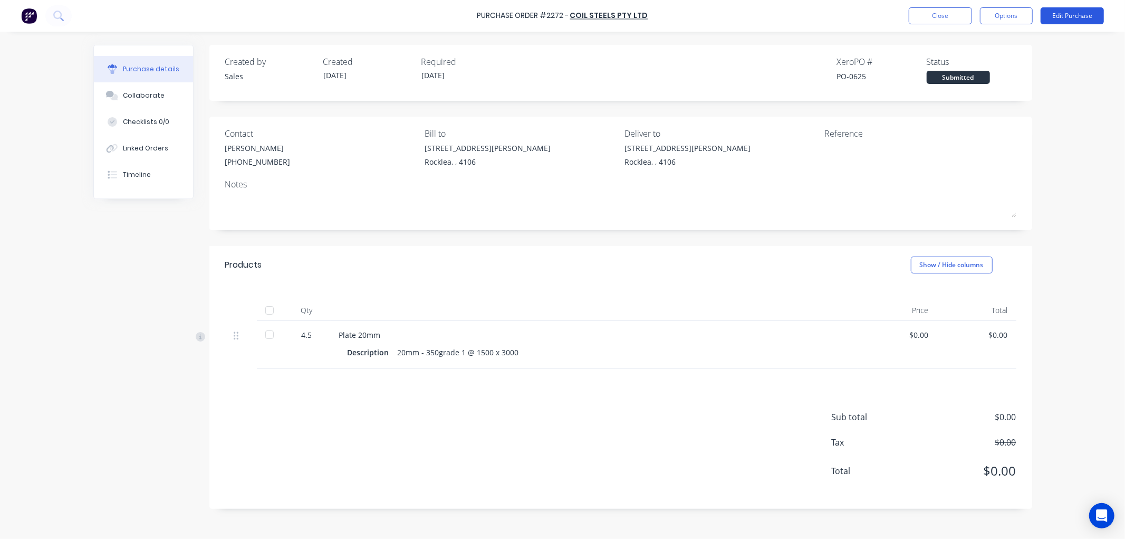
click at [1066, 12] on button "Edit Purchase" at bounding box center [1072, 15] width 63 height 17
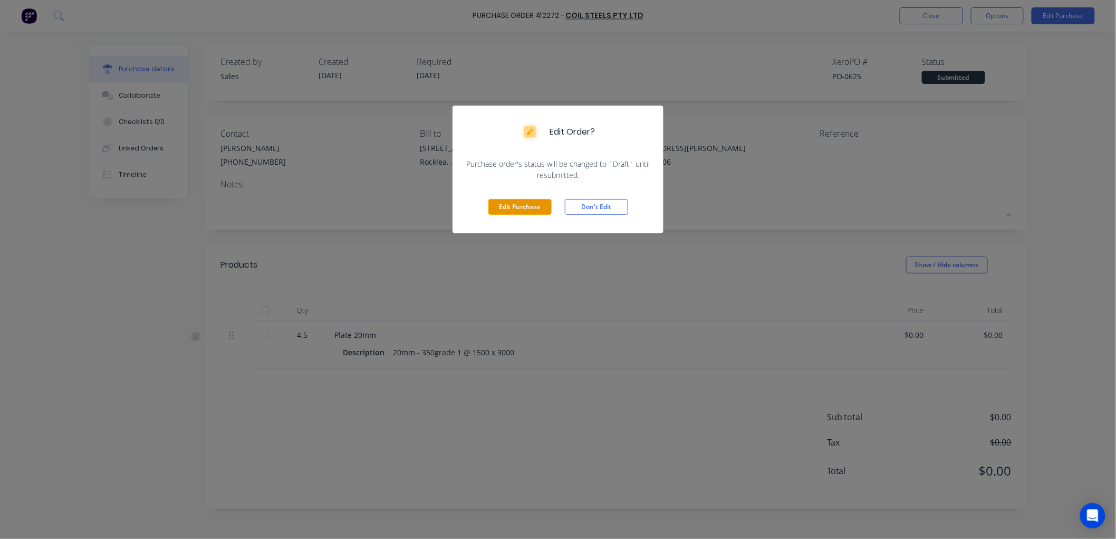
click at [496, 203] on button "Edit Purchase" at bounding box center [520, 207] width 63 height 16
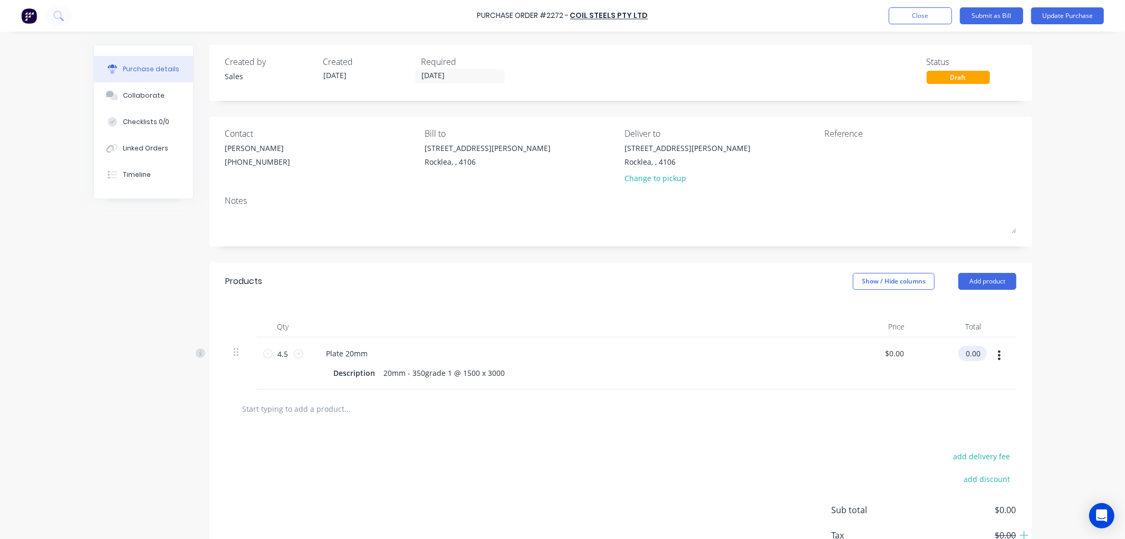
drag, startPoint x: 977, startPoint y: 355, endPoint x: 998, endPoint y: 362, distance: 22.9
click at [977, 355] on input "0.00" at bounding box center [971, 353] width 24 height 15
drag, startPoint x: 977, startPoint y: 352, endPoint x: 948, endPoint y: 356, distance: 29.8
click at [948, 356] on div "0.00 0.00" at bounding box center [952, 363] width 76 height 52
type input "1114.15"
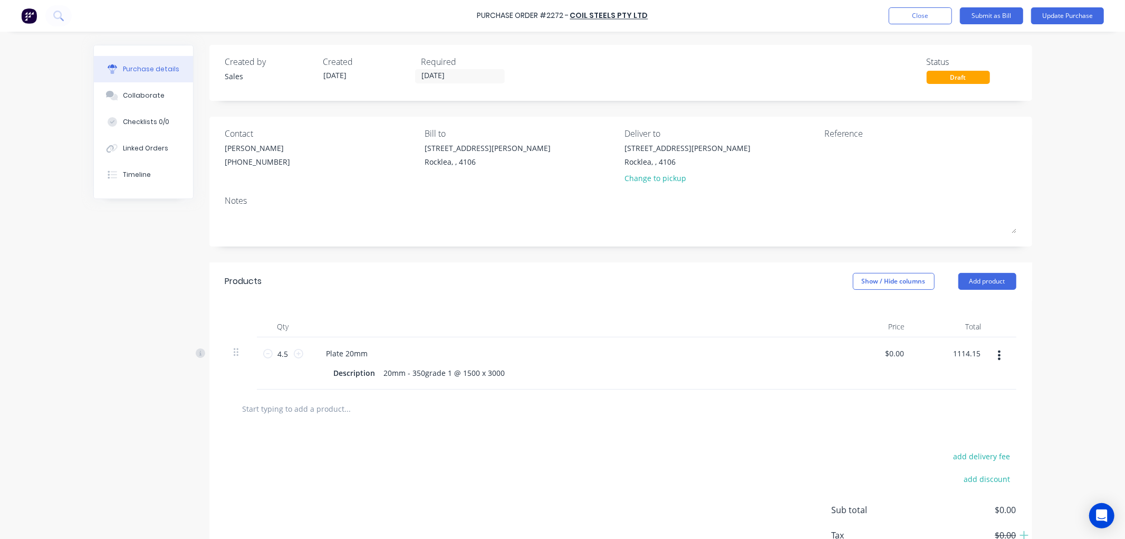
type input "$247.5889"
type input "$1,114.15"
click at [529, 488] on div "add delivery fee add discount Sub total $0.00 Tax $0.00 Total $0.00" at bounding box center [620, 515] width 823 height 174
click at [1060, 12] on button "Update Purchase" at bounding box center [1067, 15] width 73 height 17
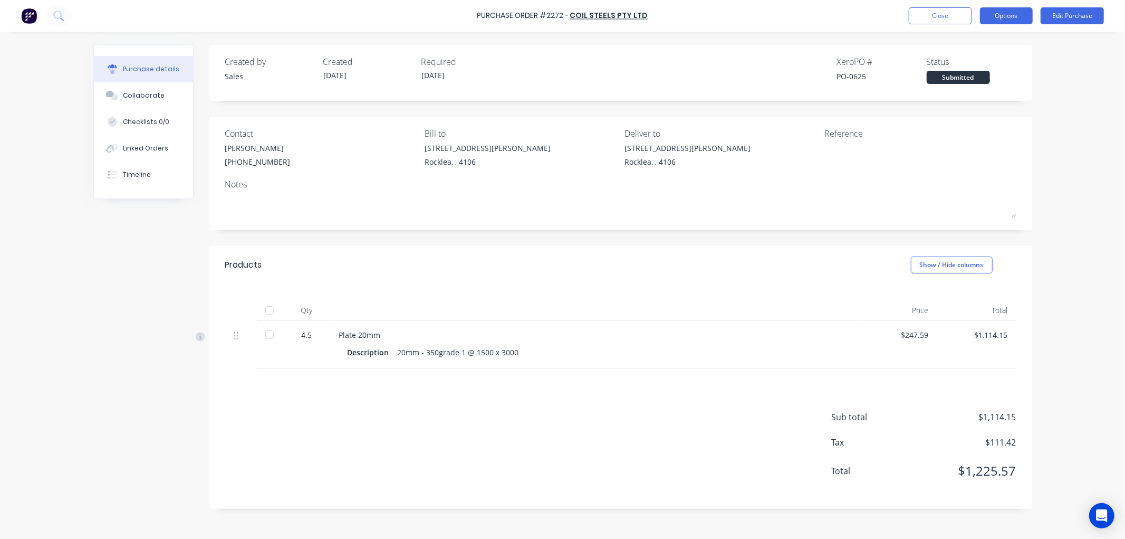
click at [1013, 16] on button "Options" at bounding box center [1006, 15] width 53 height 17
click at [963, 42] on div "Print / Email" at bounding box center [982, 42] width 81 height 15
click at [956, 65] on div "With pricing" at bounding box center [982, 63] width 81 height 15
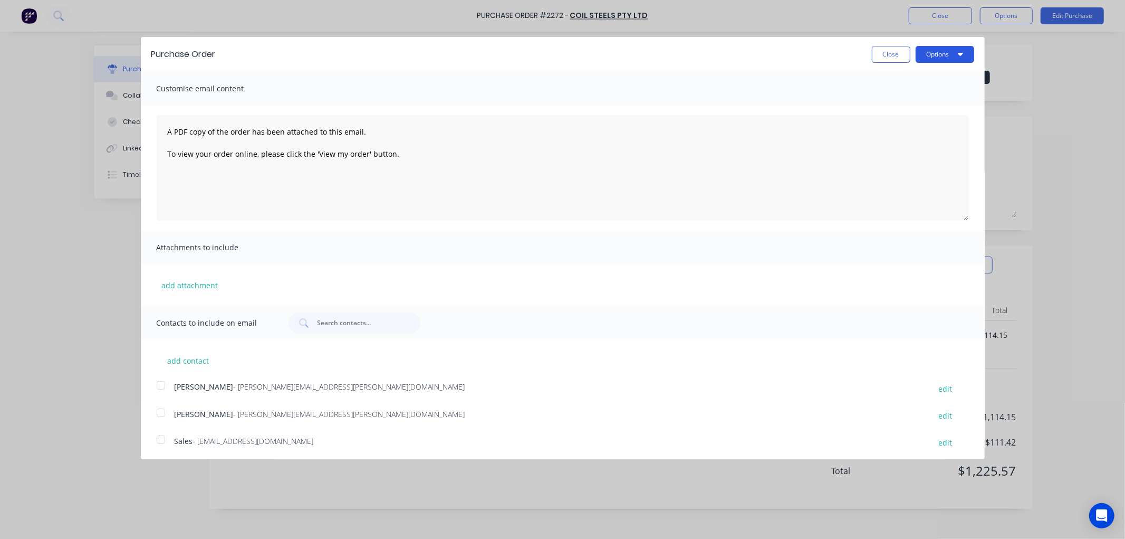
click at [957, 53] on button "Options" at bounding box center [945, 54] width 59 height 17
click at [911, 77] on div "Print" at bounding box center [924, 80] width 81 height 15
drag, startPoint x: 884, startPoint y: 55, endPoint x: 906, endPoint y: 54, distance: 22.2
click at [885, 56] on button "Close" at bounding box center [891, 54] width 39 height 17
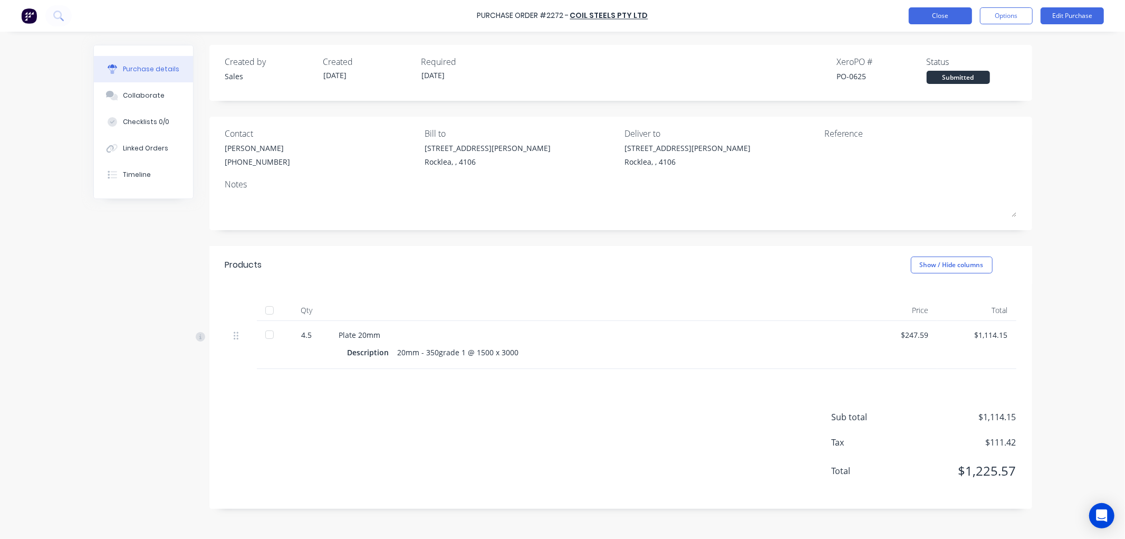
click at [942, 17] on button "Close" at bounding box center [940, 15] width 63 height 17
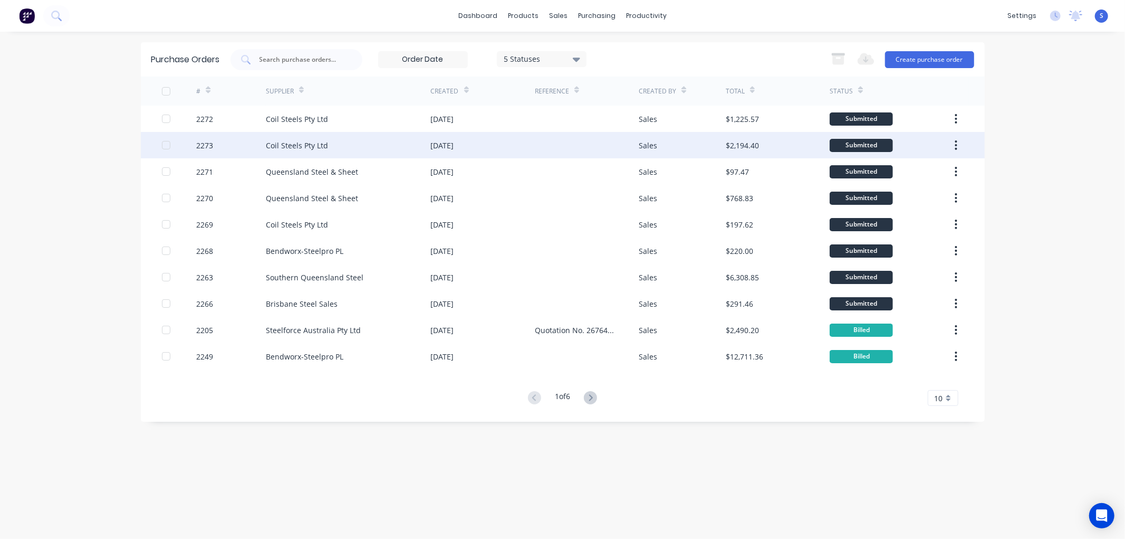
click at [209, 145] on div "2273" at bounding box center [204, 145] width 17 height 11
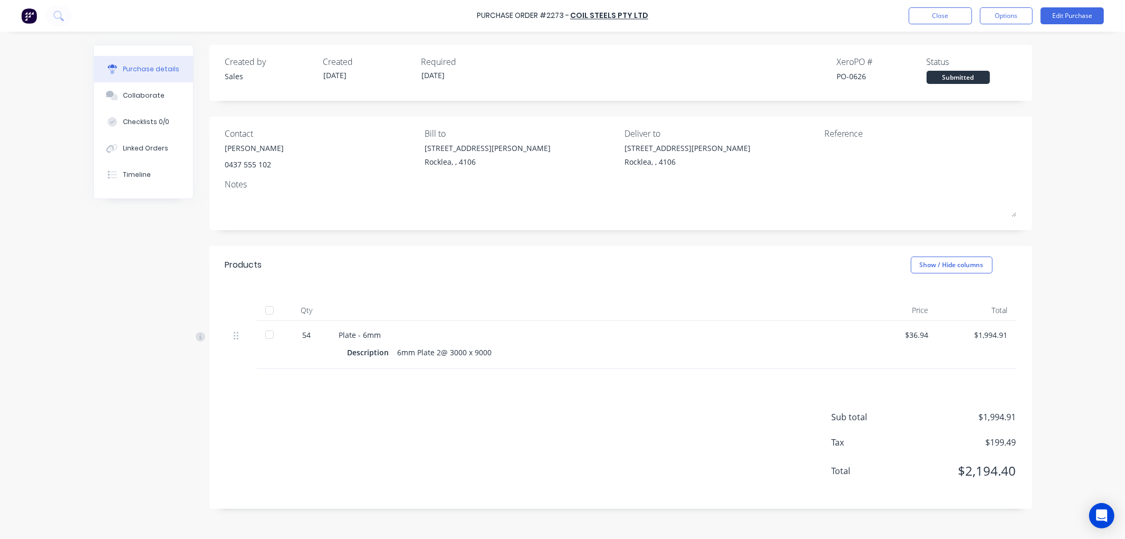
click at [930, 335] on div "$36.94" at bounding box center [897, 345] width 79 height 48
drag, startPoint x: 929, startPoint y: 336, endPoint x: 910, endPoint y: 341, distance: 19.1
click at [910, 341] on div "$36.94" at bounding box center [897, 345] width 79 height 48
click at [1110, 87] on div "Purchase Order #2273 - Coil Steels Pty Ltd Close Options Edit Purchase Purchase…" at bounding box center [562, 269] width 1125 height 539
click at [1083, 17] on button "Edit Purchase" at bounding box center [1072, 15] width 63 height 17
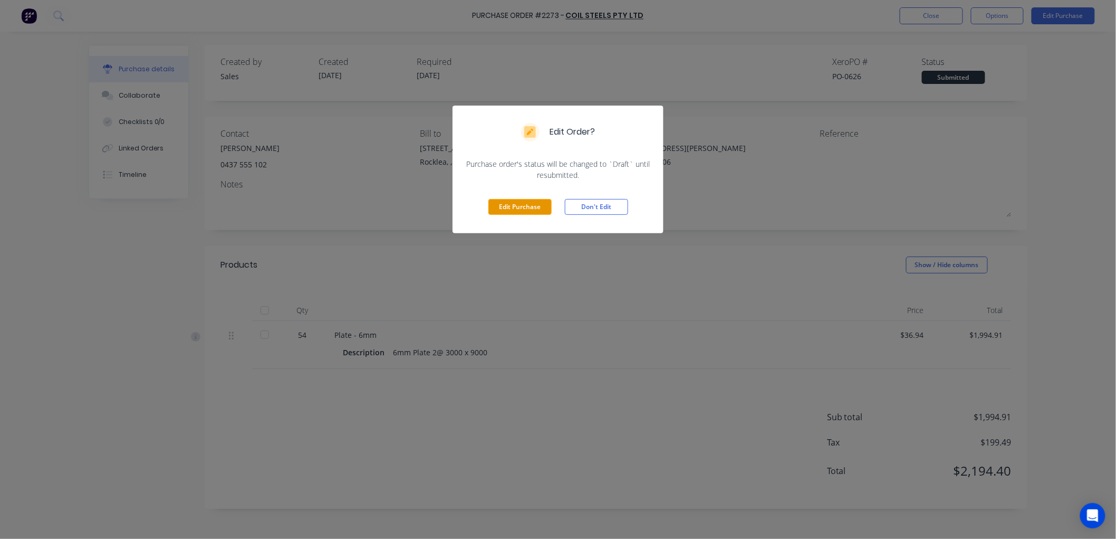
click at [517, 204] on button "Edit Purchase" at bounding box center [520, 207] width 63 height 16
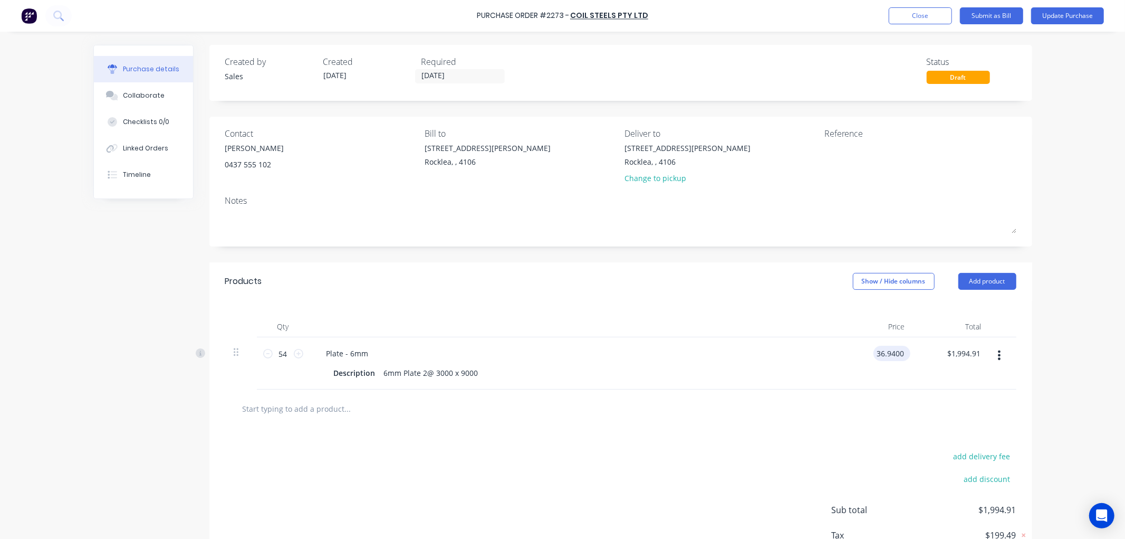
click at [900, 354] on input "36.9400" at bounding box center [890, 353] width 33 height 15
drag, startPoint x: 900, startPoint y: 351, endPoint x: 843, endPoint y: 356, distance: 57.7
click at [843, 356] on div "36.9400 36.9400" at bounding box center [875, 363] width 76 height 52
type input "$81.954"
type input "4425.52"
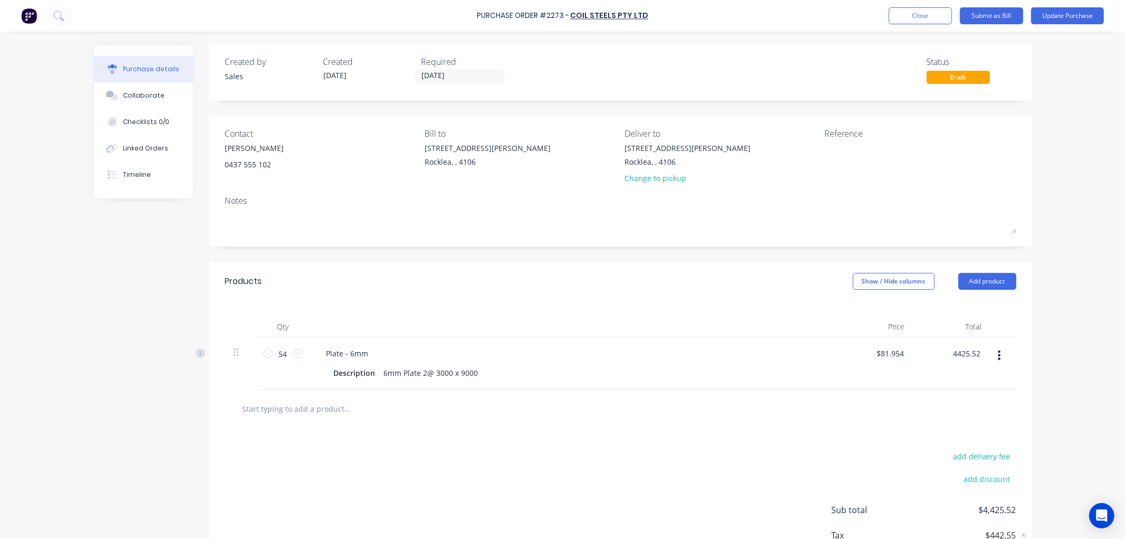
type input "$81.9541"
type input "$4,425.52"
click at [689, 415] on div at bounding box center [621, 408] width 774 height 21
click at [1085, 16] on button "Update Purchase" at bounding box center [1067, 15] width 73 height 17
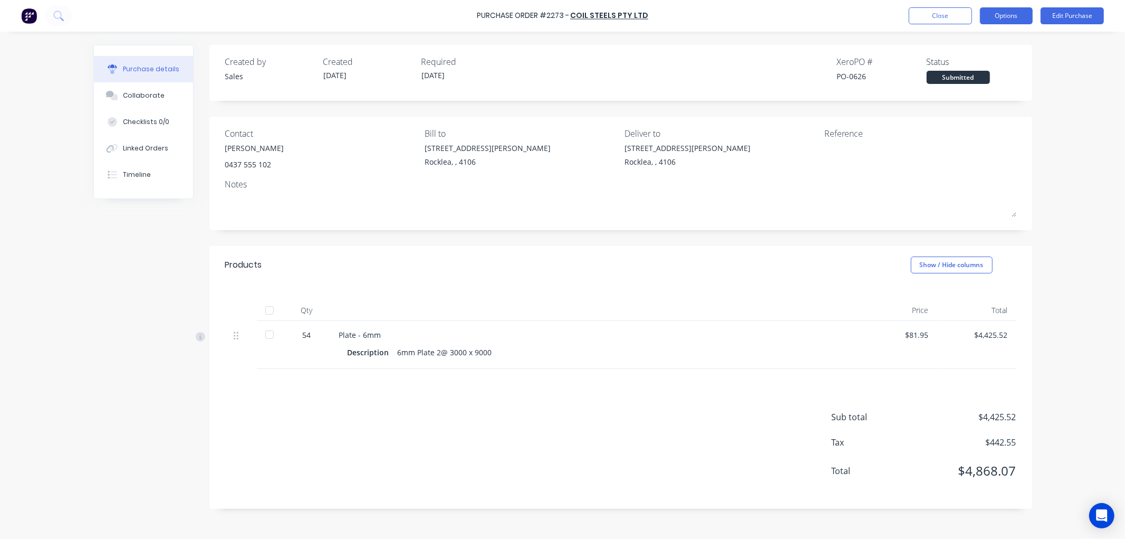
click at [996, 12] on button "Options" at bounding box center [1006, 15] width 53 height 17
click at [972, 39] on div "Print / Email" at bounding box center [982, 42] width 81 height 15
click at [961, 64] on div "With pricing" at bounding box center [982, 63] width 81 height 15
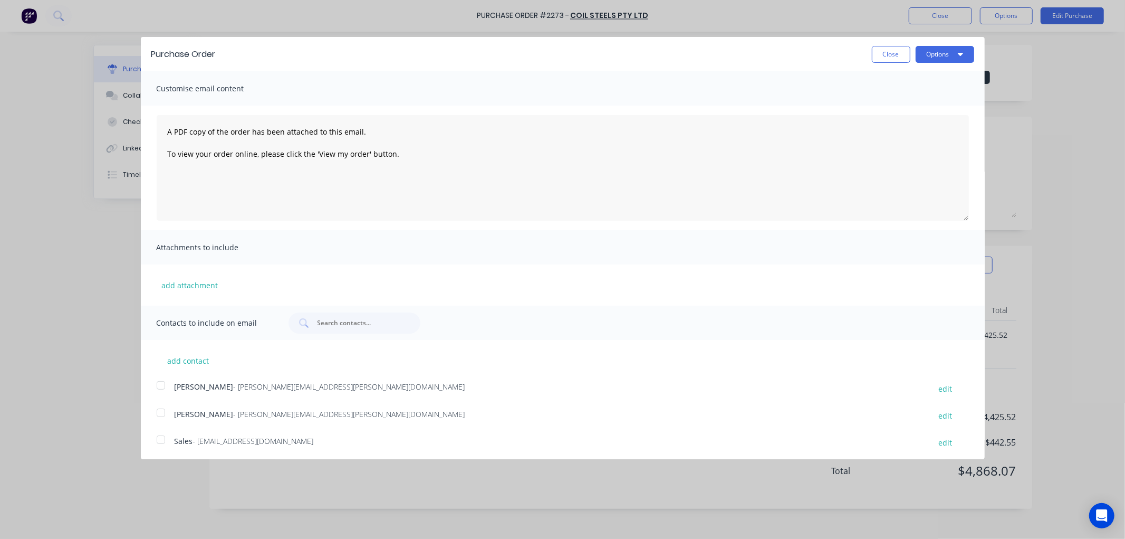
click at [162, 384] on div at bounding box center [160, 385] width 21 height 21
click at [948, 54] on button "Options" at bounding box center [945, 54] width 59 height 17
click at [893, 82] on div "Print" at bounding box center [924, 80] width 81 height 15
click at [884, 50] on button "Close" at bounding box center [891, 54] width 39 height 17
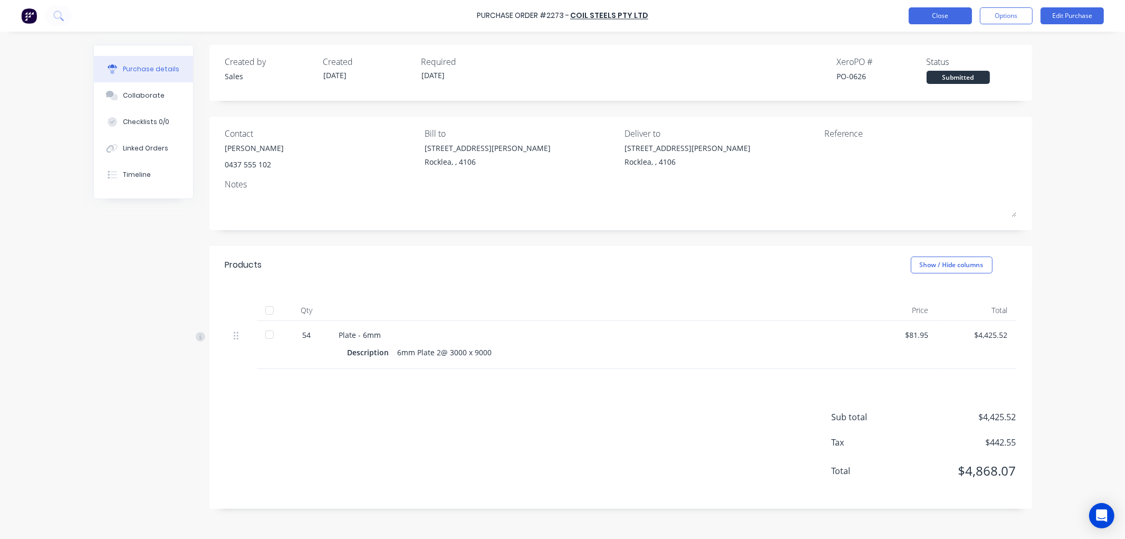
click at [948, 16] on button "Close" at bounding box center [940, 15] width 63 height 17
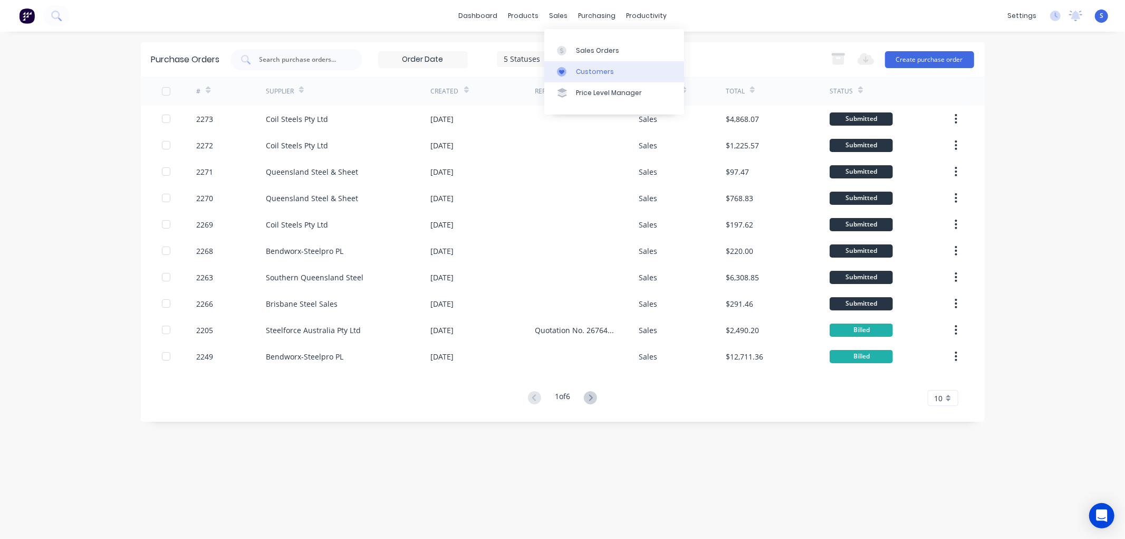
click at [584, 69] on div "Customers" at bounding box center [595, 71] width 38 height 9
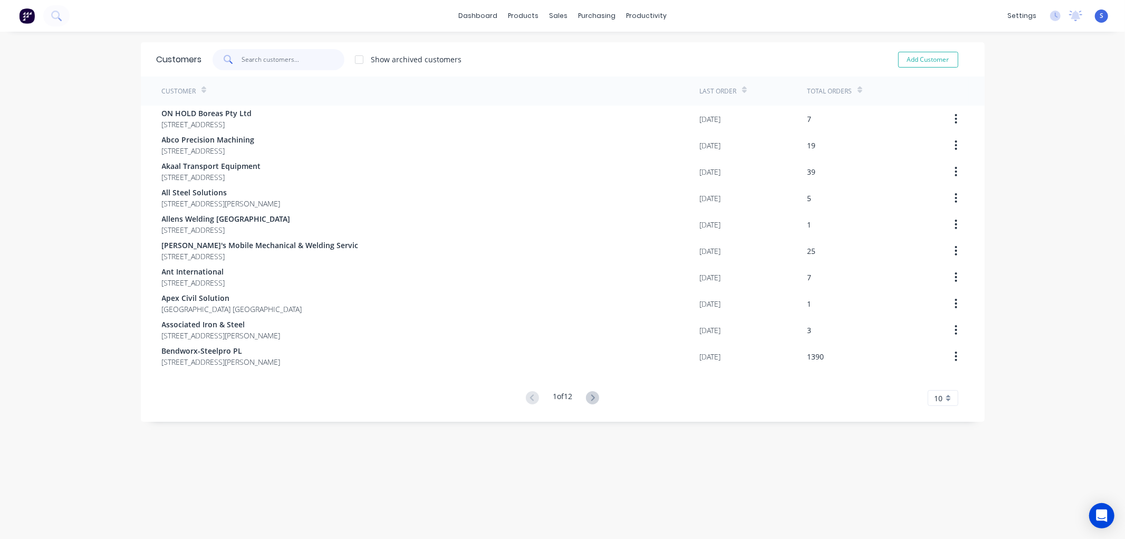
click at [266, 55] on input "text" at bounding box center [293, 59] width 103 height 21
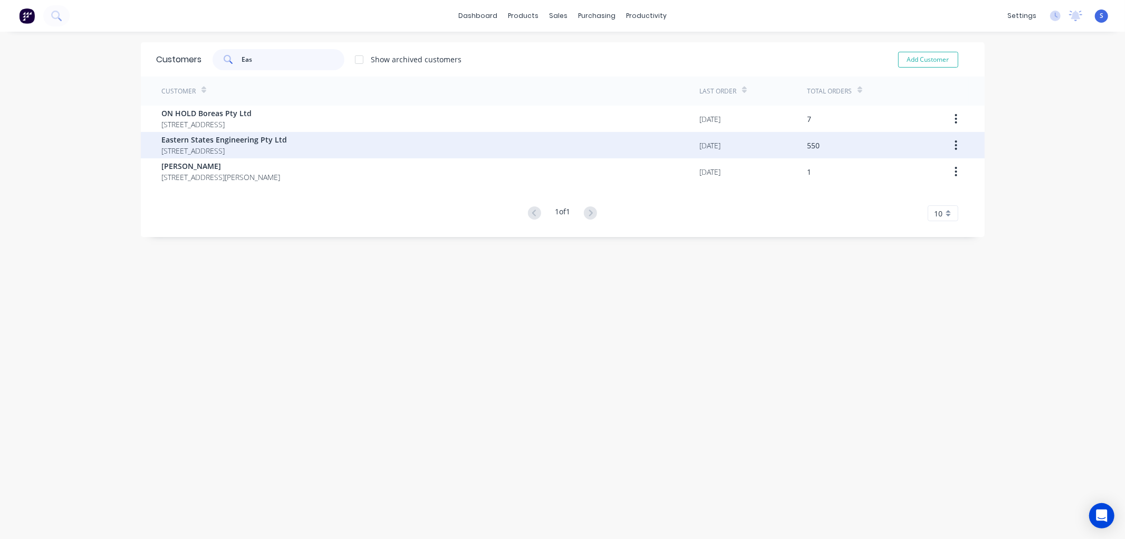
type input "Eas"
click at [205, 134] on span "Eastern States Engineering Pty Ltd" at bounding box center [225, 139] width 126 height 11
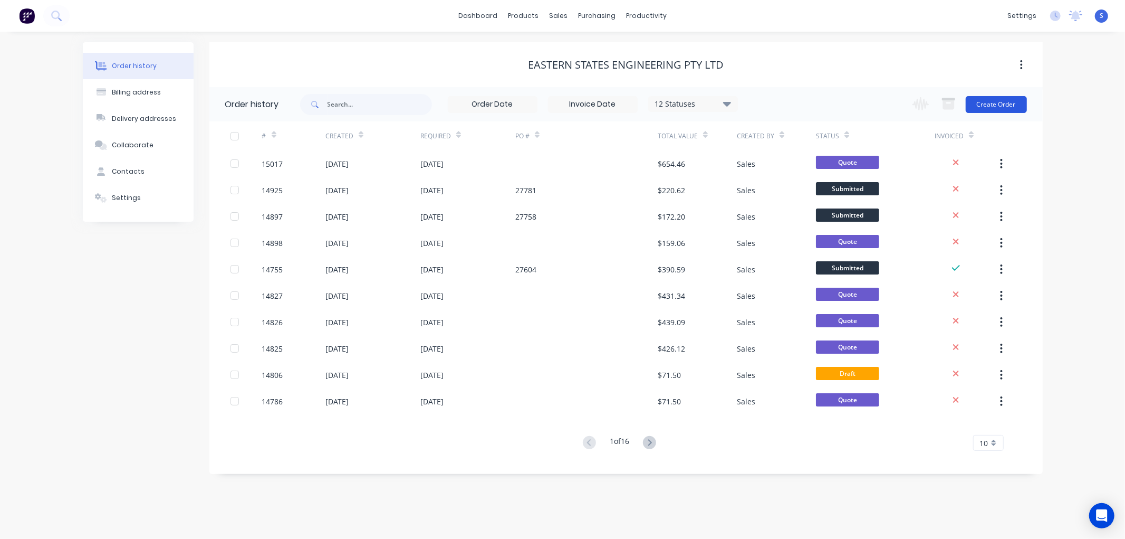
click at [1003, 101] on button "Create Order" at bounding box center [996, 104] width 61 height 17
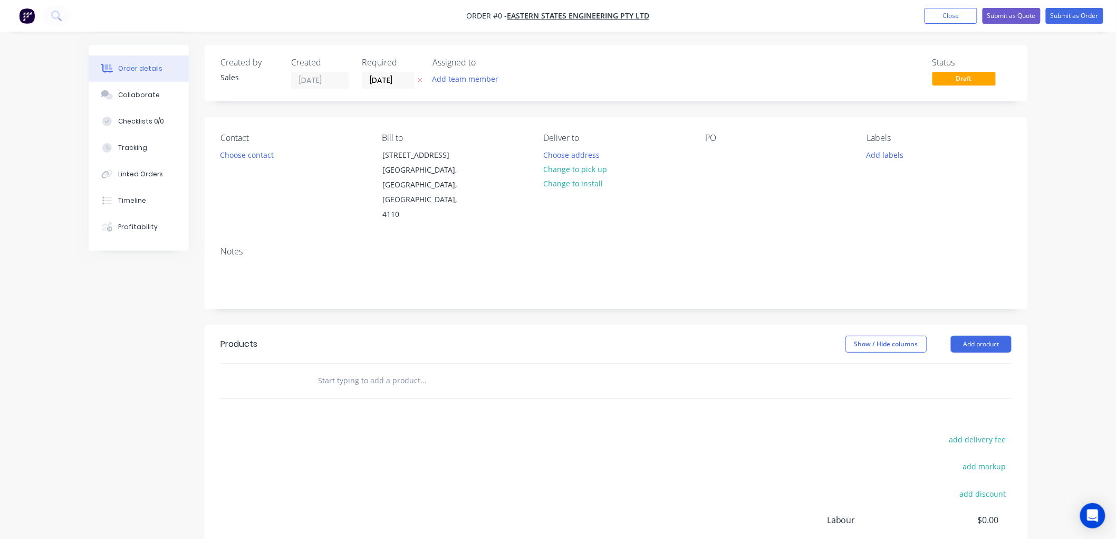
click at [408, 370] on input "text" at bounding box center [423, 380] width 211 height 21
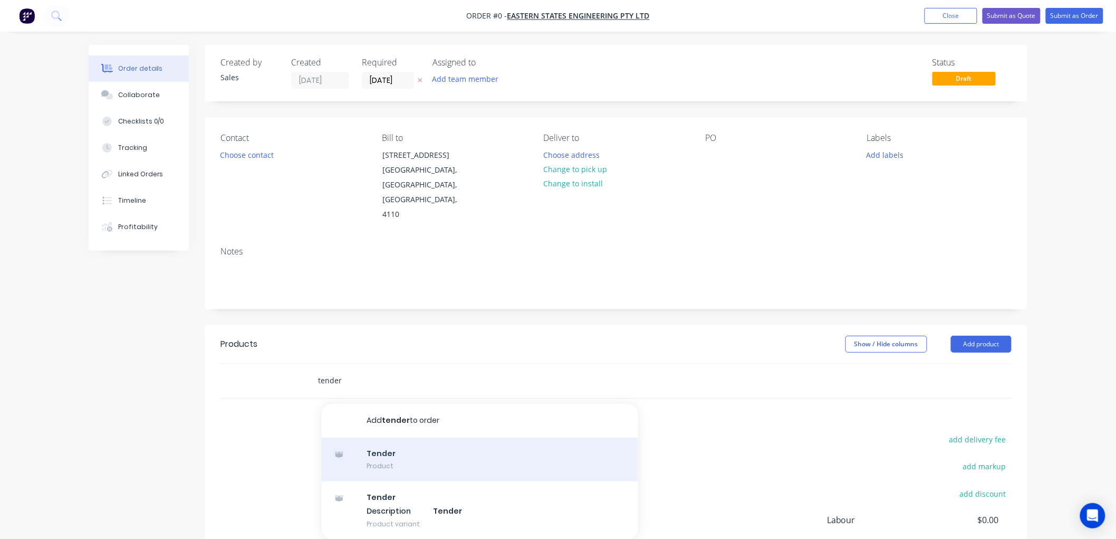
type input "tender"
click at [387, 438] on div "Tender Product" at bounding box center [480, 459] width 317 height 44
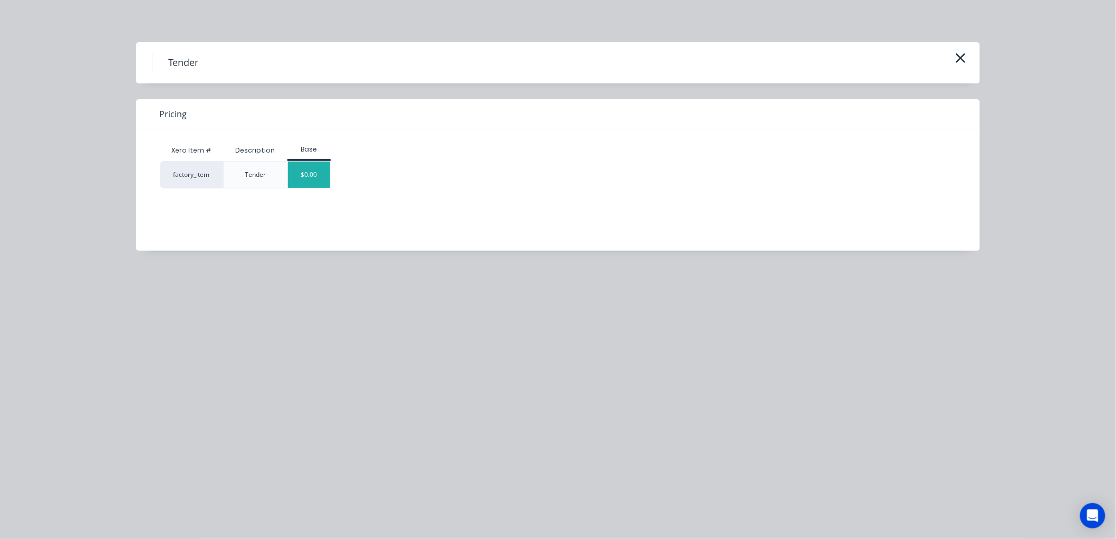
click at [314, 171] on div "$0.00" at bounding box center [309, 174] width 43 height 26
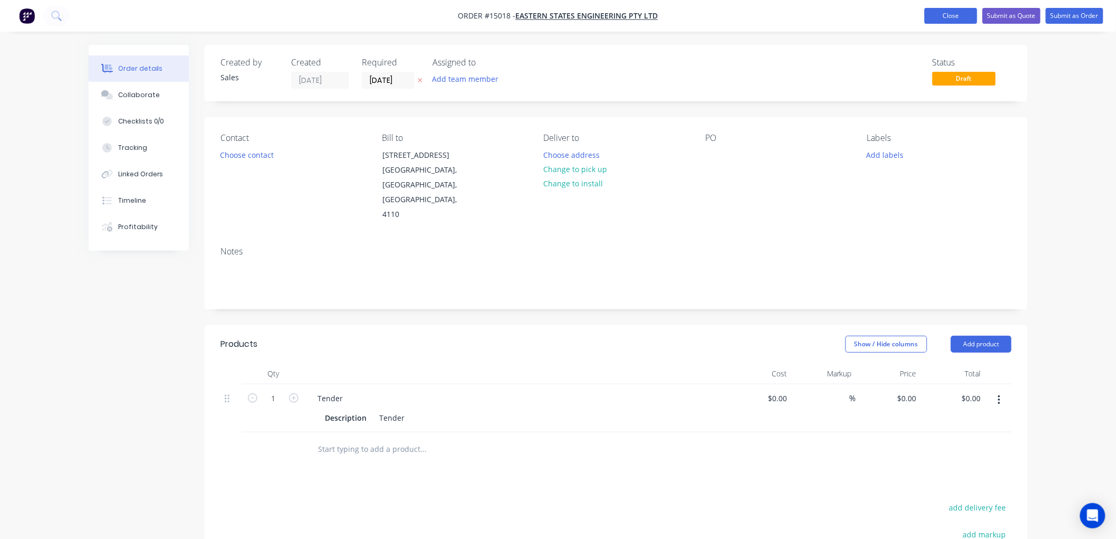
click at [953, 18] on button "Close" at bounding box center [951, 16] width 53 height 16
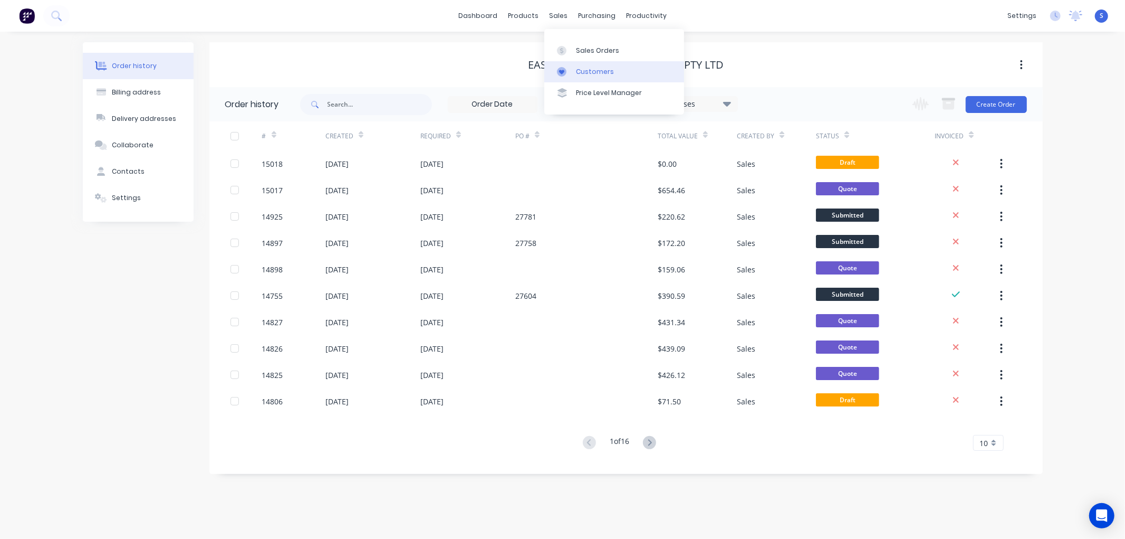
click at [591, 74] on div "Customers" at bounding box center [595, 71] width 38 height 9
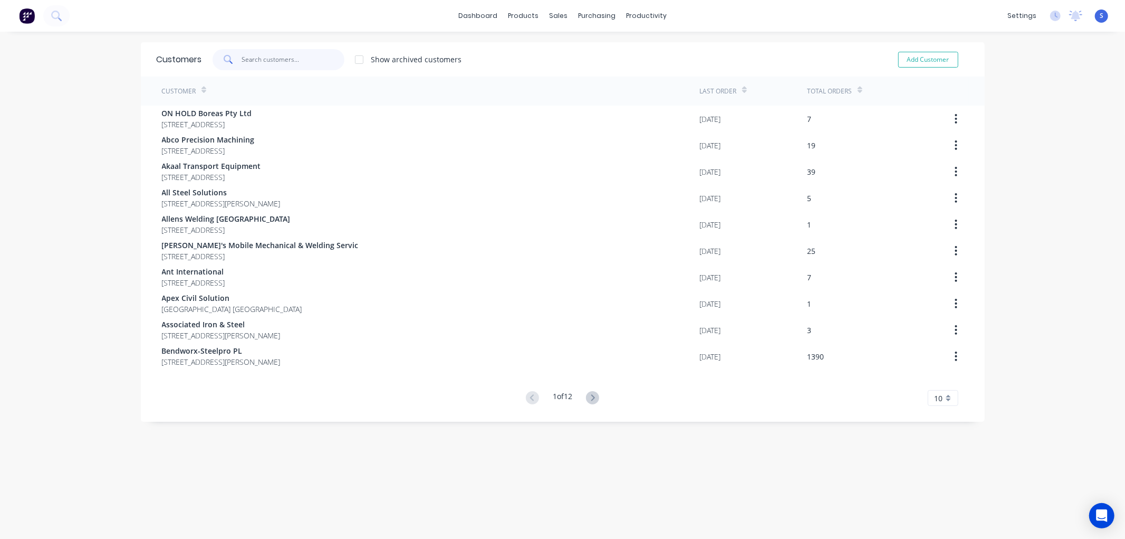
click at [335, 61] on input "text" at bounding box center [293, 59] width 103 height 21
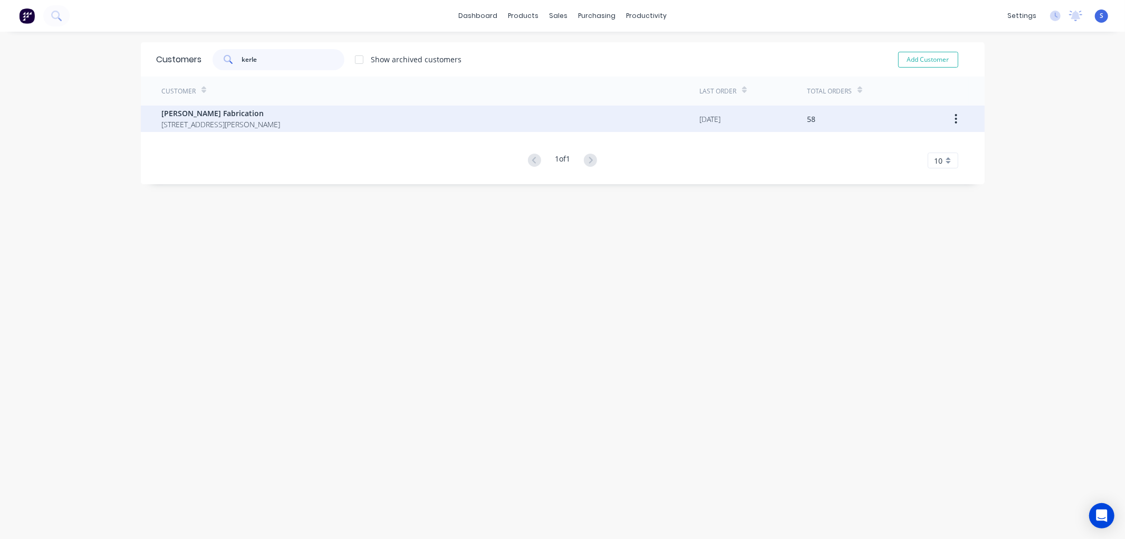
type input "kerle"
click at [198, 109] on span "[PERSON_NAME] Fabrication" at bounding box center [221, 113] width 119 height 11
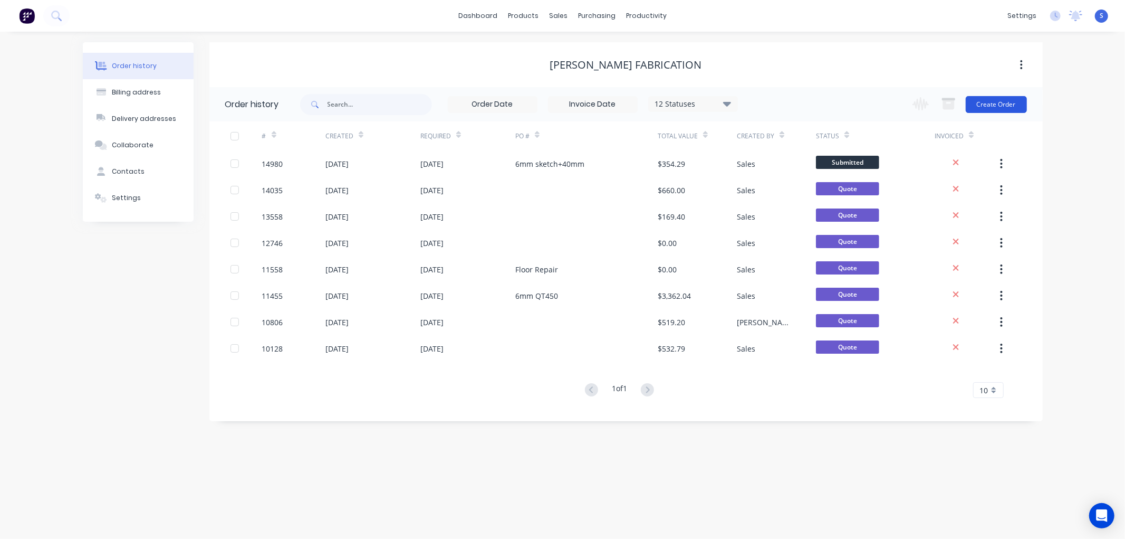
click at [1008, 102] on button "Create Order" at bounding box center [996, 104] width 61 height 17
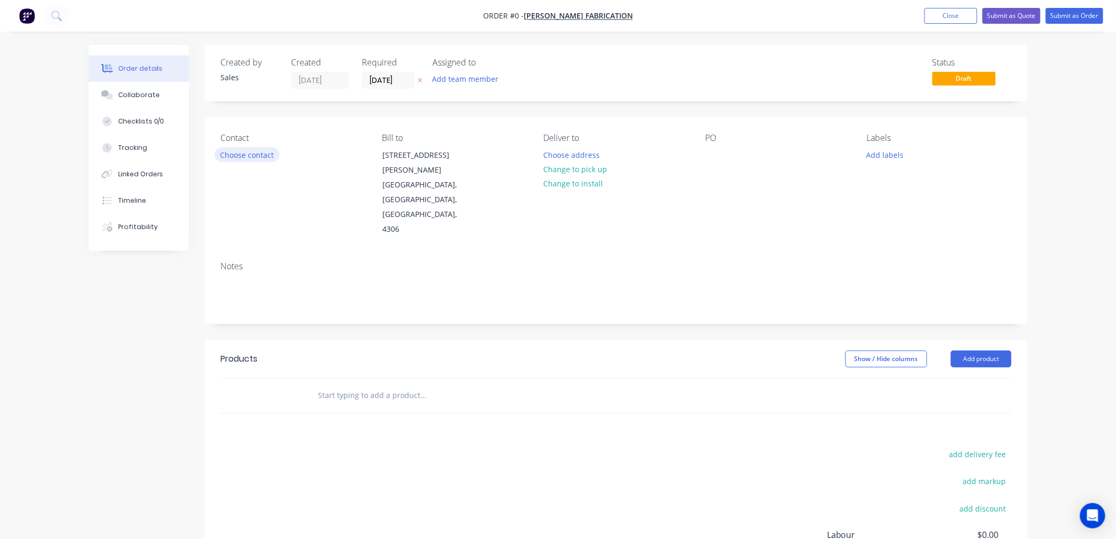
click at [260, 154] on button "Choose contact" at bounding box center [247, 154] width 65 height 14
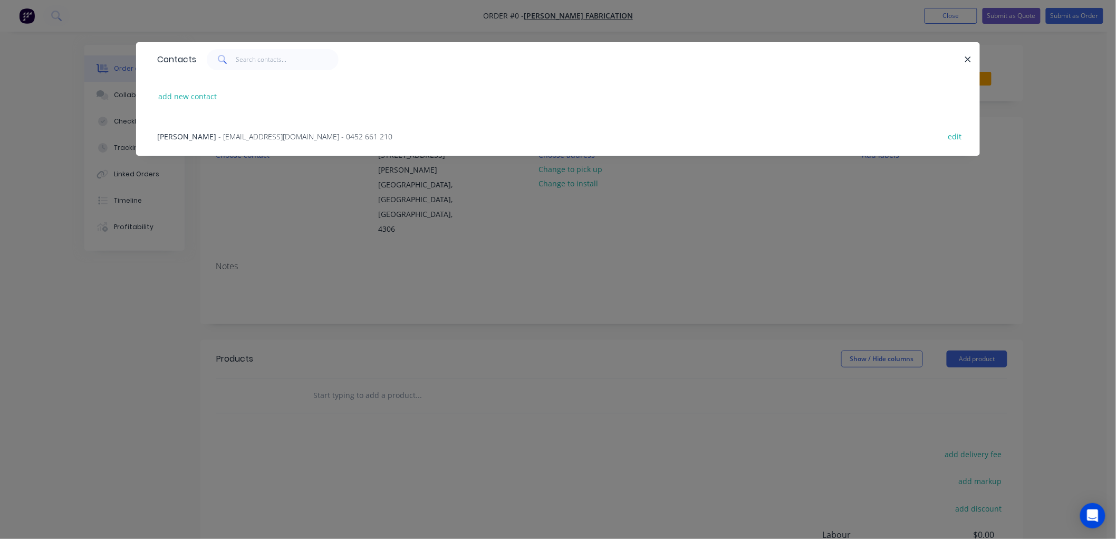
click at [227, 135] on span "- [EMAIL_ADDRESS][DOMAIN_NAME] - 0452 661 210" at bounding box center [305, 136] width 174 height 10
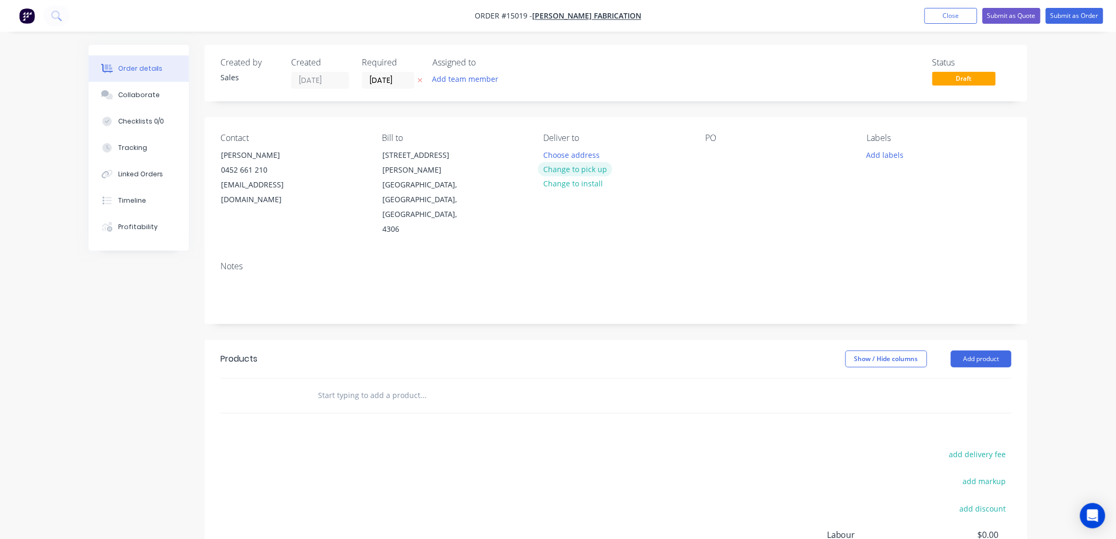
click at [586, 167] on button "Change to pick up" at bounding box center [575, 169] width 75 height 14
click at [710, 157] on div at bounding box center [713, 154] width 17 height 15
click at [407, 78] on input "[DATE]" at bounding box center [388, 80] width 52 height 16
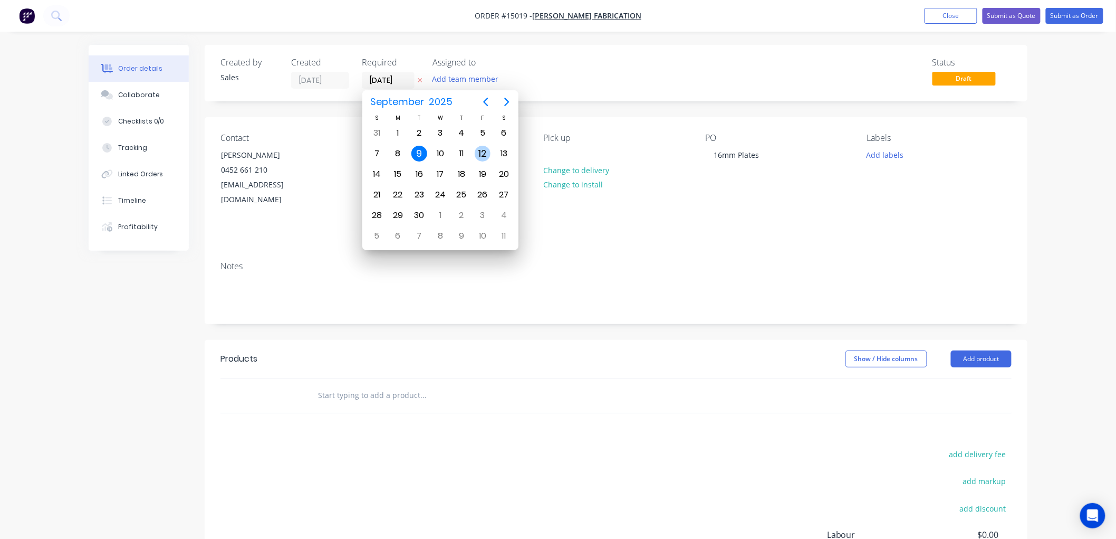
click at [478, 151] on div "12" at bounding box center [483, 154] width 16 height 16
type input "[DATE]"
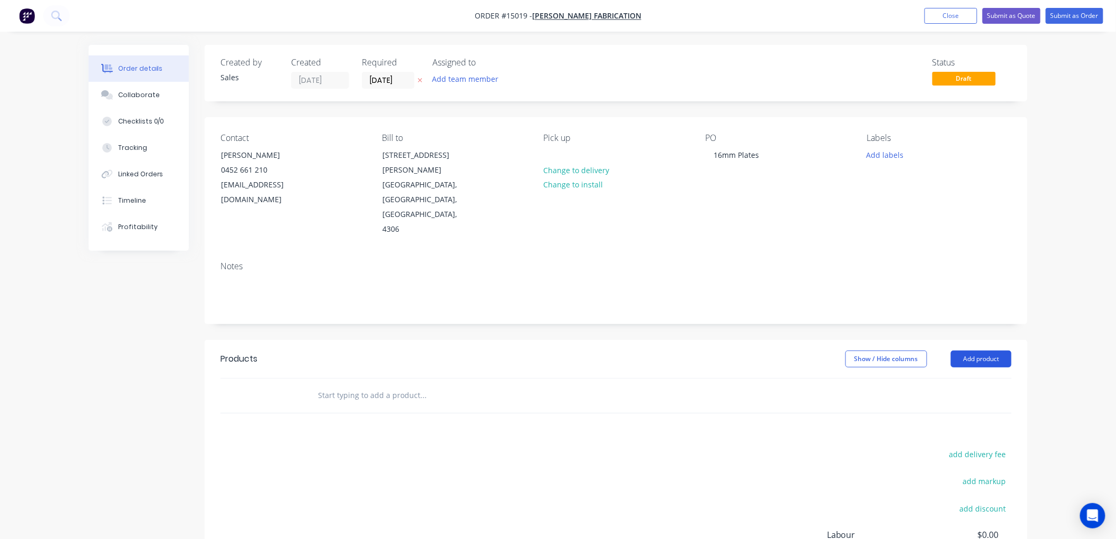
click at [967, 350] on button "Add product" at bounding box center [981, 358] width 61 height 17
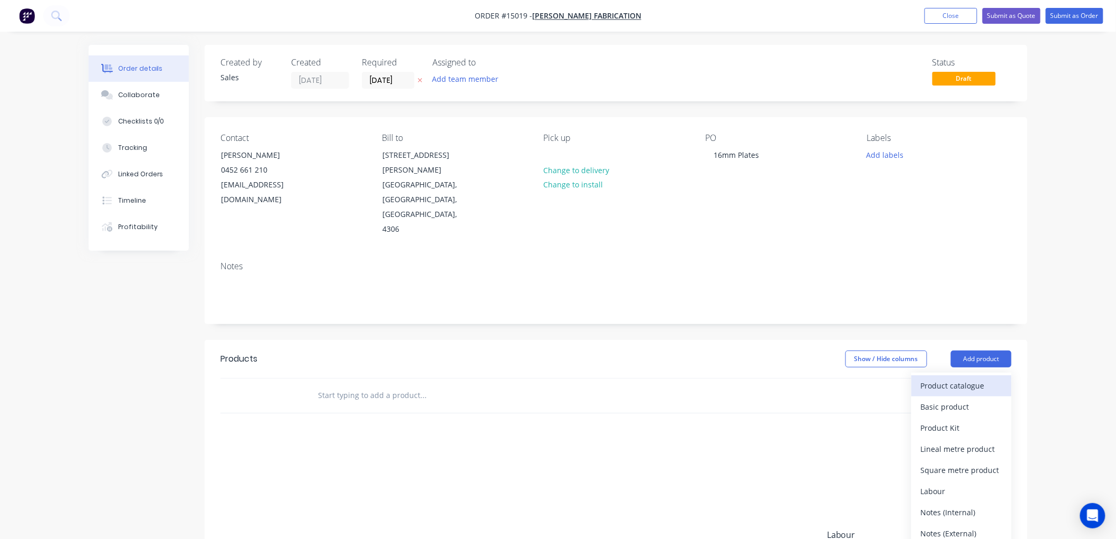
click at [942, 378] on div "Product catalogue" at bounding box center [961, 385] width 81 height 15
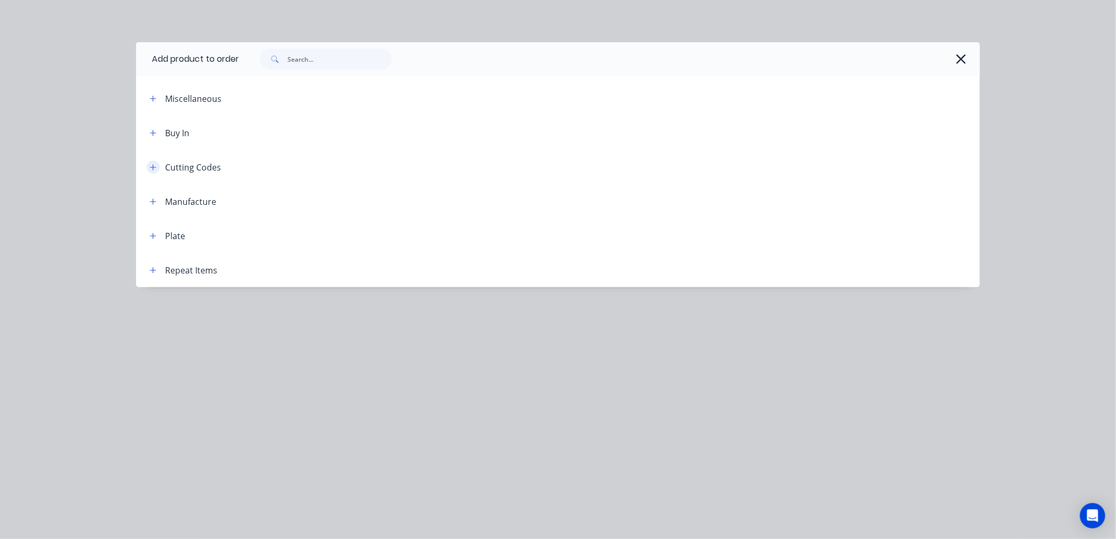
click at [153, 169] on icon "button" at bounding box center [153, 167] width 6 height 7
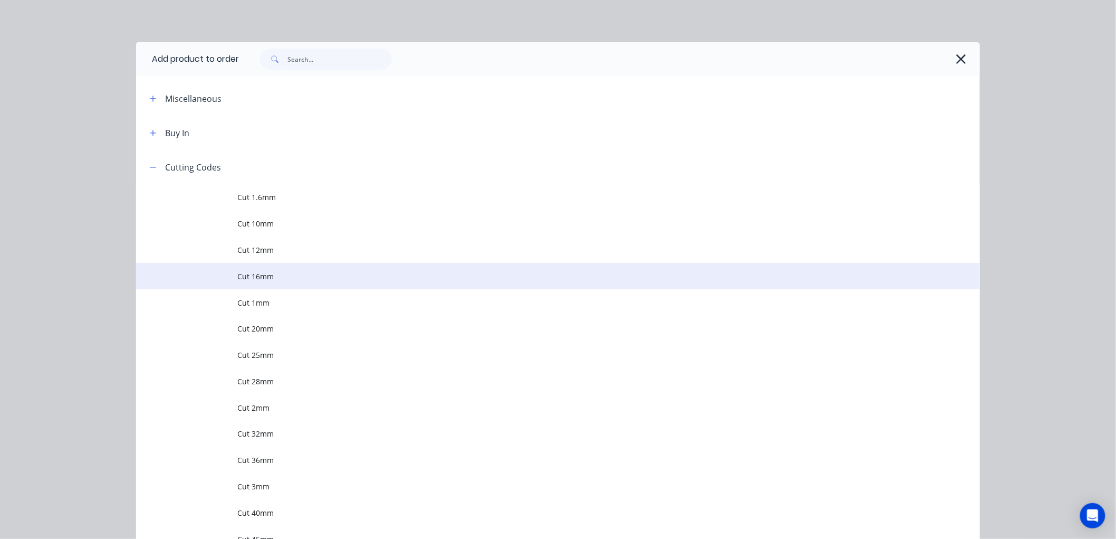
click at [265, 272] on span "Cut 16mm" at bounding box center [534, 276] width 594 height 11
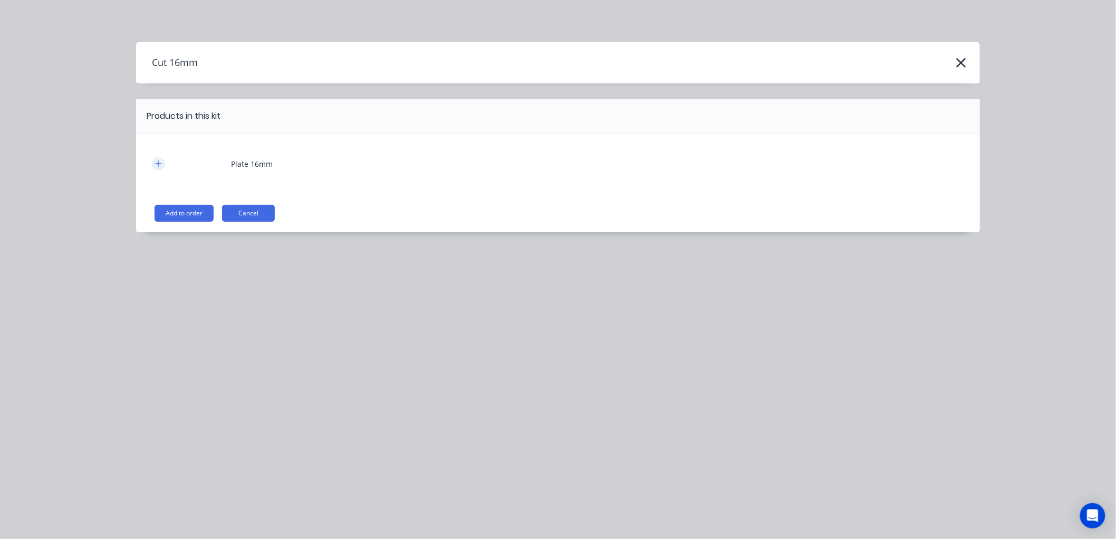
click at [157, 164] on icon "button" at bounding box center [159, 163] width 6 height 6
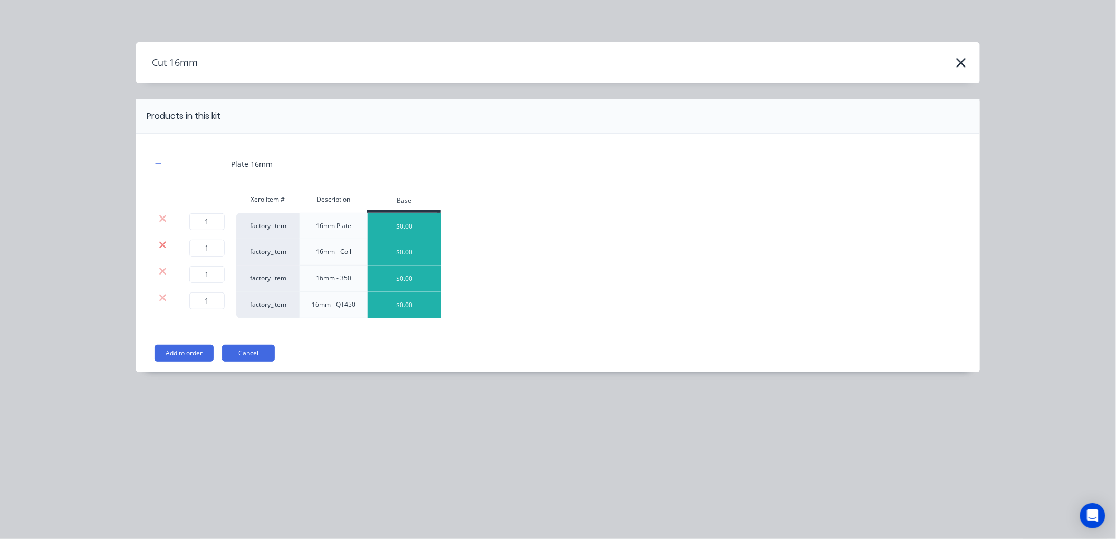
click at [164, 248] on icon at bounding box center [163, 245] width 8 height 11
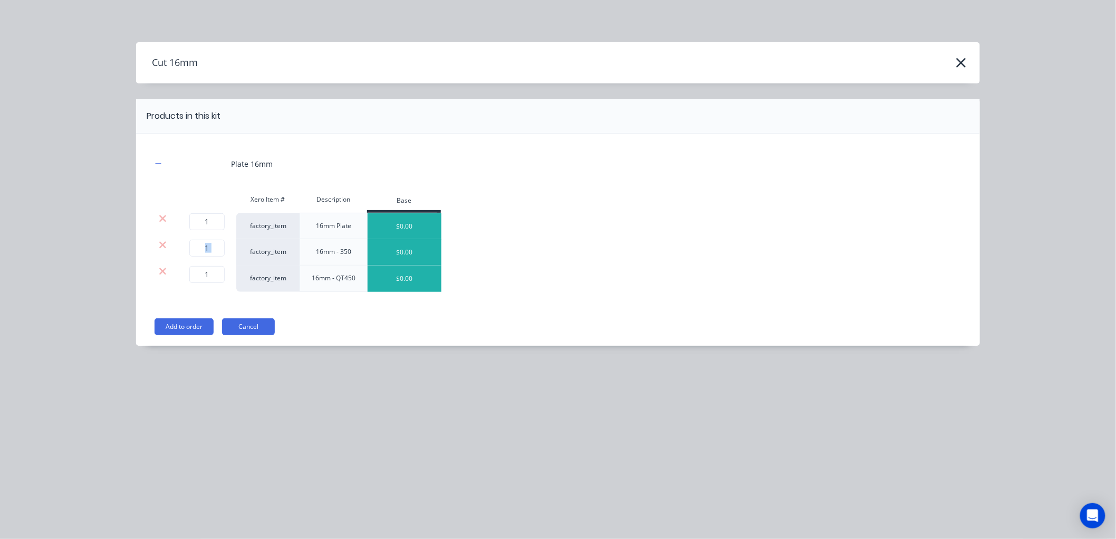
click at [164, 248] on icon at bounding box center [163, 245] width 8 height 11
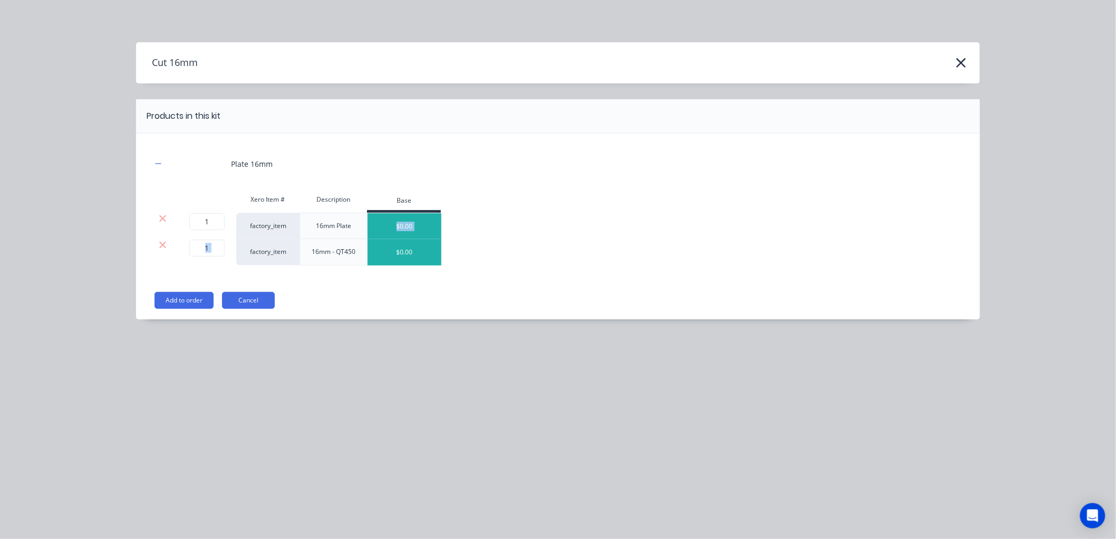
click at [164, 248] on icon at bounding box center [163, 245] width 8 height 11
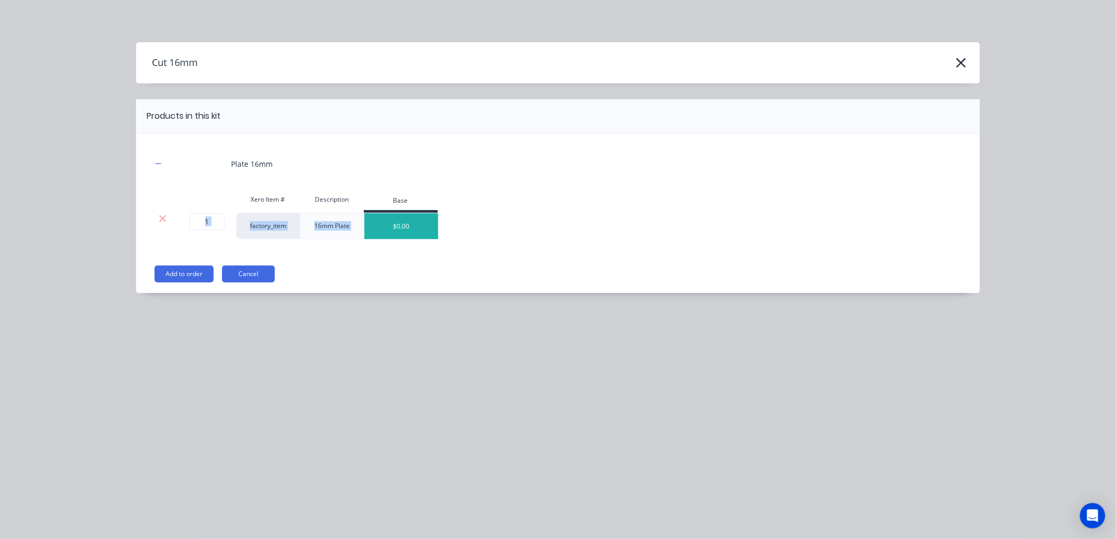
click at [172, 272] on button "Add to order" at bounding box center [184, 273] width 59 height 17
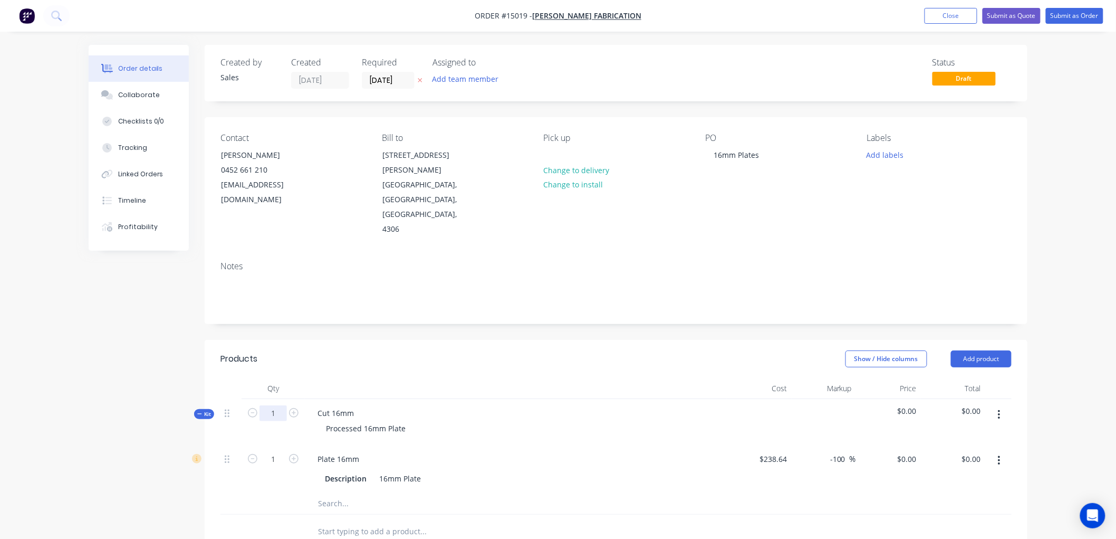
click at [273, 405] on input "1" at bounding box center [273, 413] width 27 height 16
type input "2"
type input "0.4379"
type input "$238.64"
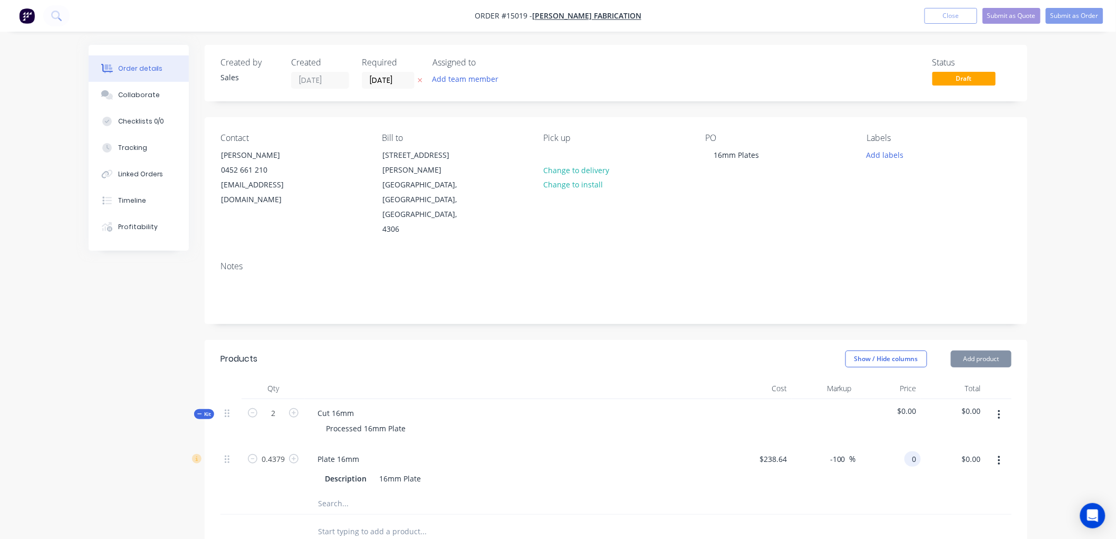
type input "$0.00"
type input "141.37"
type input "35.28"
type input "$322.8363"
type input "$141.37"
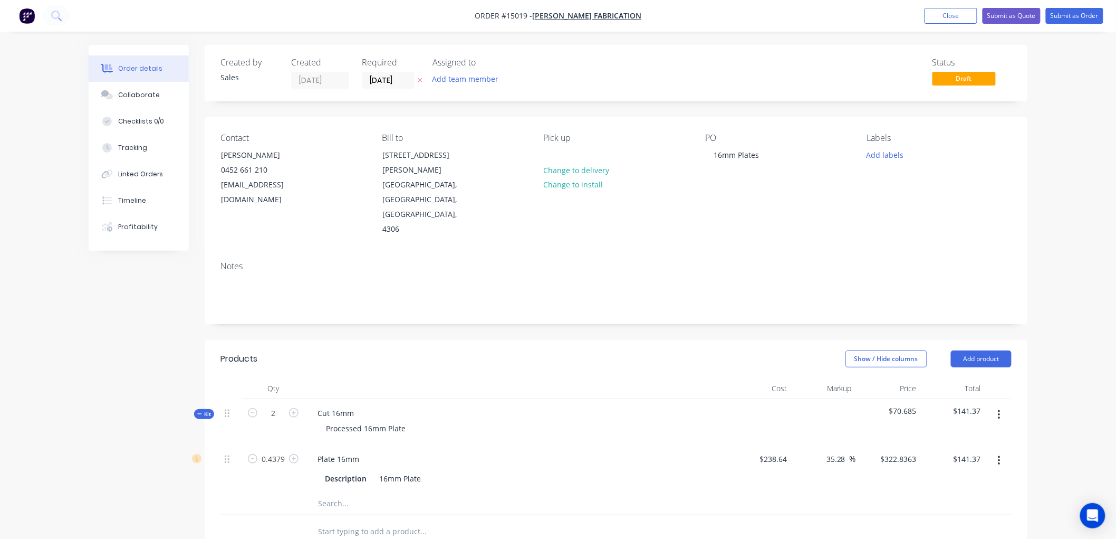
click at [476, 521] on input "text" at bounding box center [423, 531] width 211 height 21
click at [1077, 17] on button "Submit as Order" at bounding box center [1075, 16] width 58 height 16
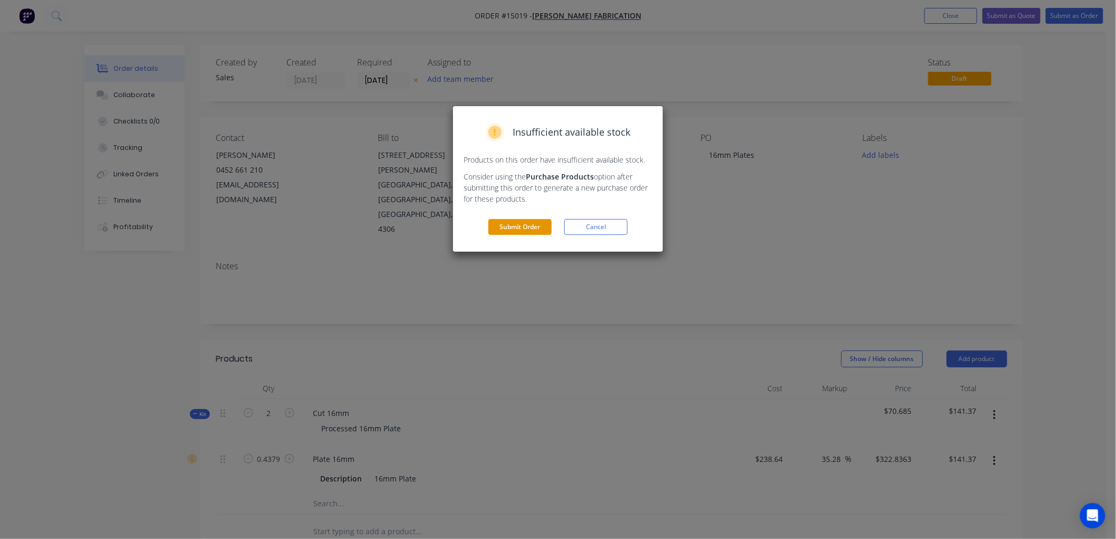
click at [515, 226] on button "Submit Order" at bounding box center [520, 227] width 63 height 16
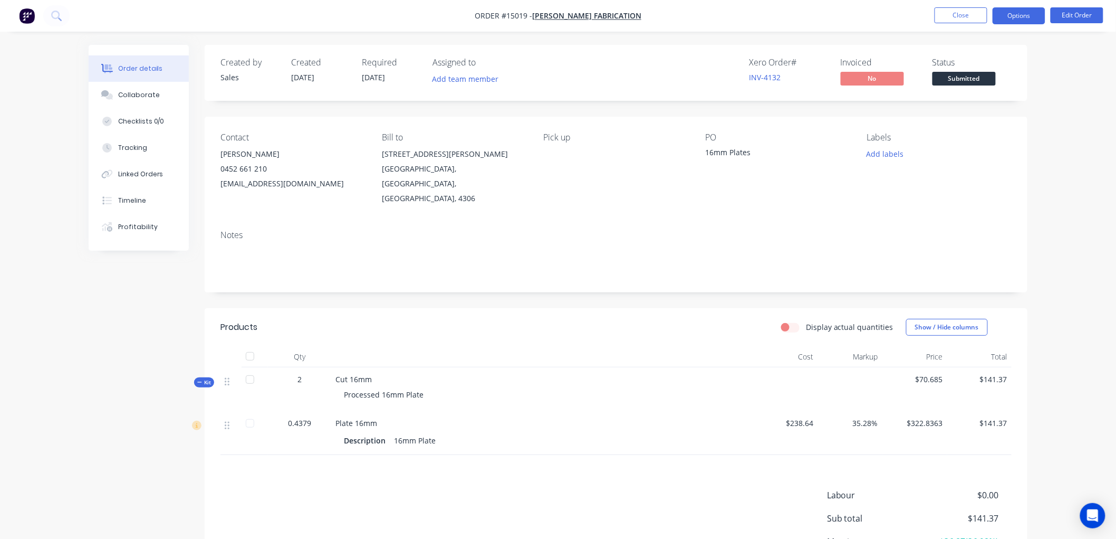
click at [1025, 14] on button "Options" at bounding box center [1019, 15] width 53 height 17
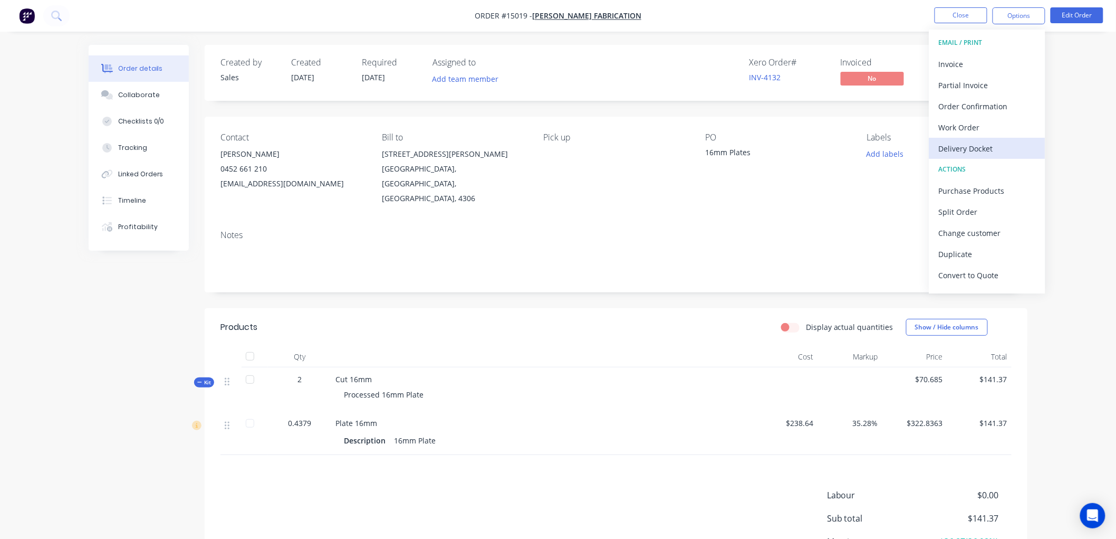
click at [980, 149] on div "Delivery Docket" at bounding box center [987, 148] width 97 height 15
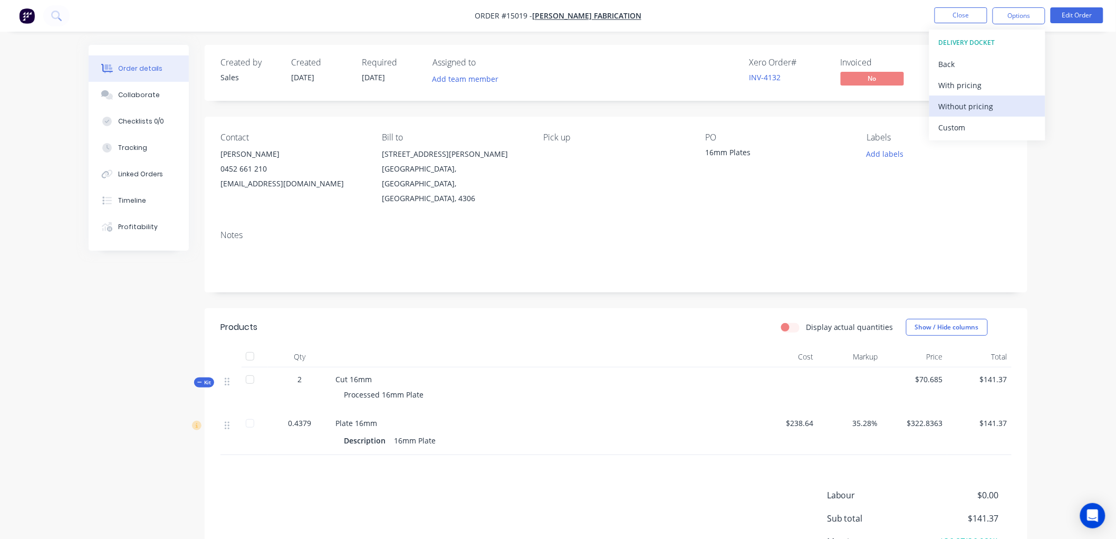
click at [977, 106] on div "Without pricing" at bounding box center [987, 106] width 97 height 15
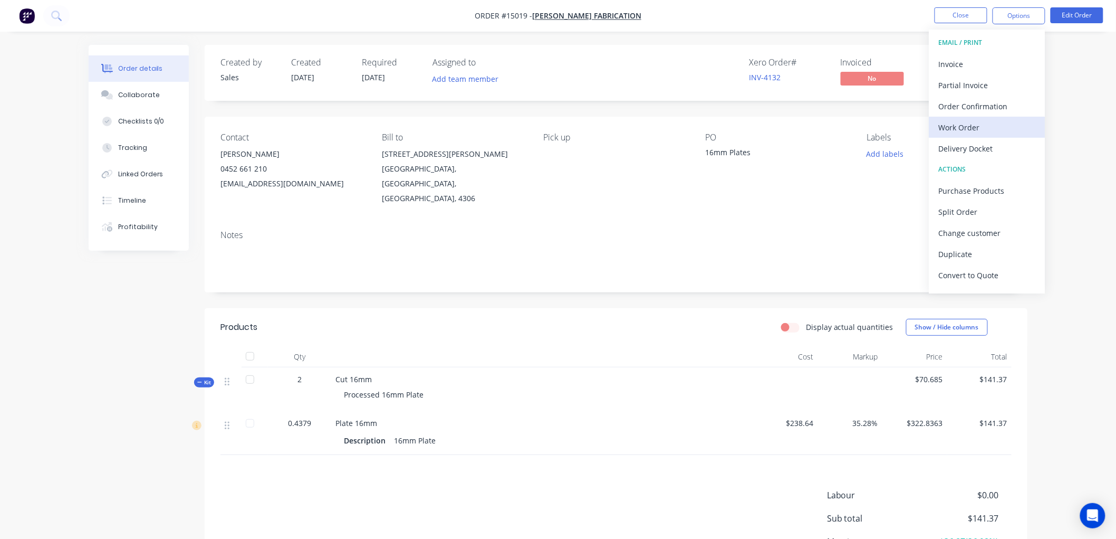
click at [963, 128] on div "Work Order" at bounding box center [987, 127] width 97 height 15
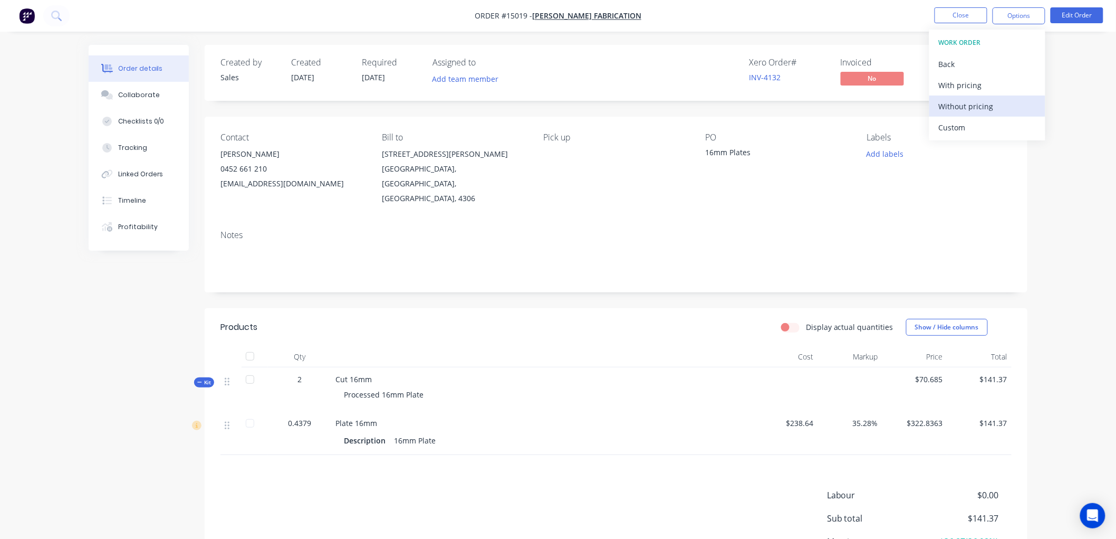
click at [968, 102] on div "Without pricing" at bounding box center [987, 106] width 97 height 15
click at [957, 12] on button "Close" at bounding box center [961, 15] width 53 height 16
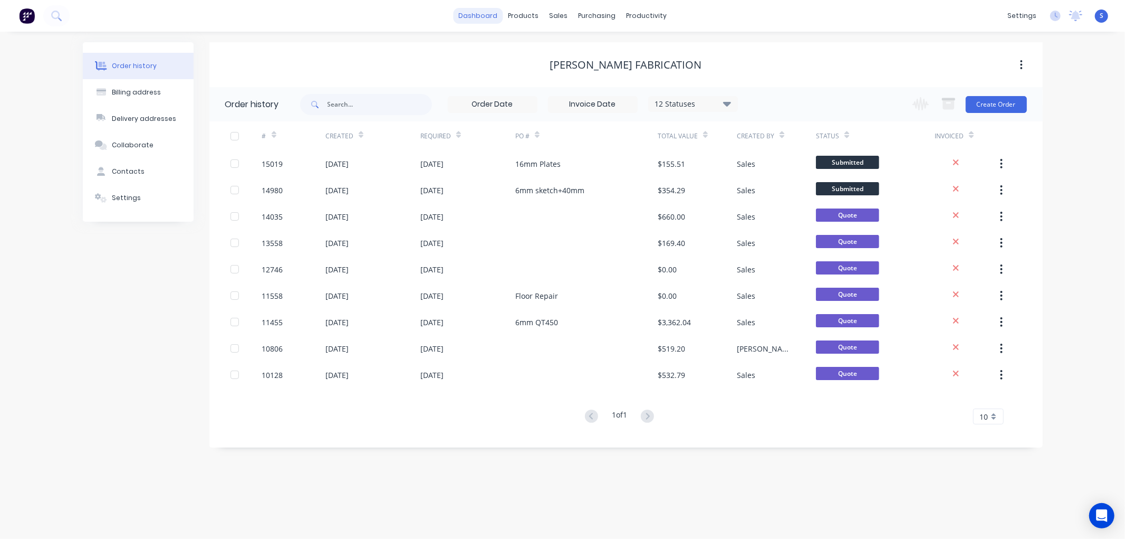
click at [474, 16] on link "dashboard" at bounding box center [478, 16] width 50 height 16
